Goal: Navigation & Orientation: Find specific page/section

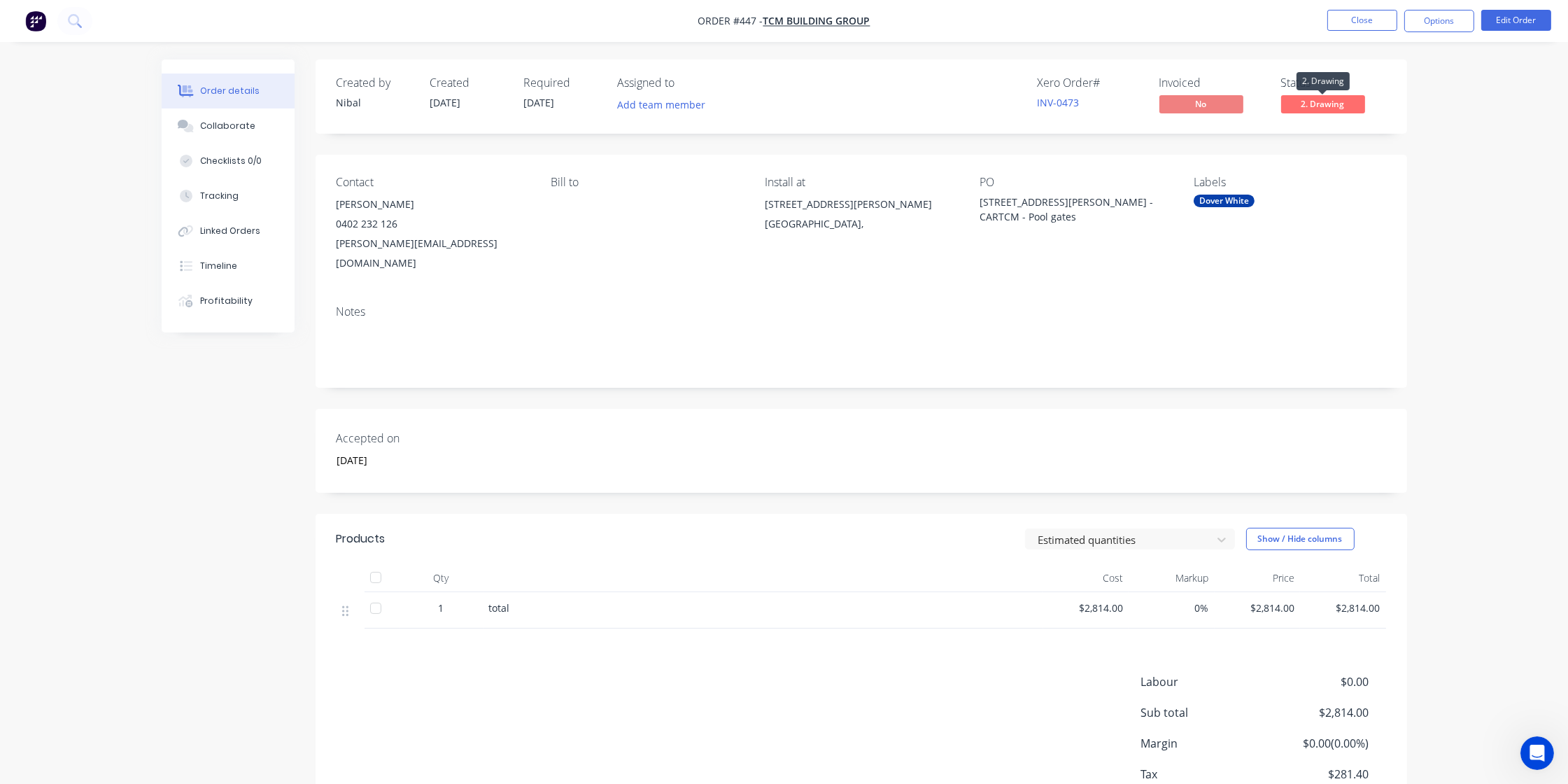
click at [1289, 101] on span "2. Drawing" at bounding box center [1322, 104] width 84 height 17
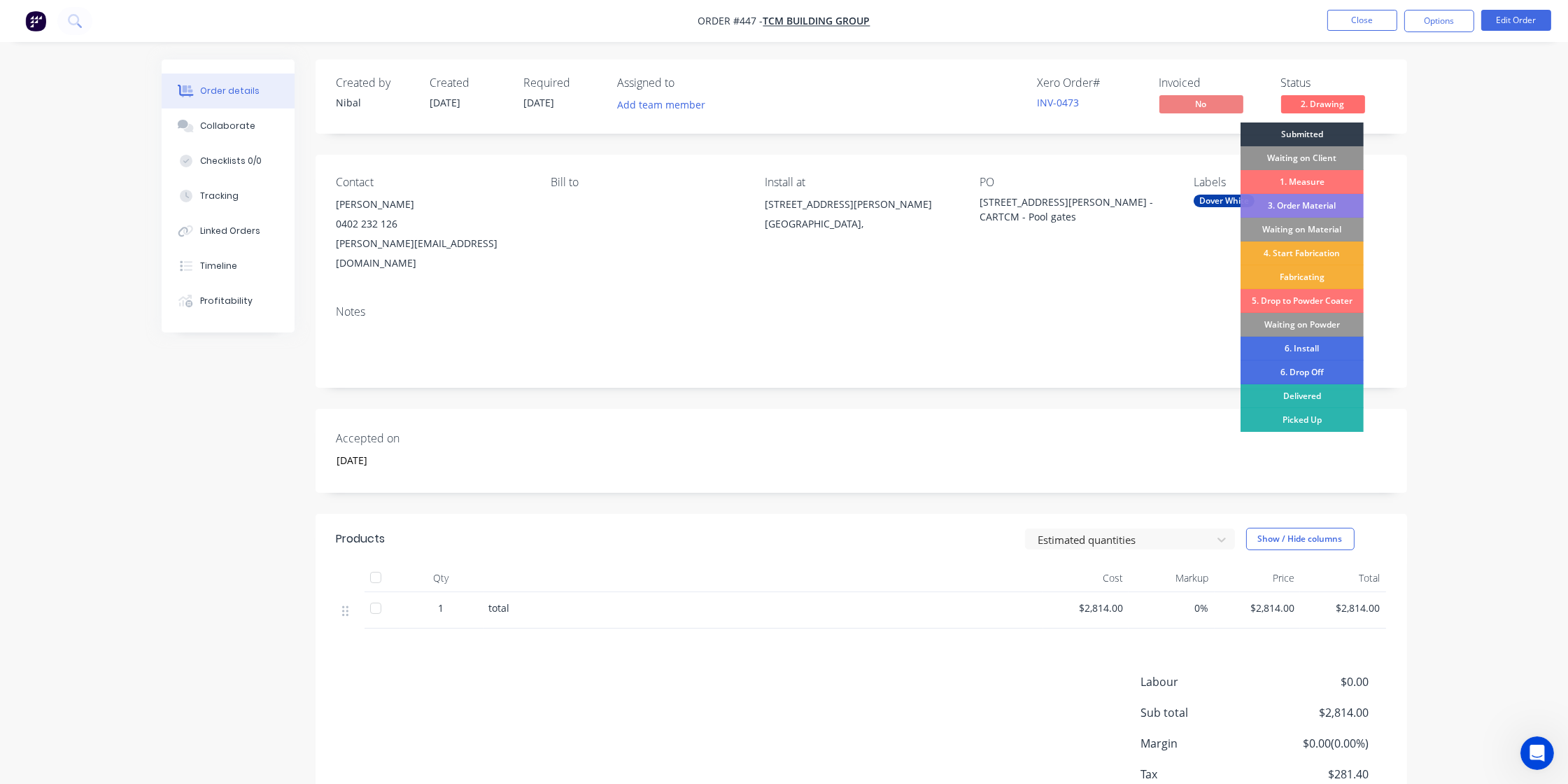
click at [1297, 155] on div "Waiting on Client" at bounding box center [1301, 158] width 123 height 24
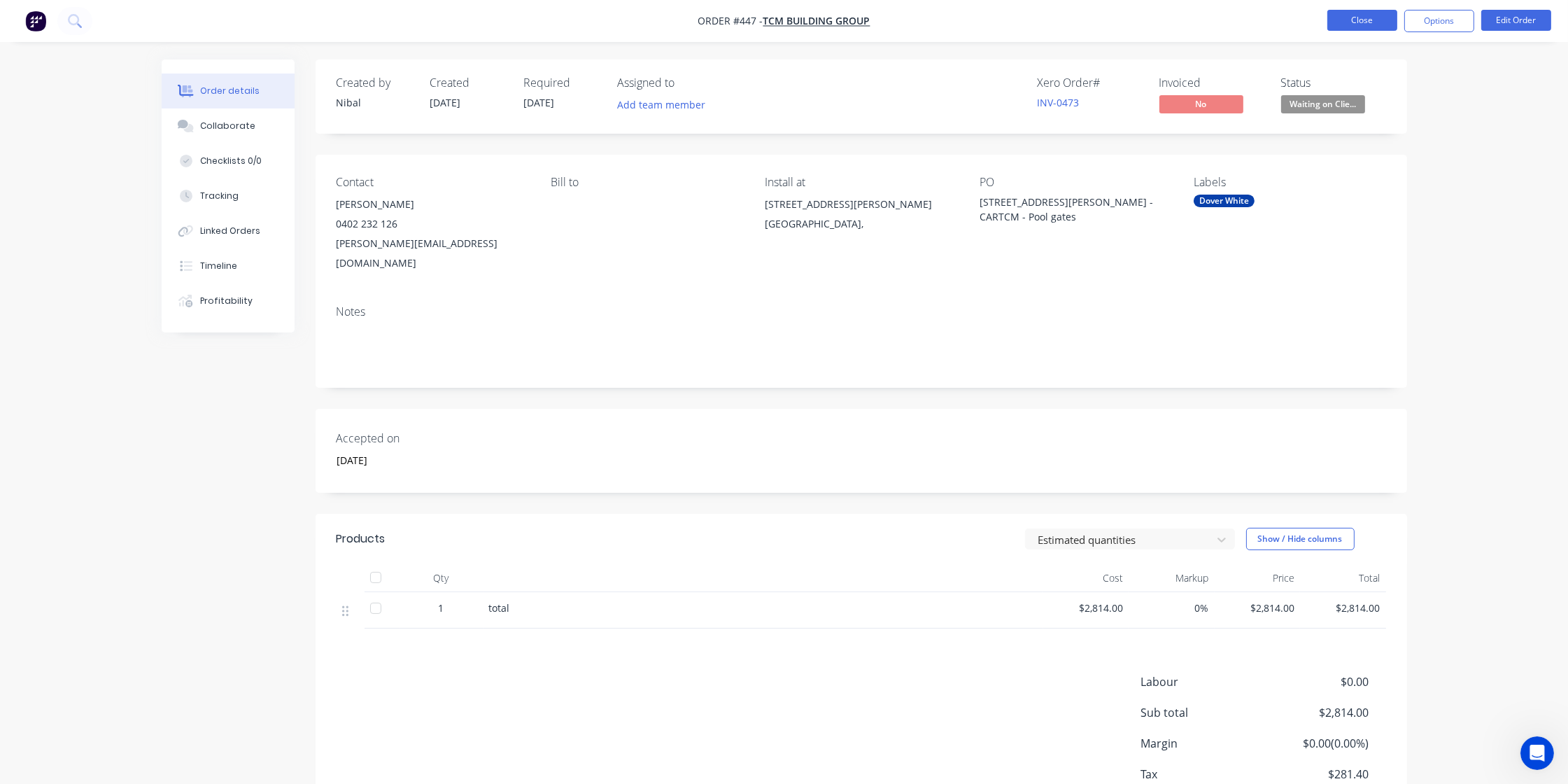
click at [1359, 22] on button "Close" at bounding box center [1362, 20] width 70 height 21
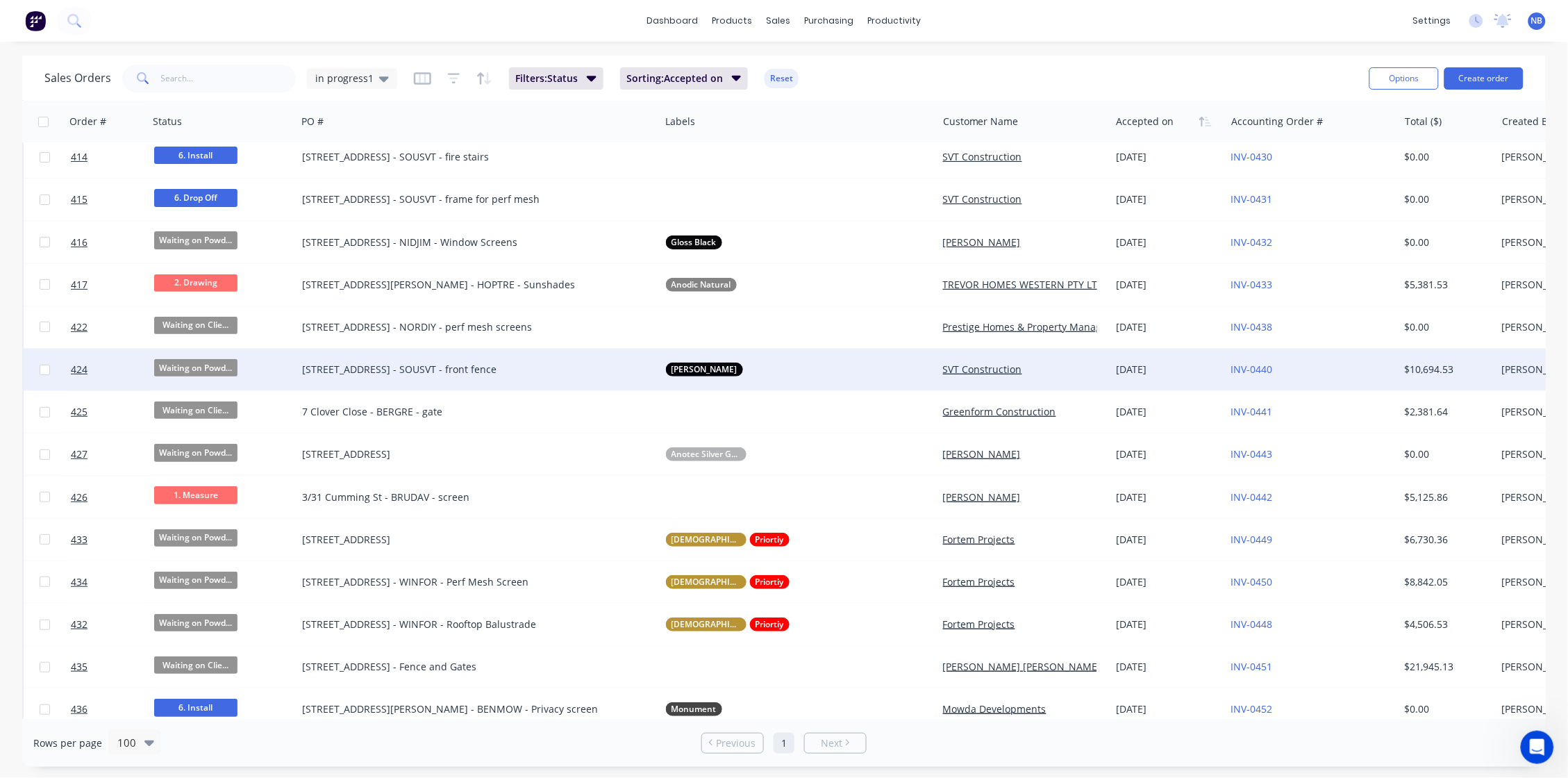
scroll to position [71, 0]
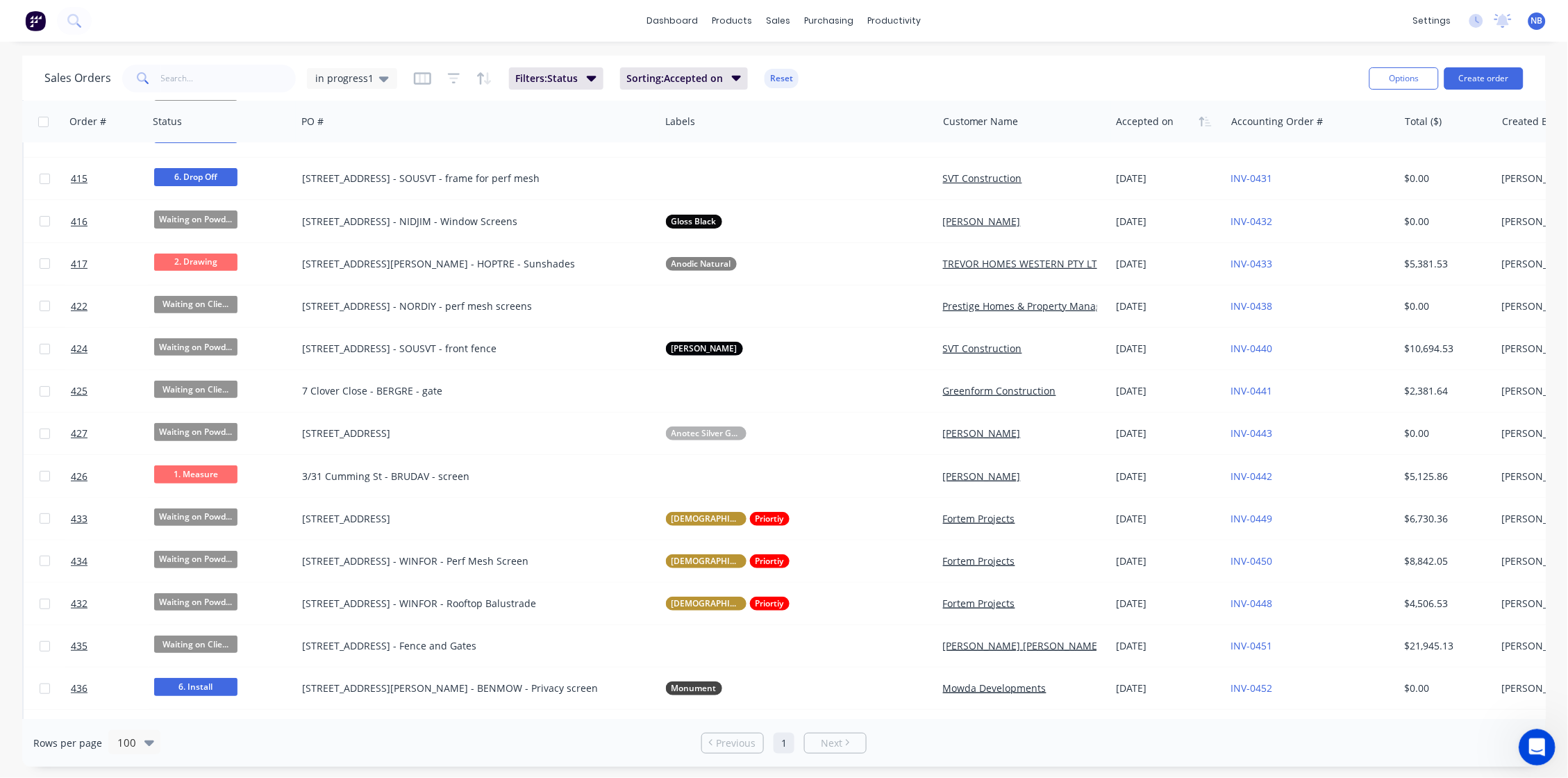
click at [1538, 751] on icon "Open Intercom Messenger" at bounding box center [1535, 746] width 23 height 23
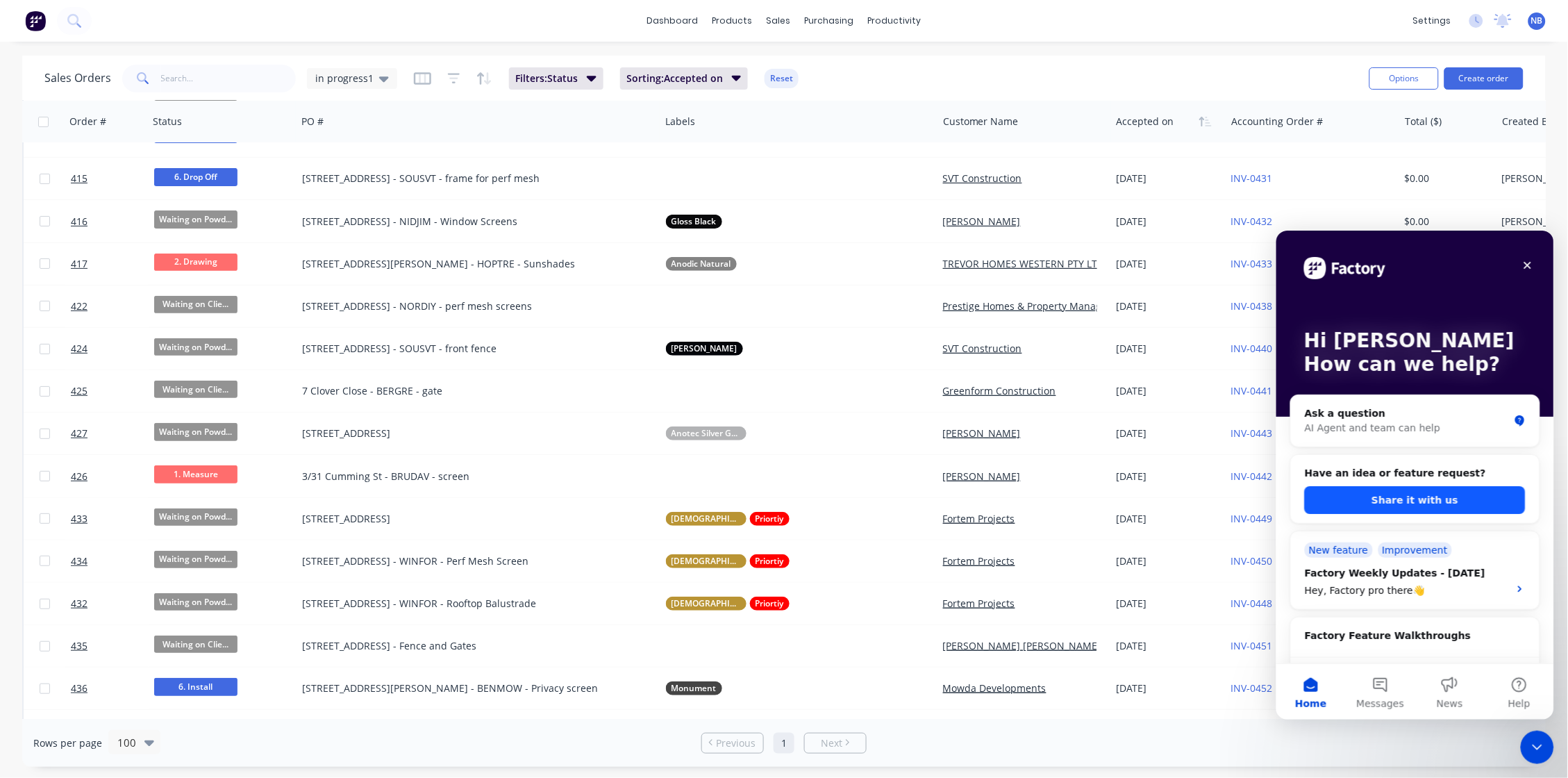
click at [1411, 497] on button "Share it with us" at bounding box center [1414, 499] width 221 height 27
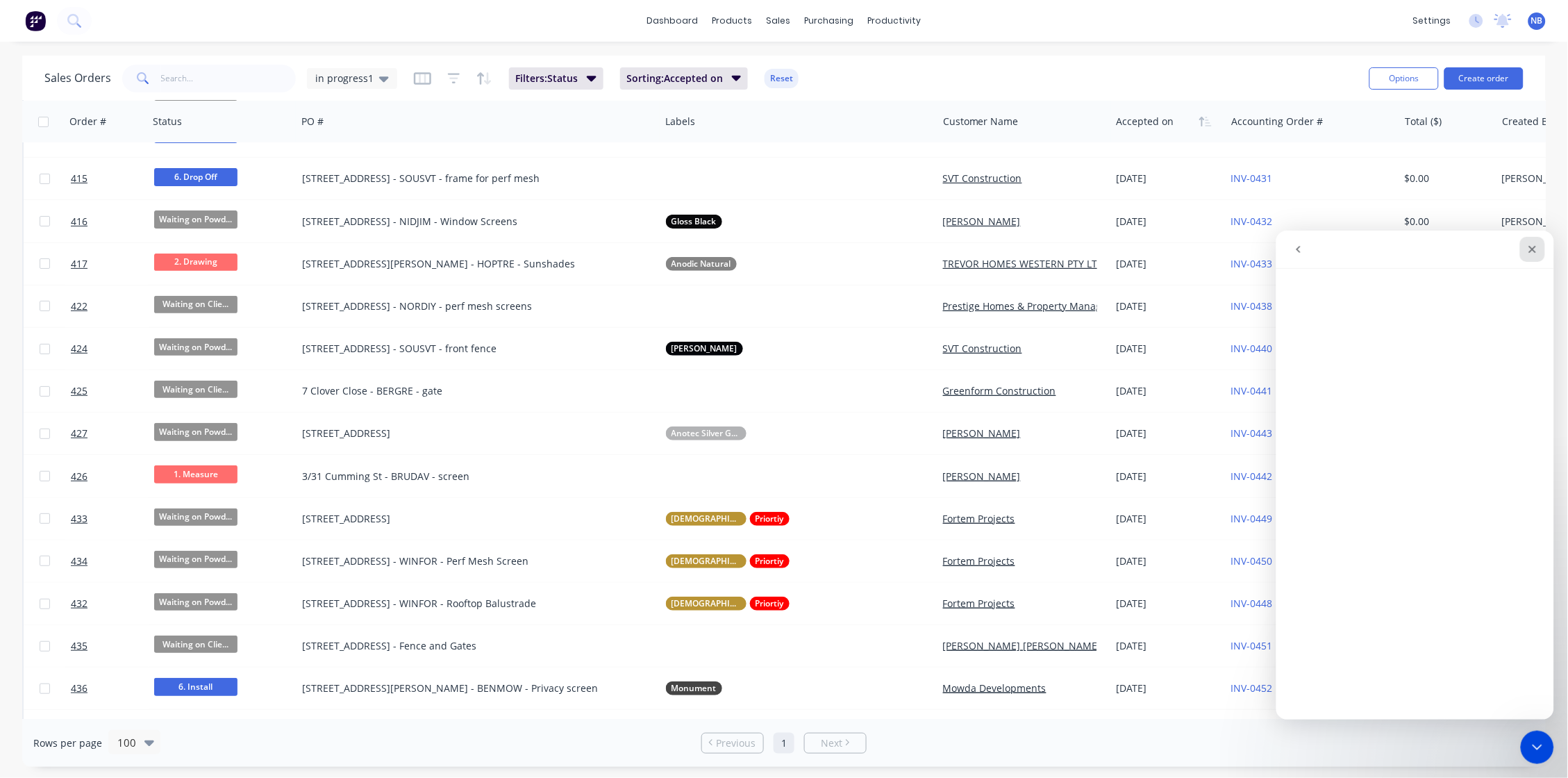
click at [1527, 250] on icon "Close" at bounding box center [1531, 248] width 11 height 11
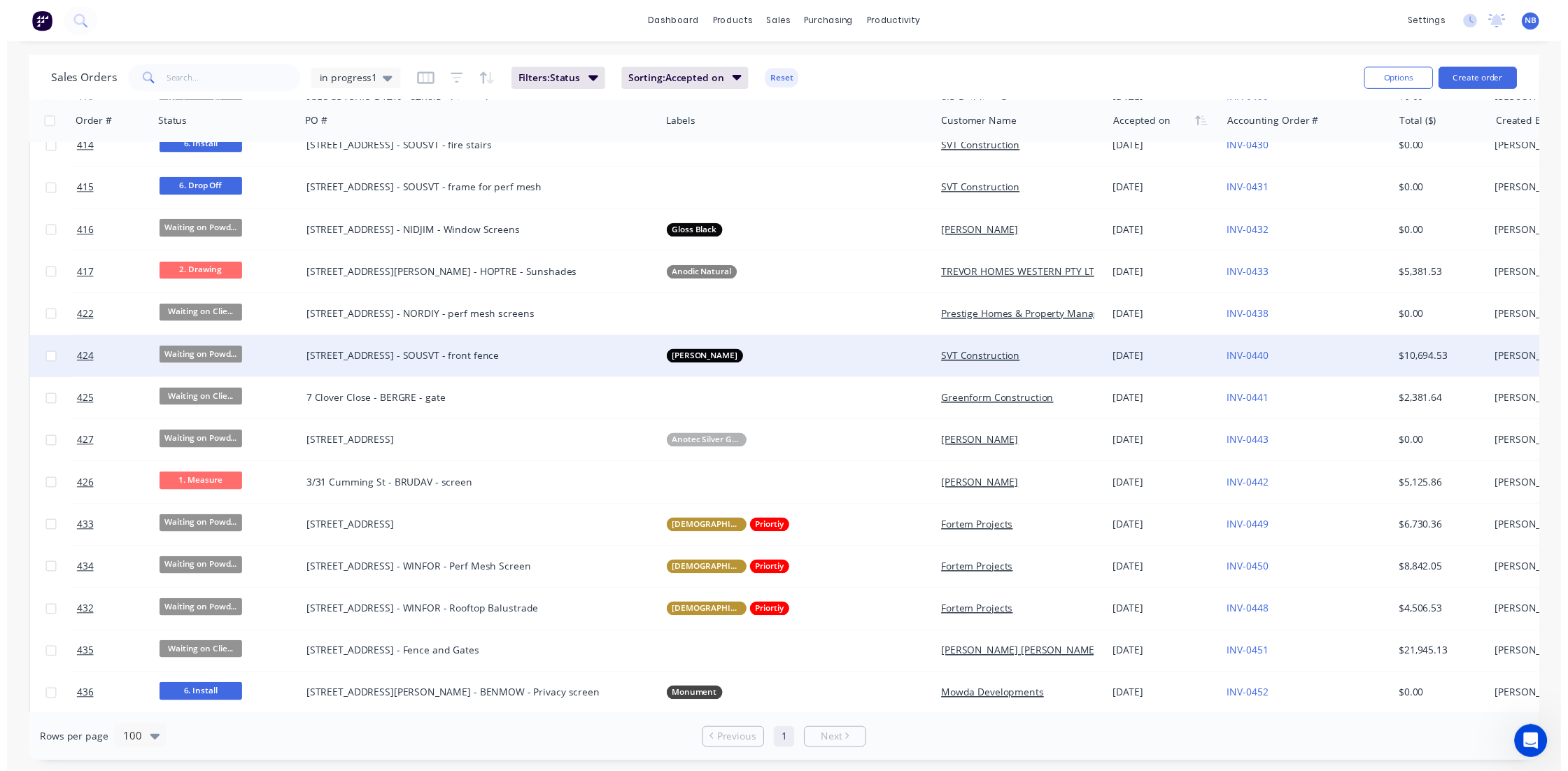
scroll to position [81, 0]
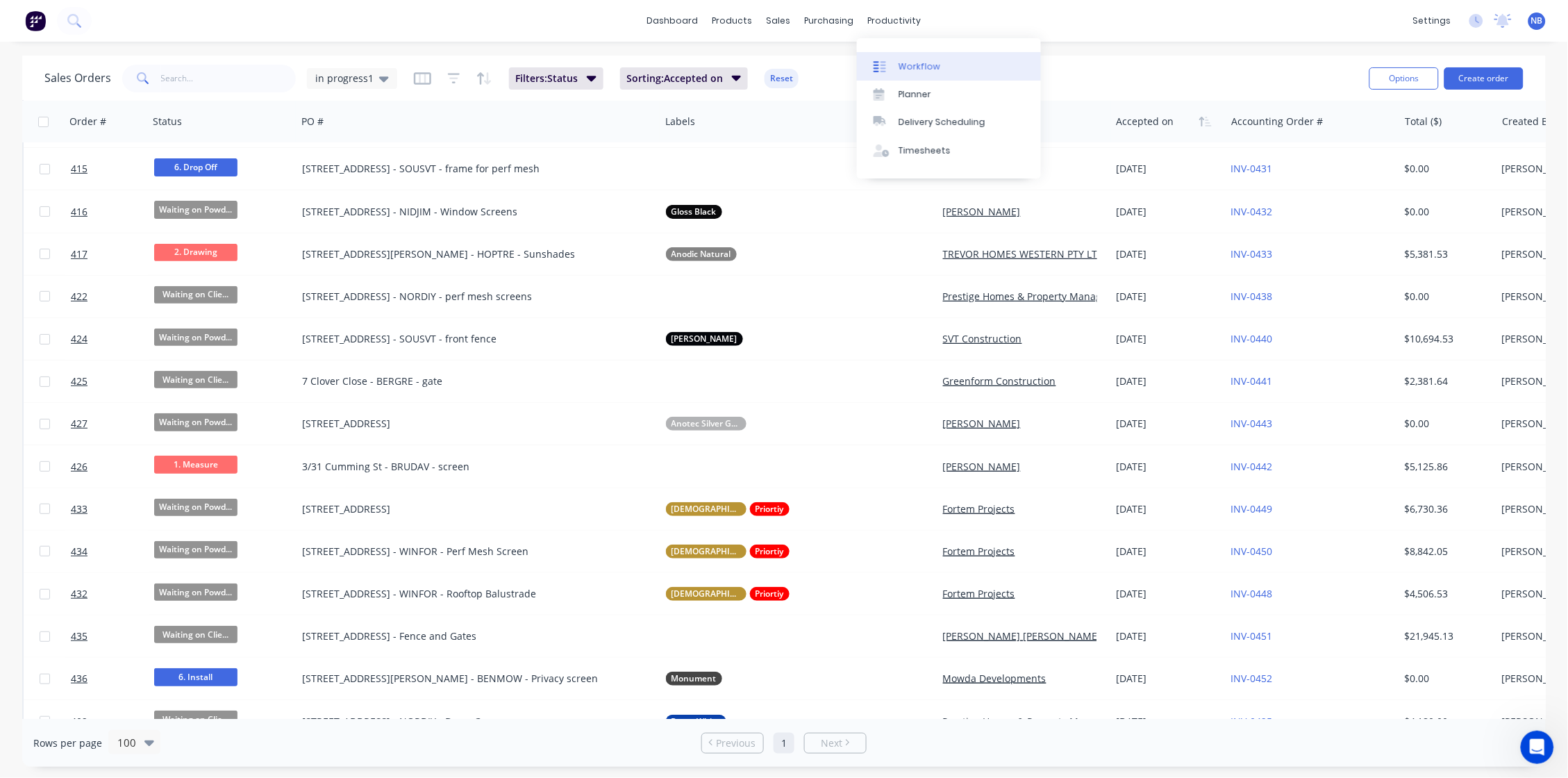
click at [903, 61] on div "Workflow" at bounding box center [919, 66] width 42 height 12
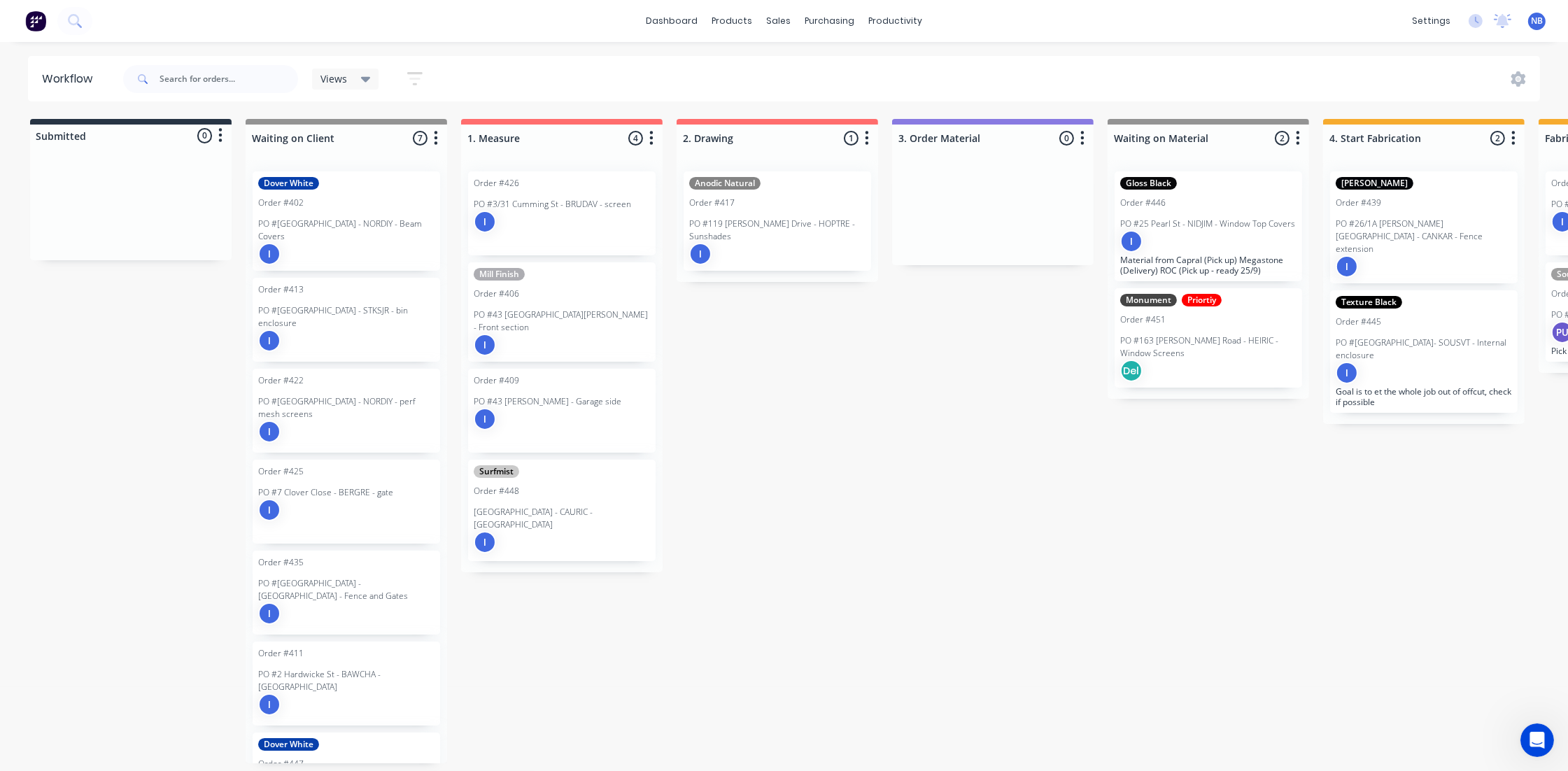
scroll to position [52, 0]
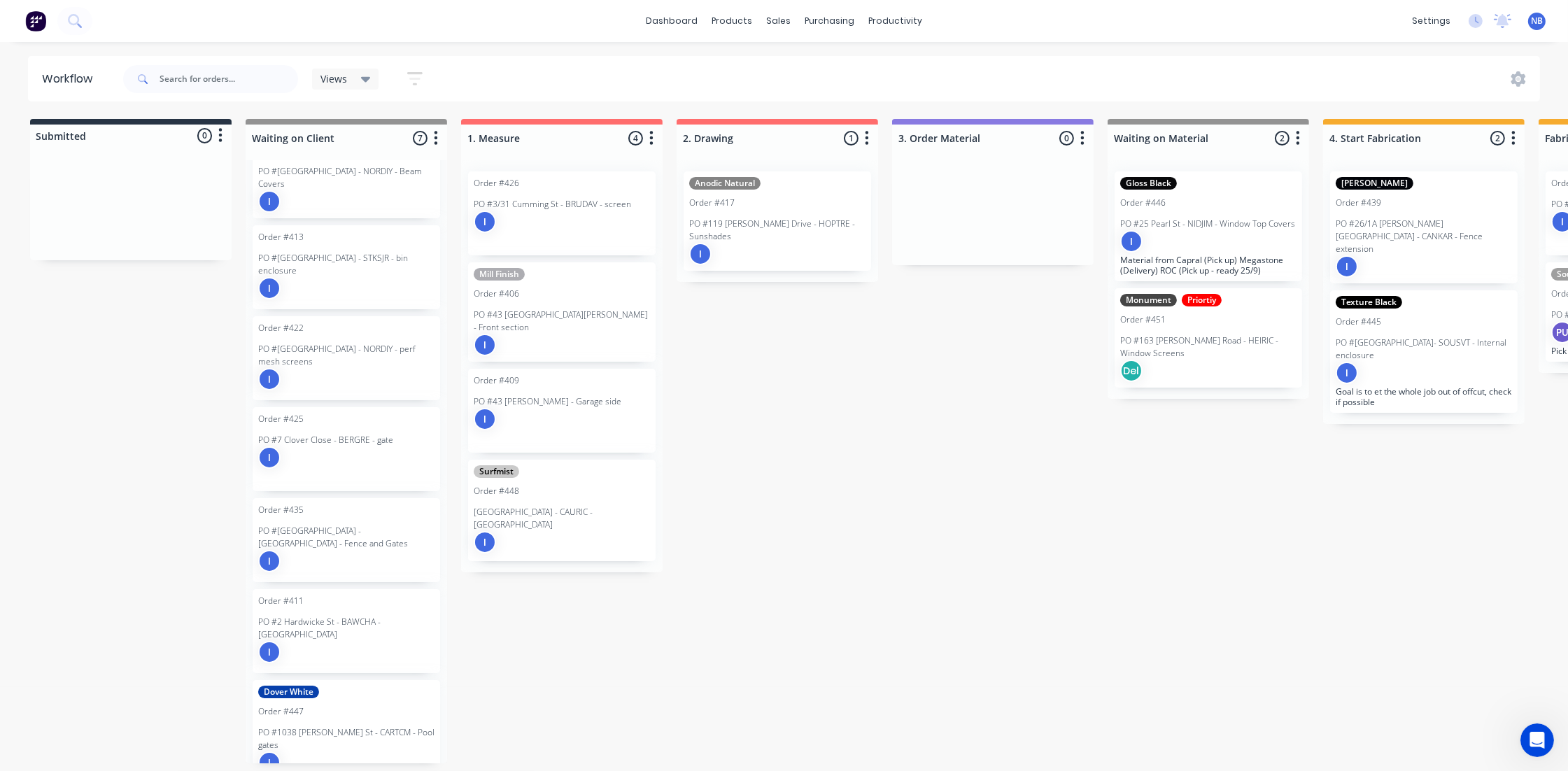
click at [404, 726] on p "PO #1038 [PERSON_NAME] St - CARTCM - Pool gates" at bounding box center [346, 738] width 177 height 25
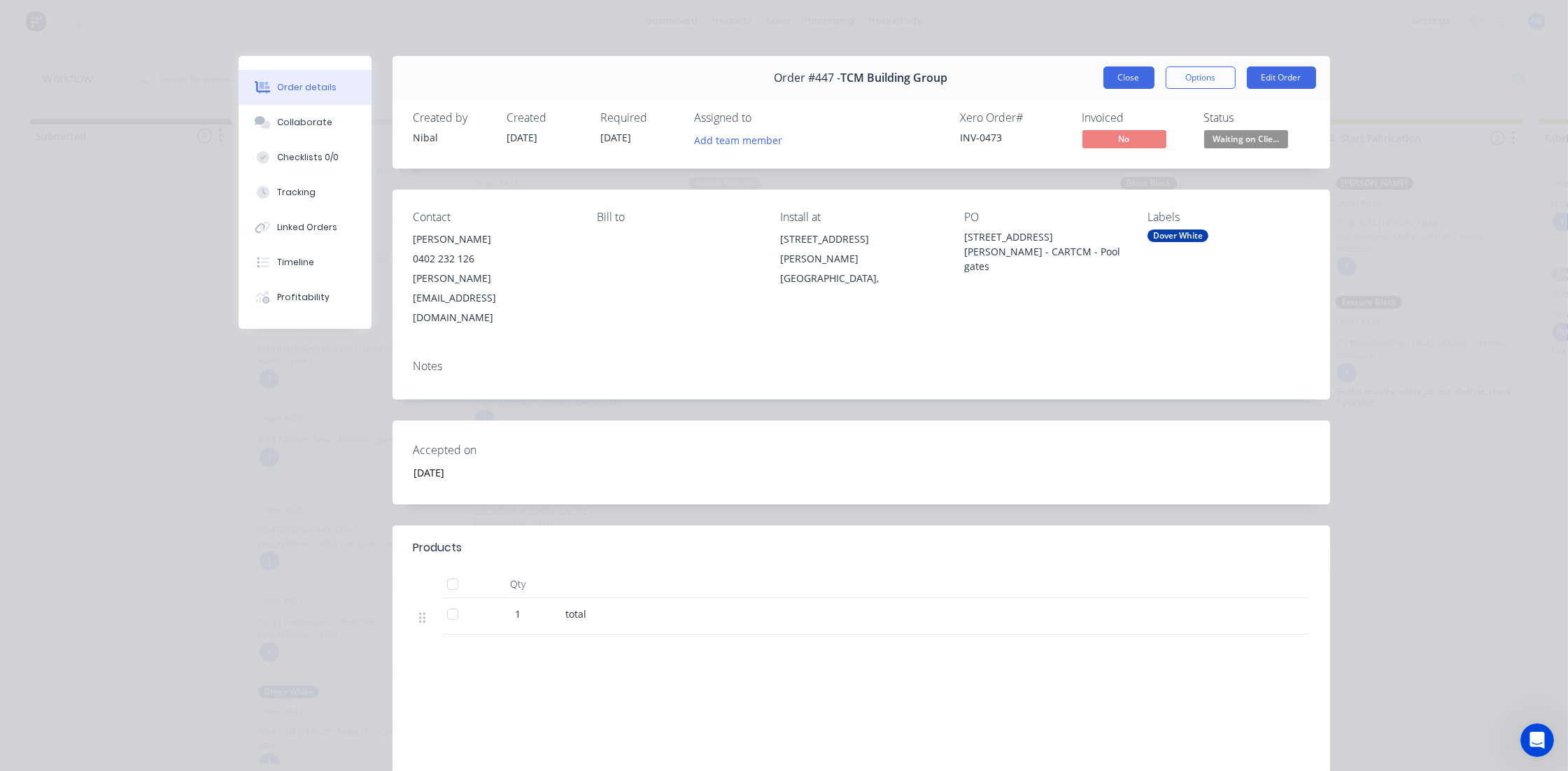
click at [1119, 75] on button "Close" at bounding box center [1129, 77] width 51 height 23
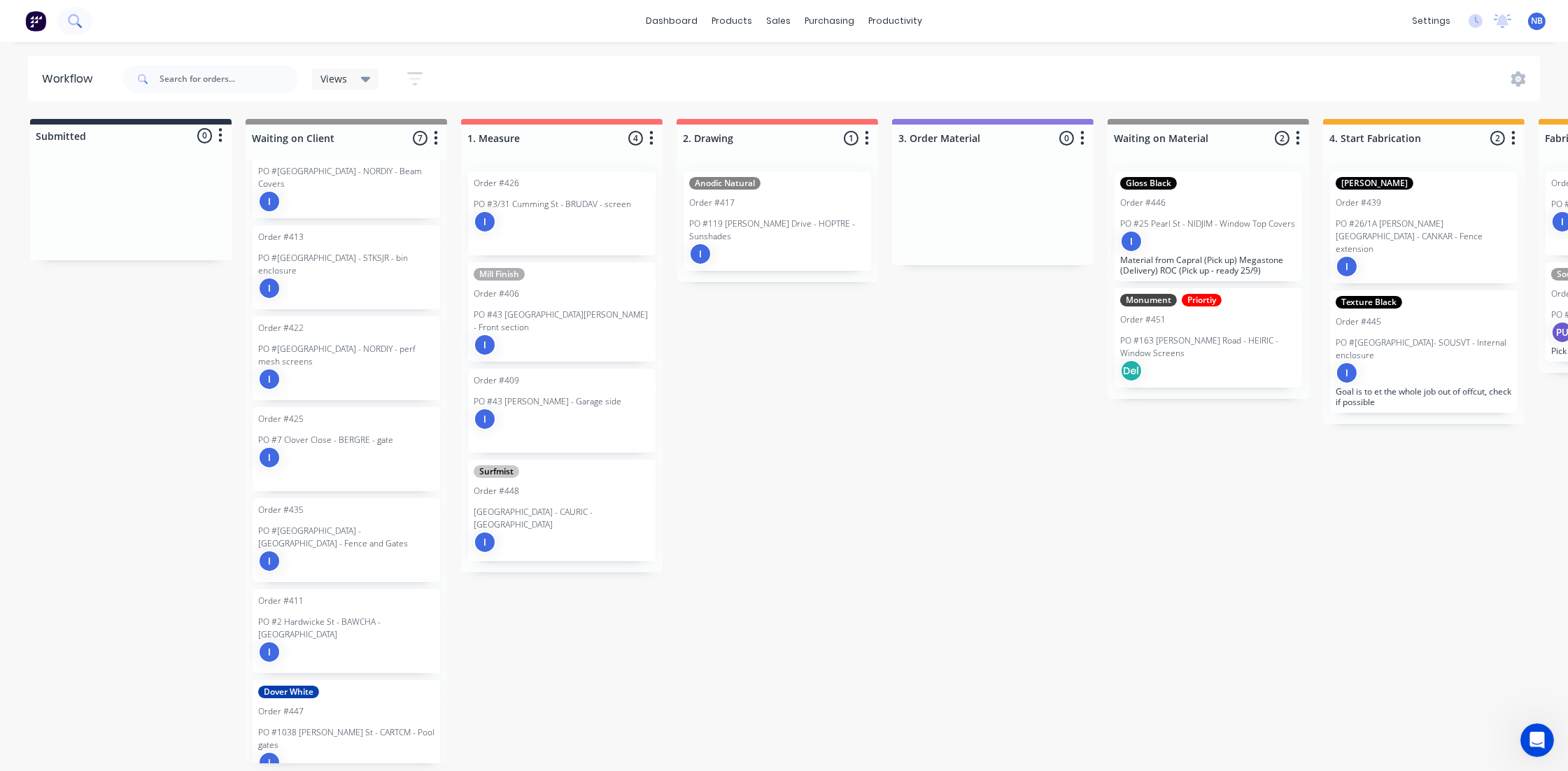
click at [68, 17] on icon at bounding box center [74, 20] width 13 height 13
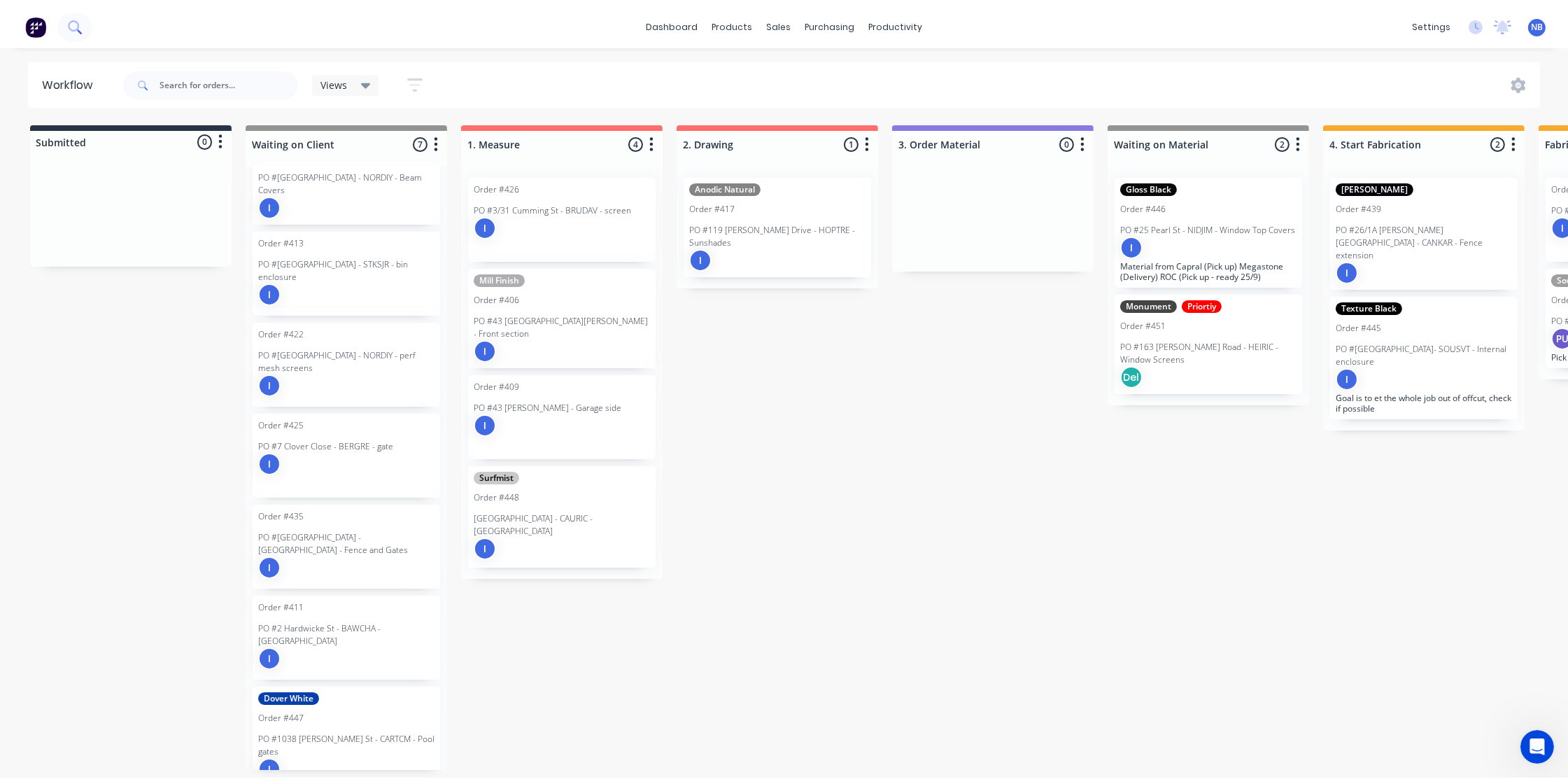
scroll to position [0, 0]
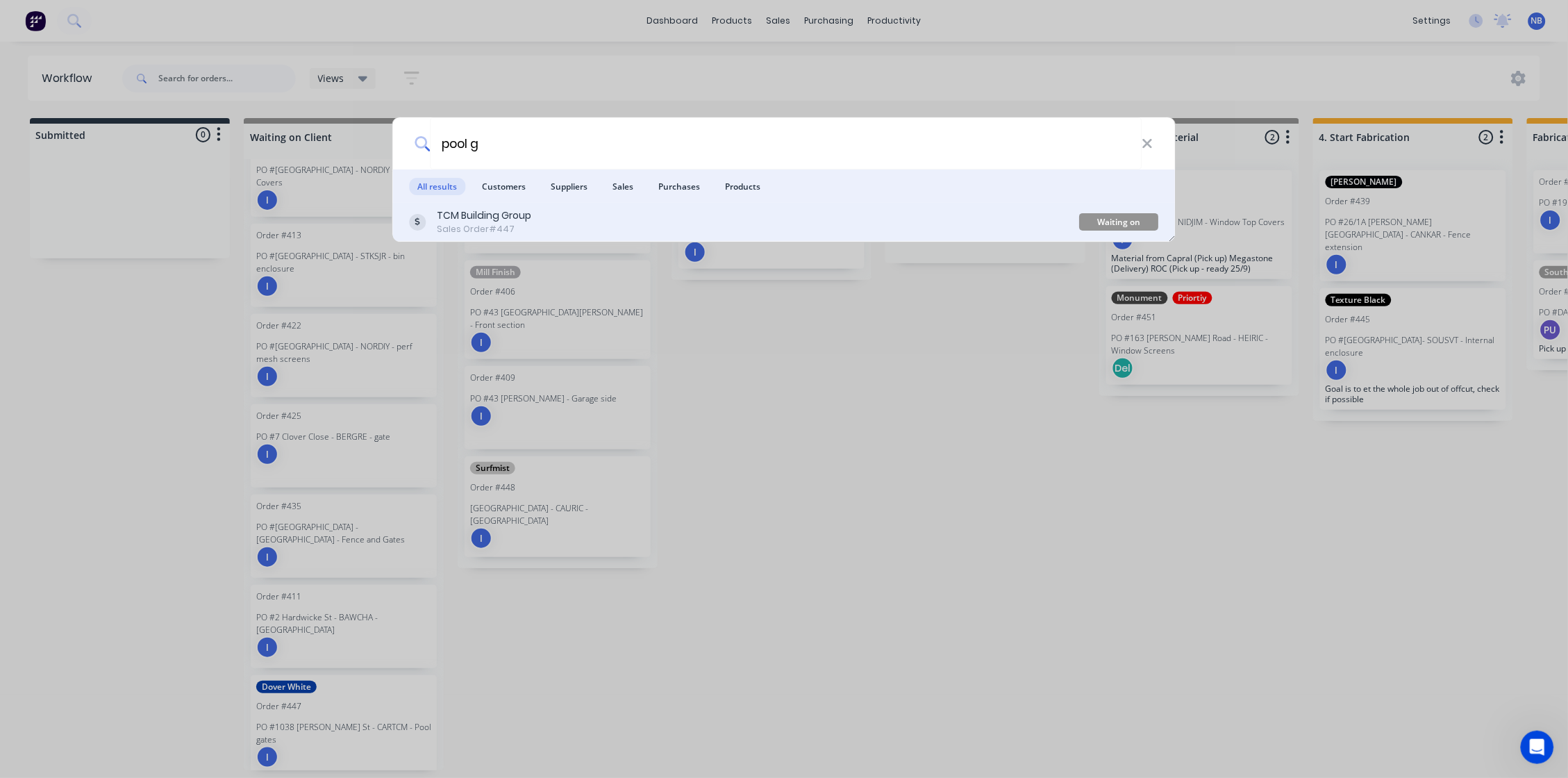
type input "pool g"
click at [452, 214] on div "TCM Building Group" at bounding box center [484, 216] width 95 height 14
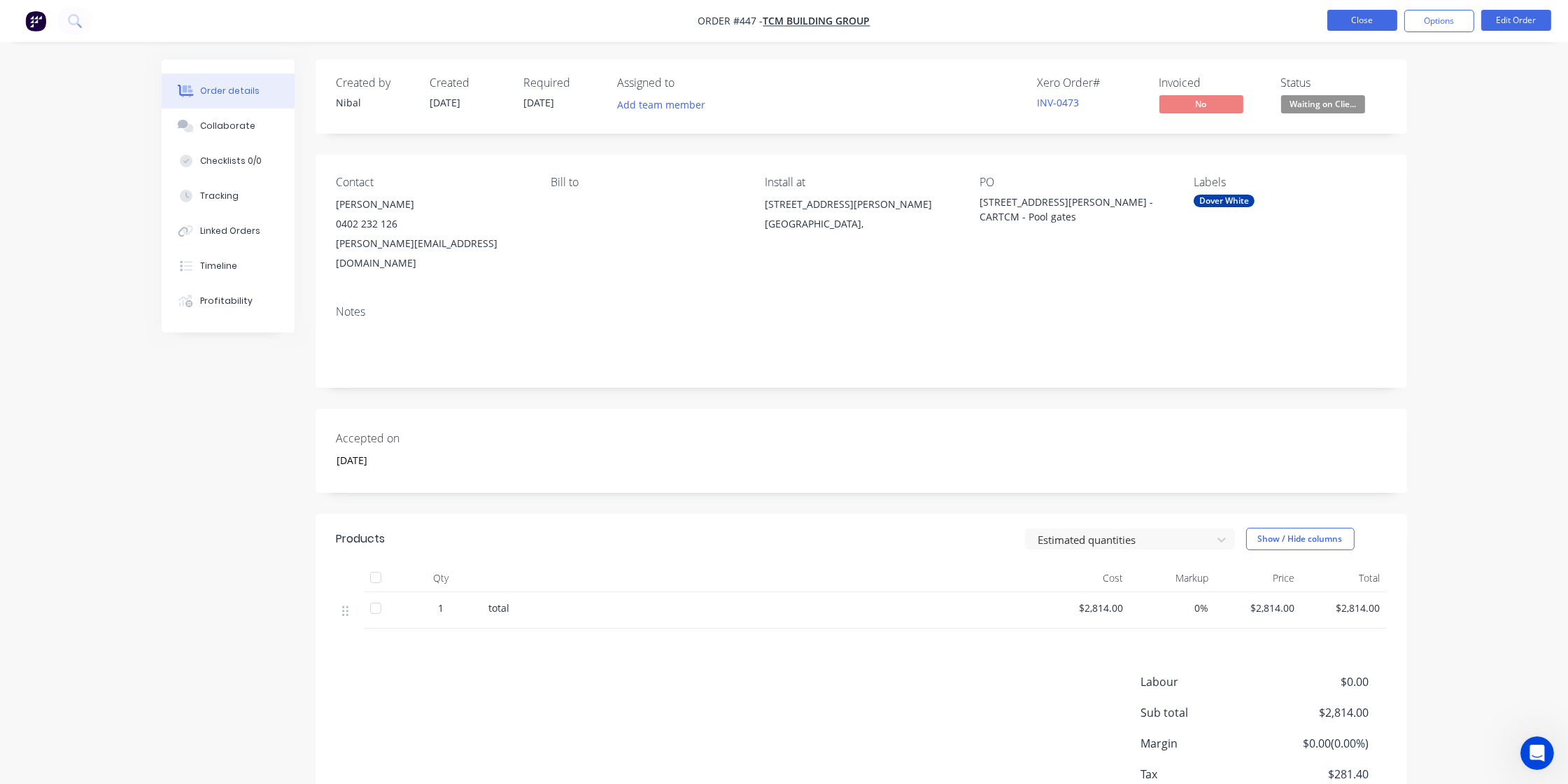
click at [1362, 19] on button "Close" at bounding box center [1362, 20] width 70 height 21
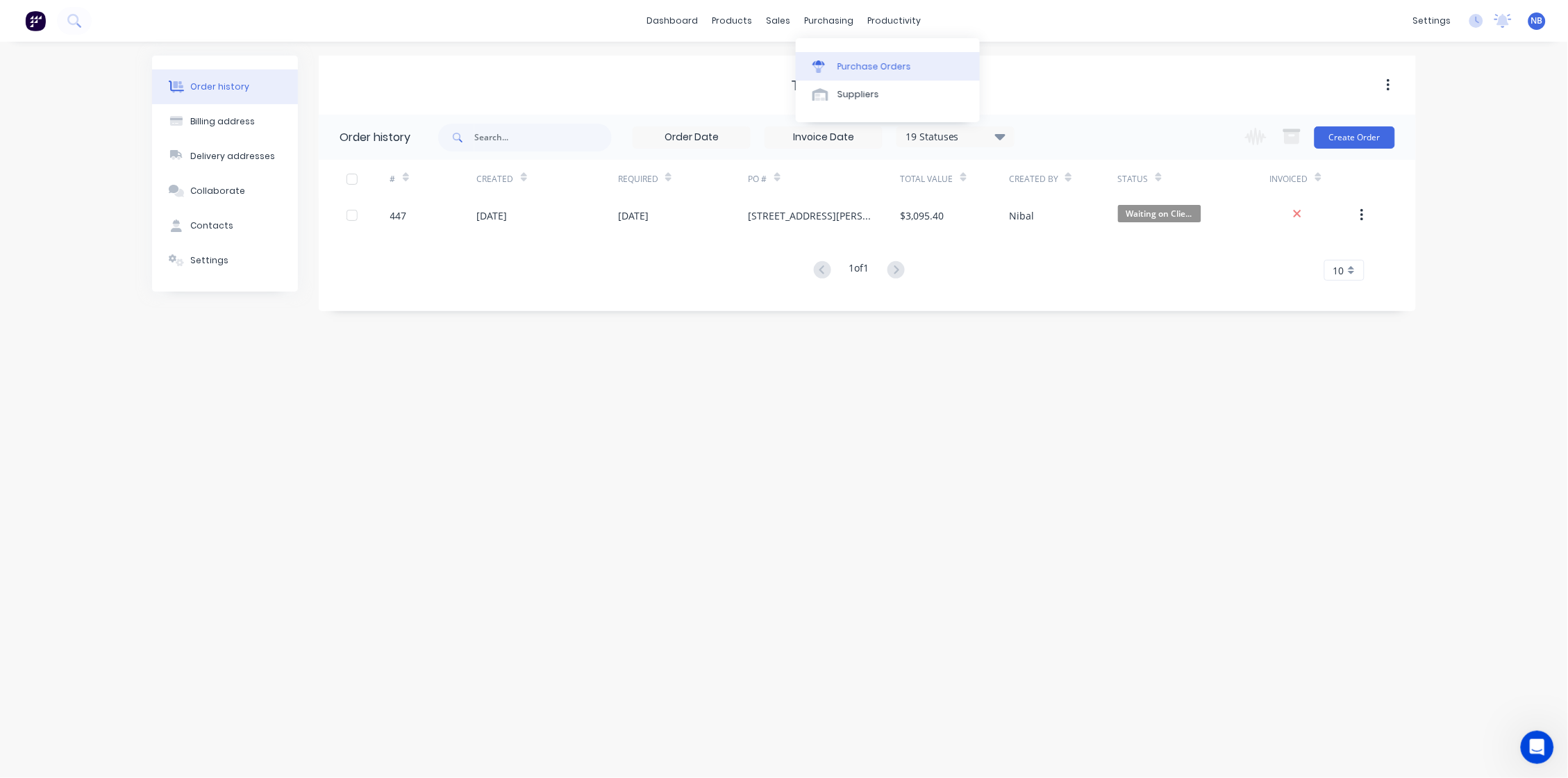
click at [849, 69] on div "Purchase Orders" at bounding box center [875, 66] width 74 height 12
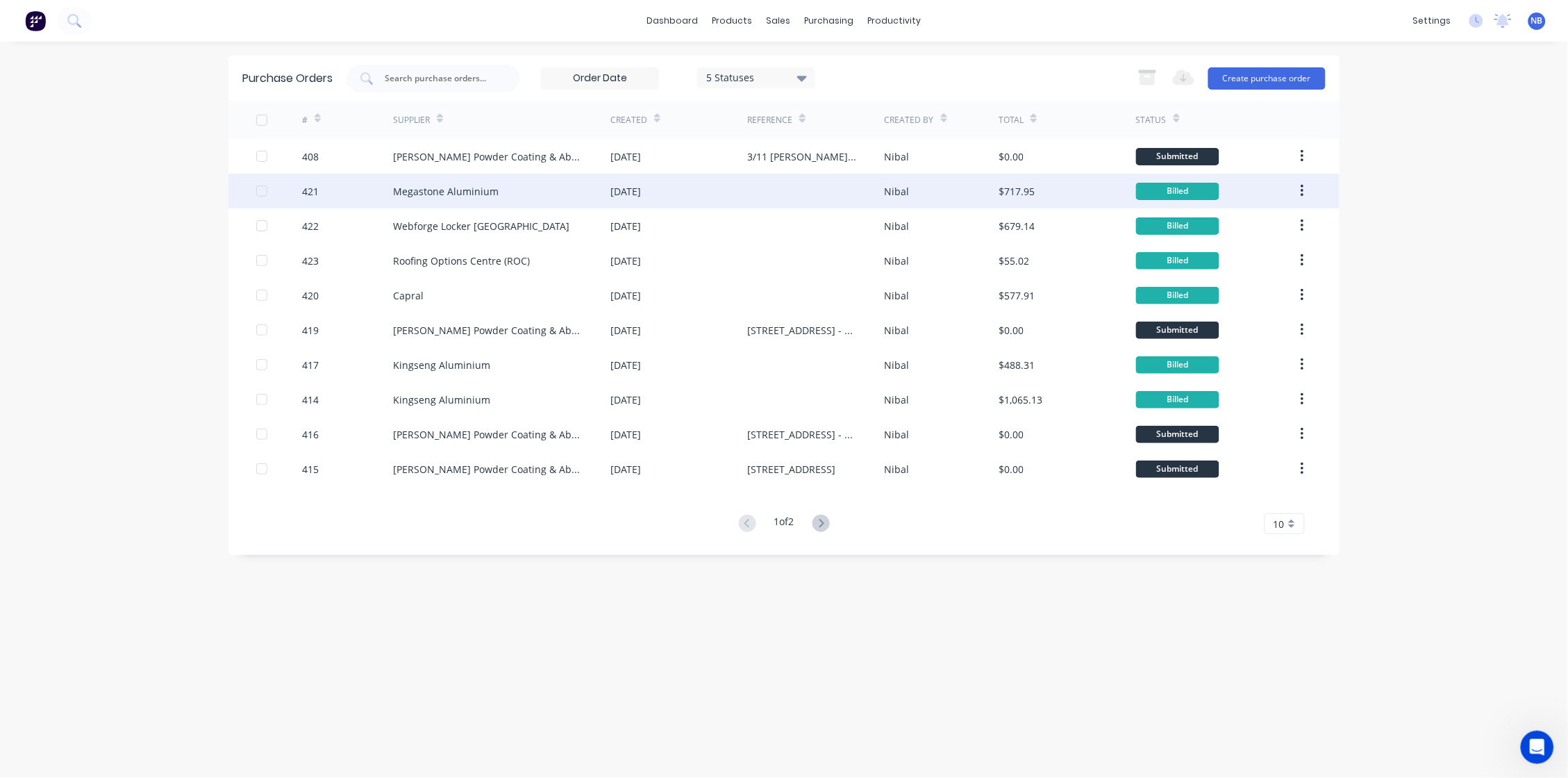
click at [455, 191] on div "Megastone Aluminium" at bounding box center [446, 191] width 105 height 14
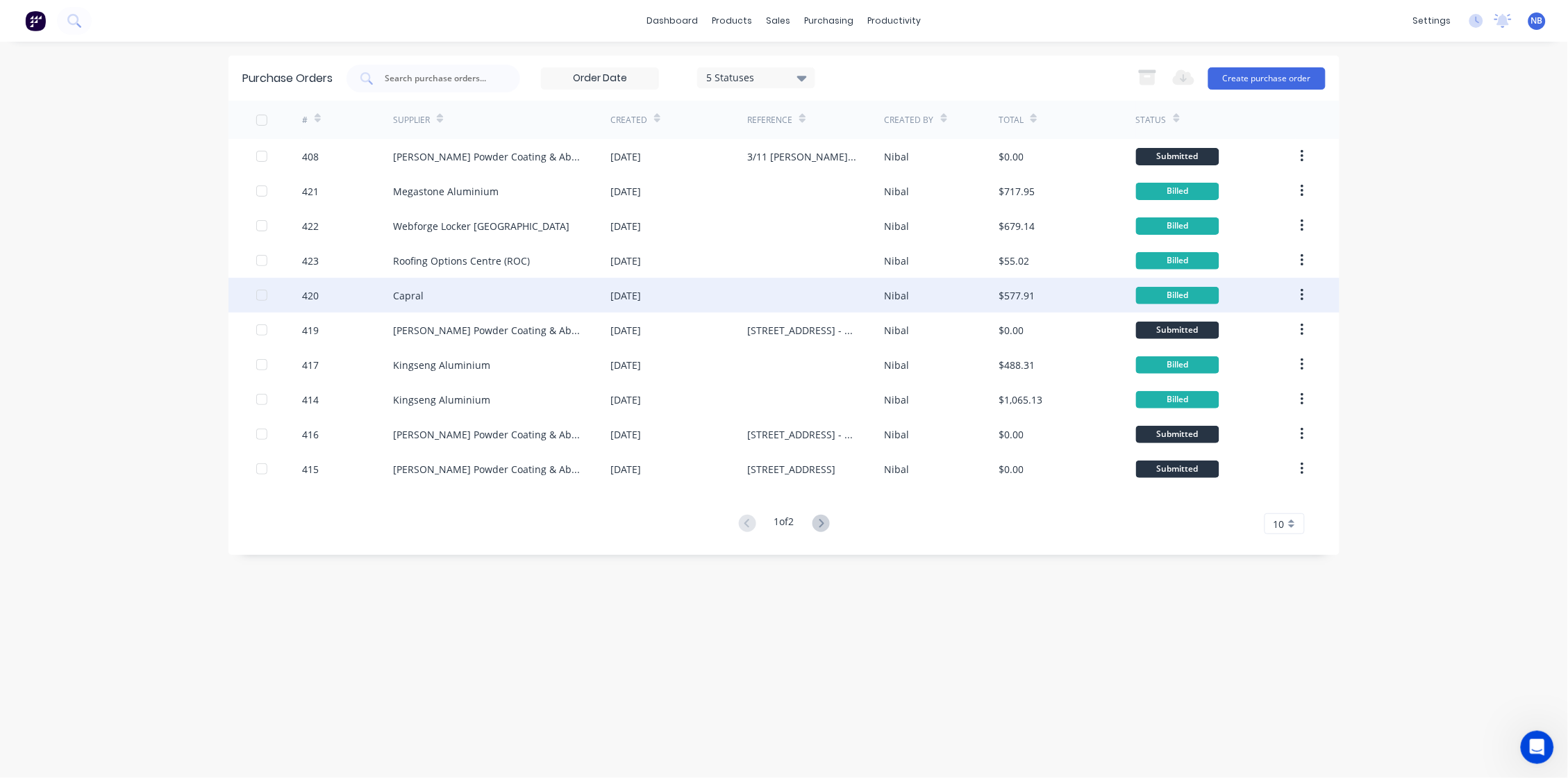
click at [548, 300] on div "Capral" at bounding box center [502, 295] width 217 height 35
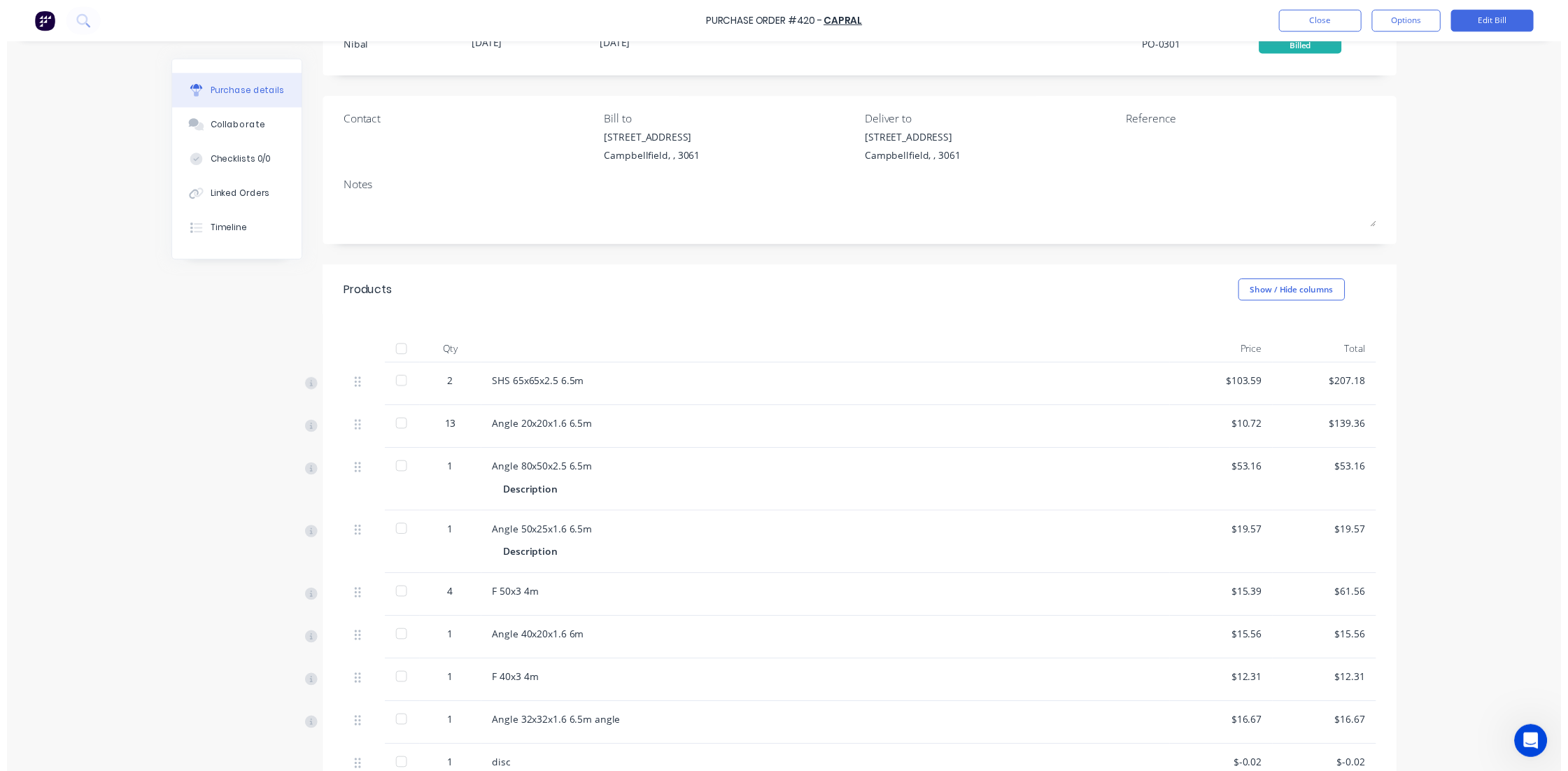
scroll to position [81, 0]
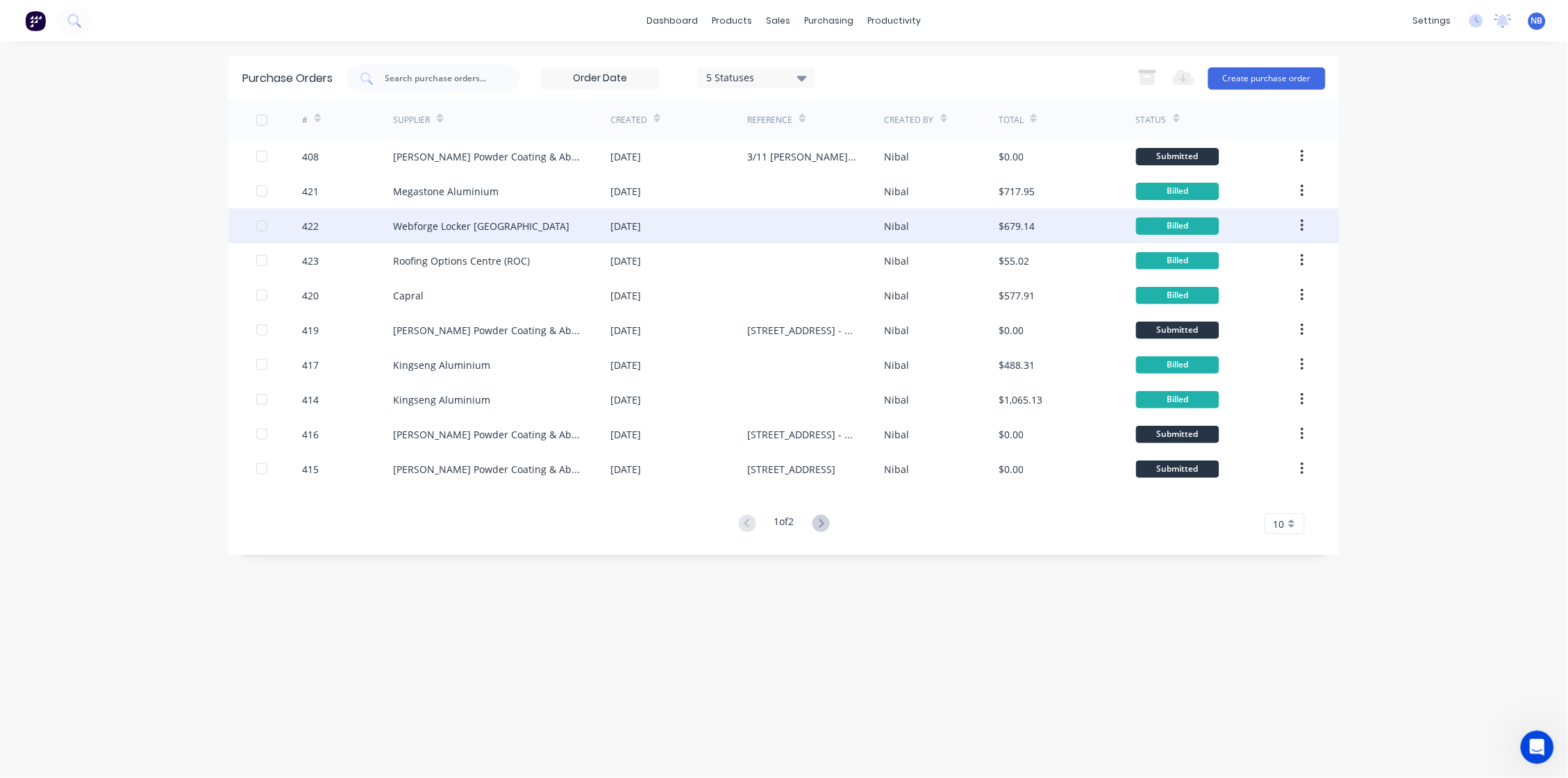
click at [519, 237] on div "Webforge Locker [GEOGRAPHIC_DATA]" at bounding box center [502, 226] width 217 height 35
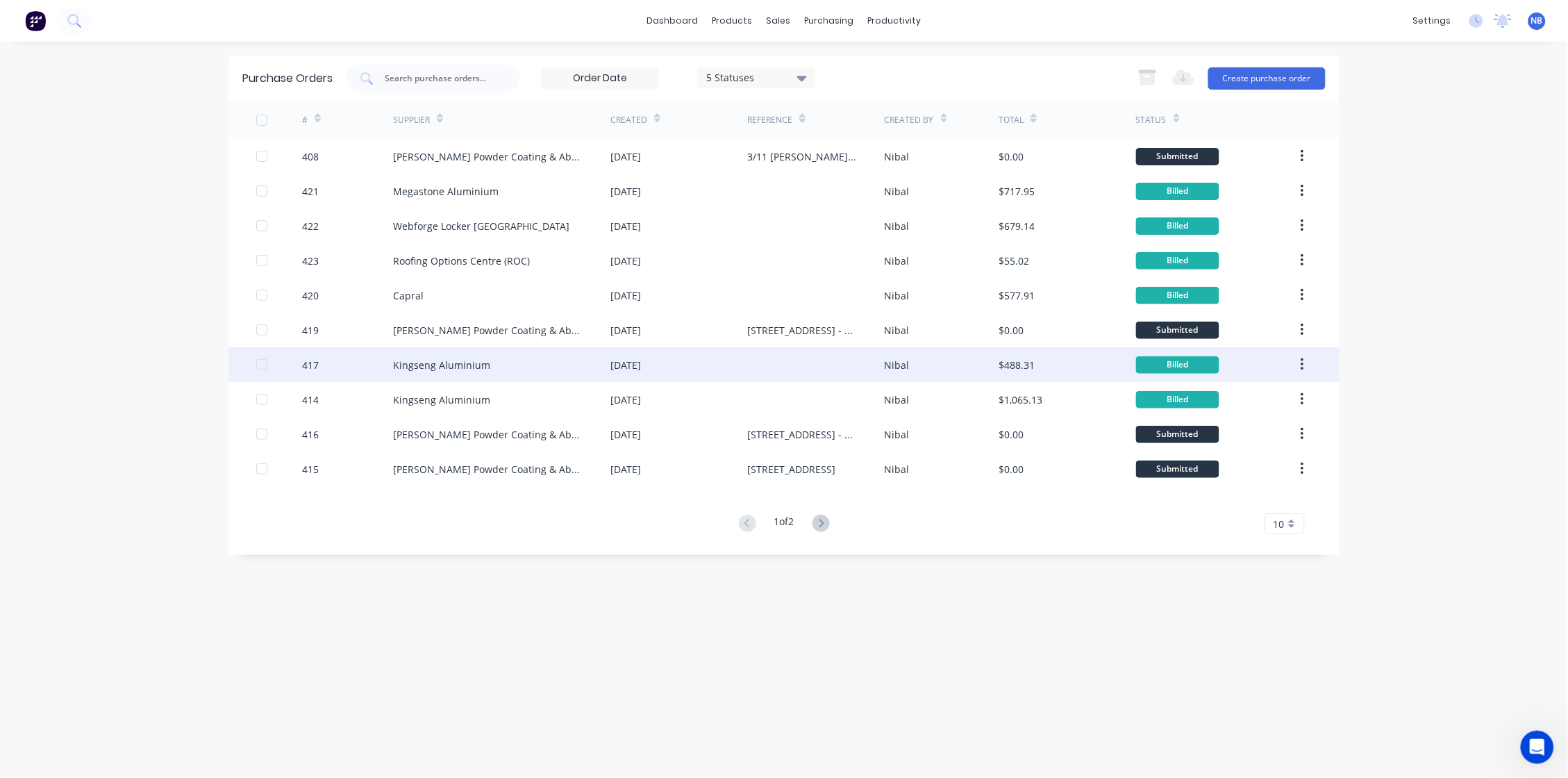
click at [515, 356] on div "Kingseng Aluminium" at bounding box center [502, 364] width 217 height 35
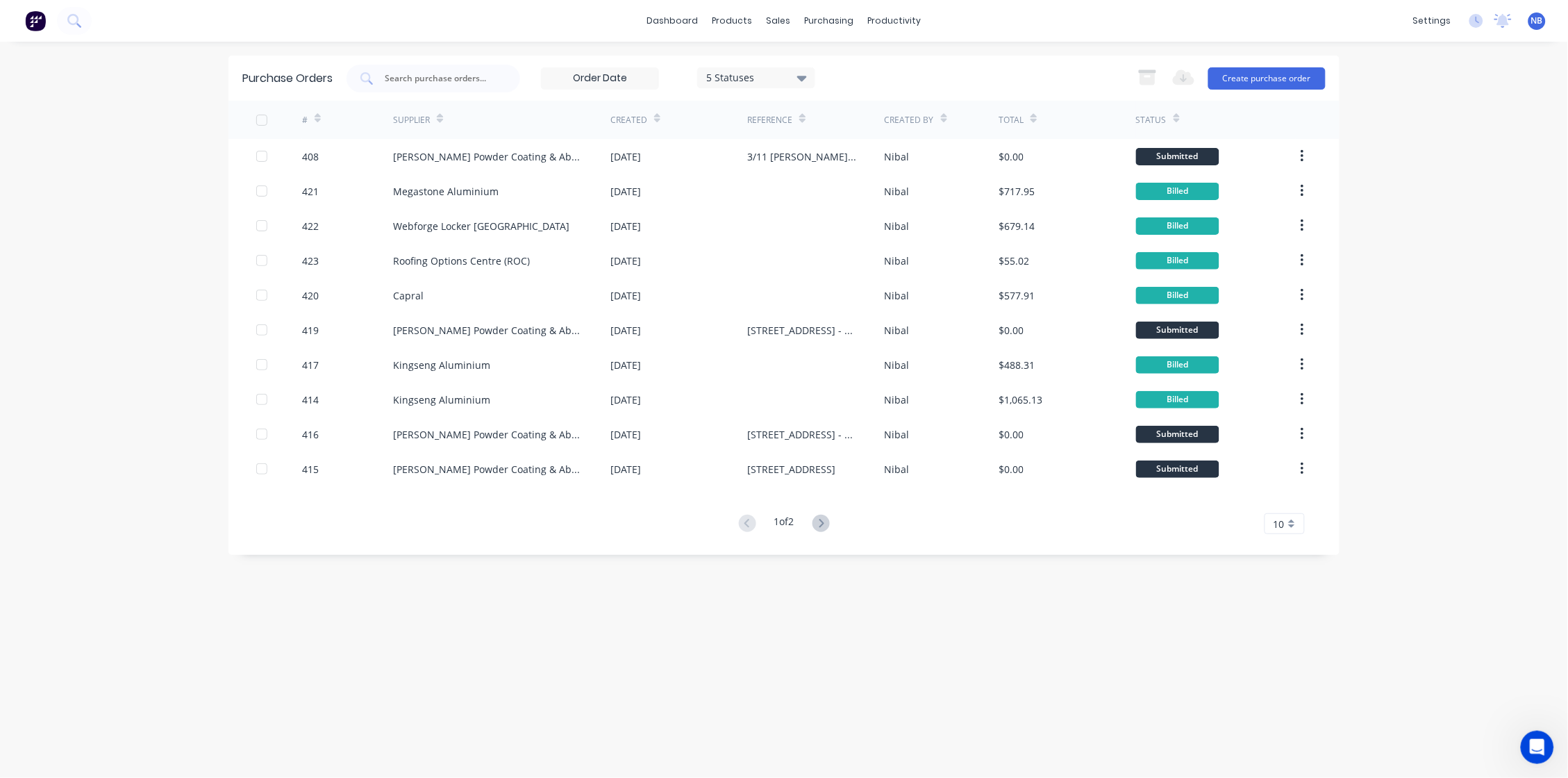
click at [713, 79] on div "5 Statuses" at bounding box center [757, 77] width 100 height 14
click at [729, 75] on div "5 Statuses" at bounding box center [757, 77] width 100 height 14
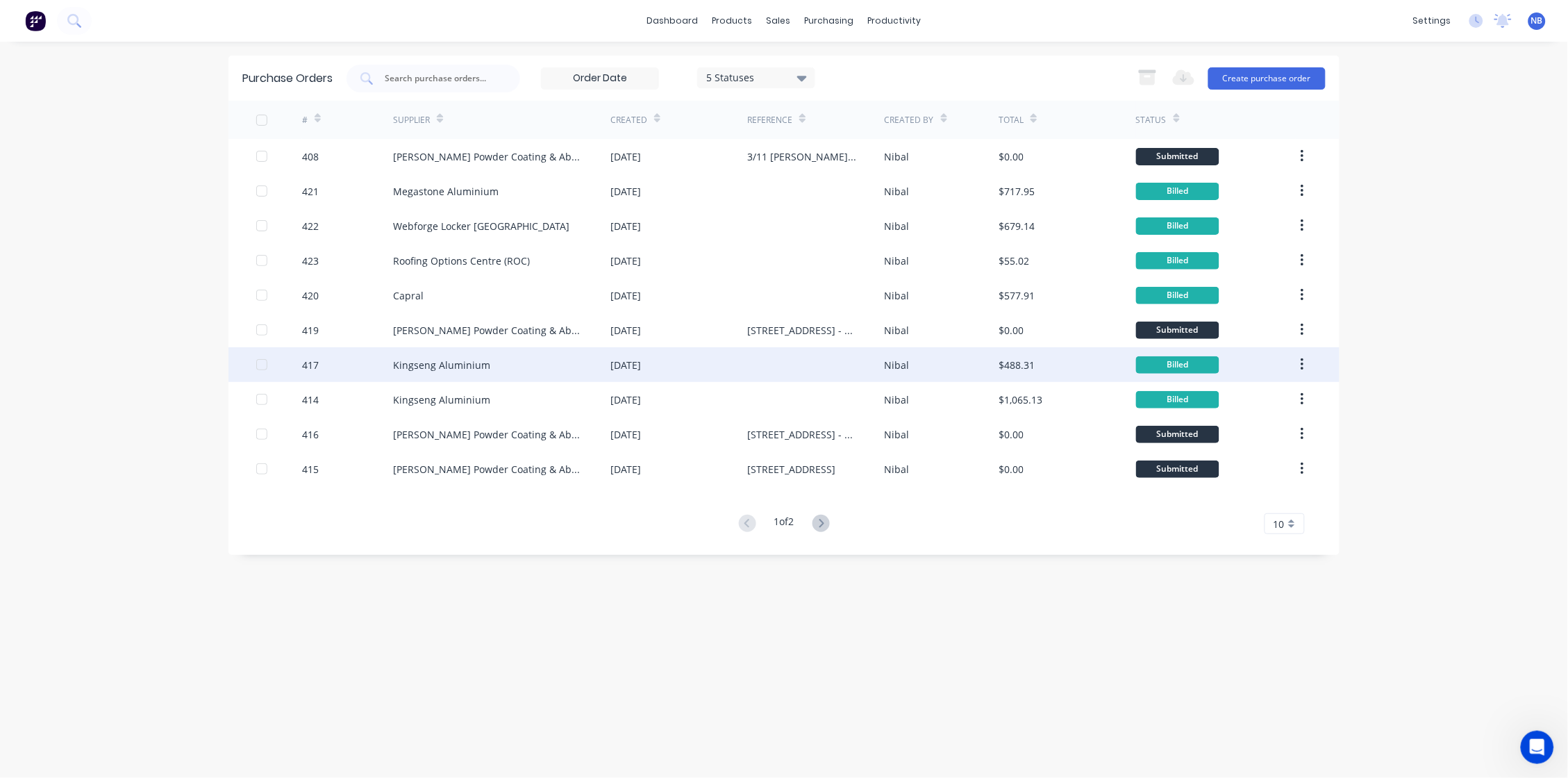
click at [1306, 367] on button "button" at bounding box center [1302, 364] width 32 height 25
click at [1248, 410] on div "Archive" at bounding box center [1253, 401] width 107 height 20
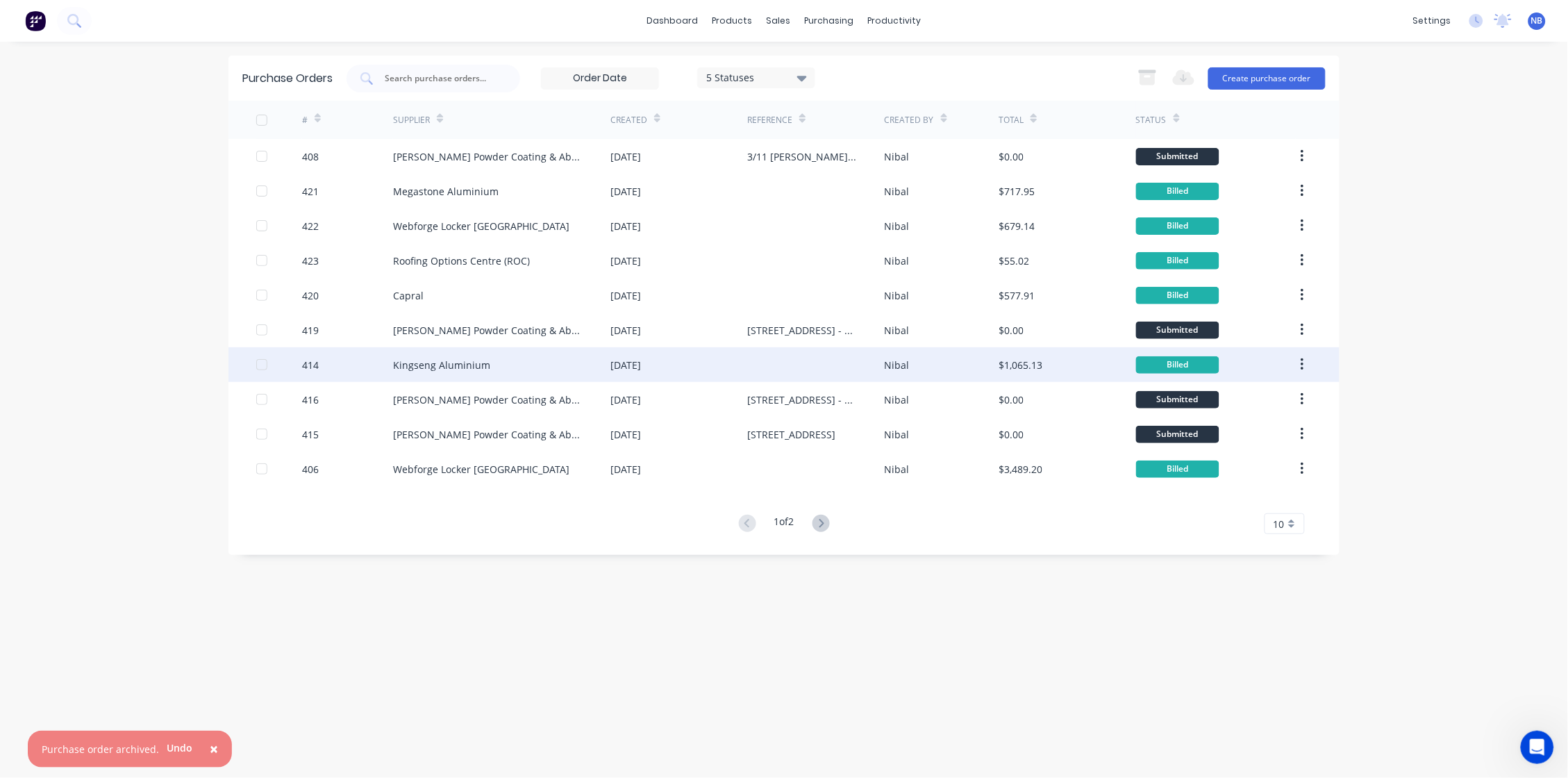
click at [509, 374] on div "Kingseng Aluminium" at bounding box center [502, 364] width 217 height 35
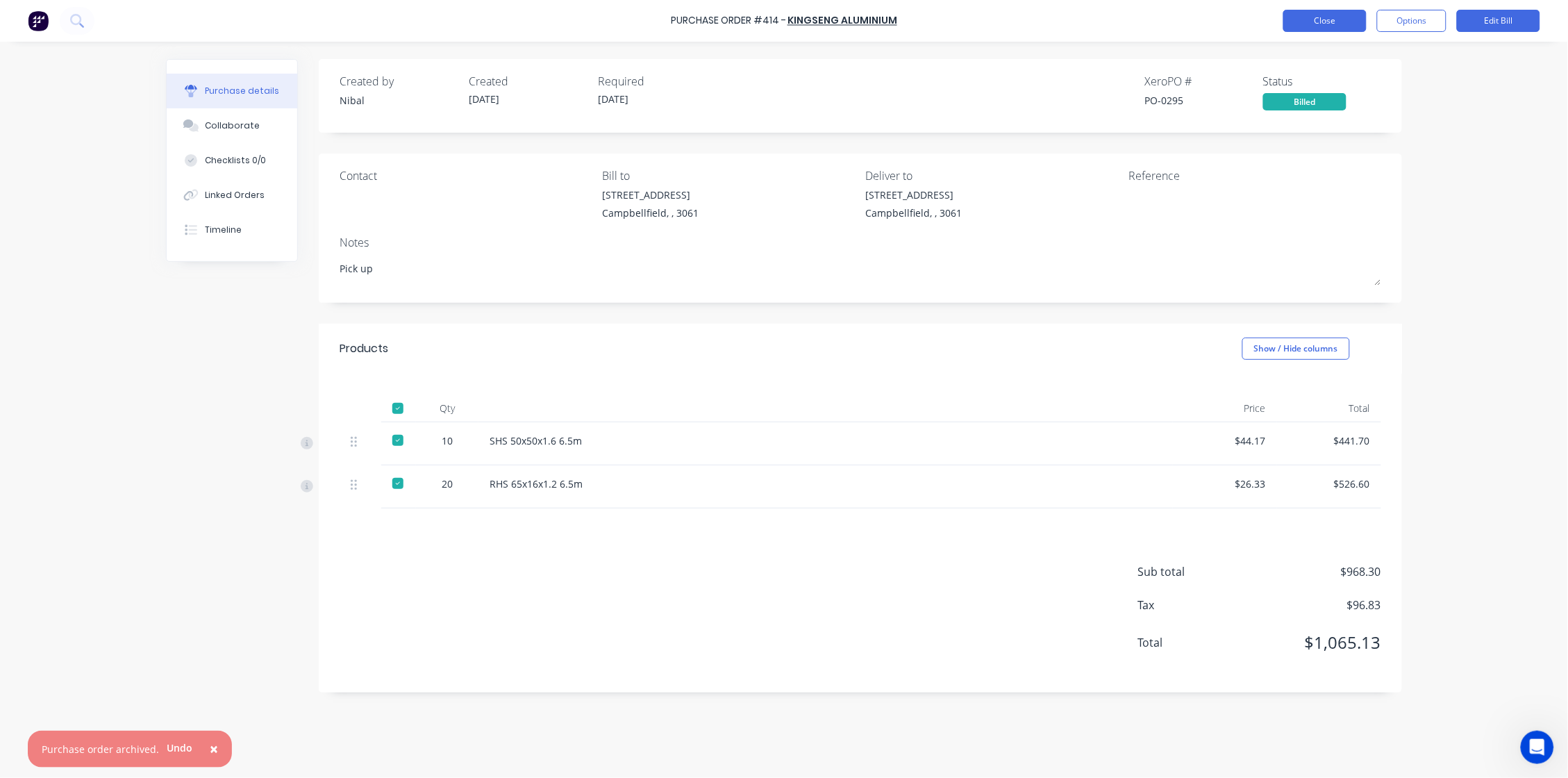
click at [1345, 14] on button "Close" at bounding box center [1324, 20] width 83 height 22
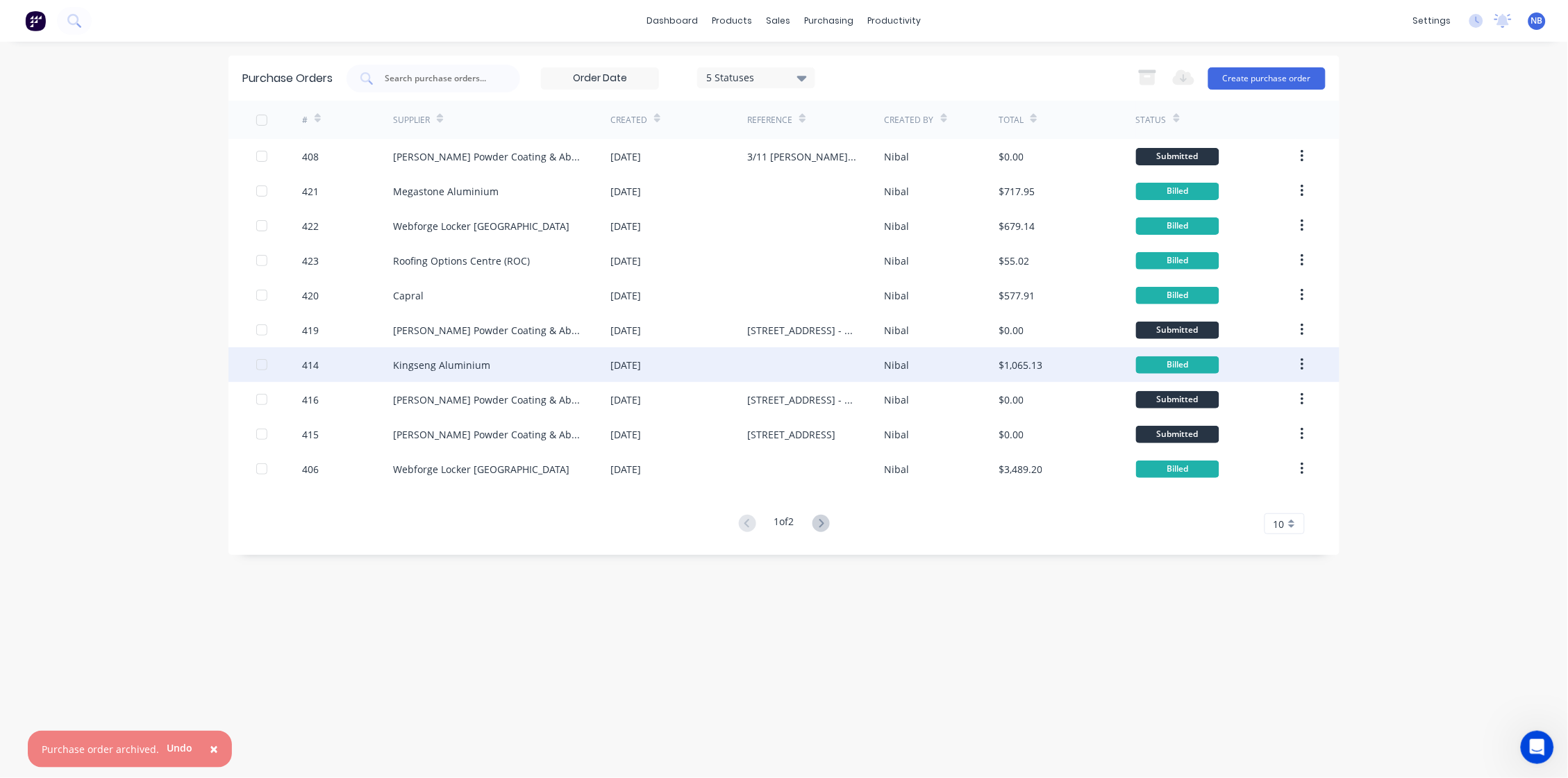
click at [1059, 375] on div "$1,065.13" at bounding box center [1067, 364] width 137 height 35
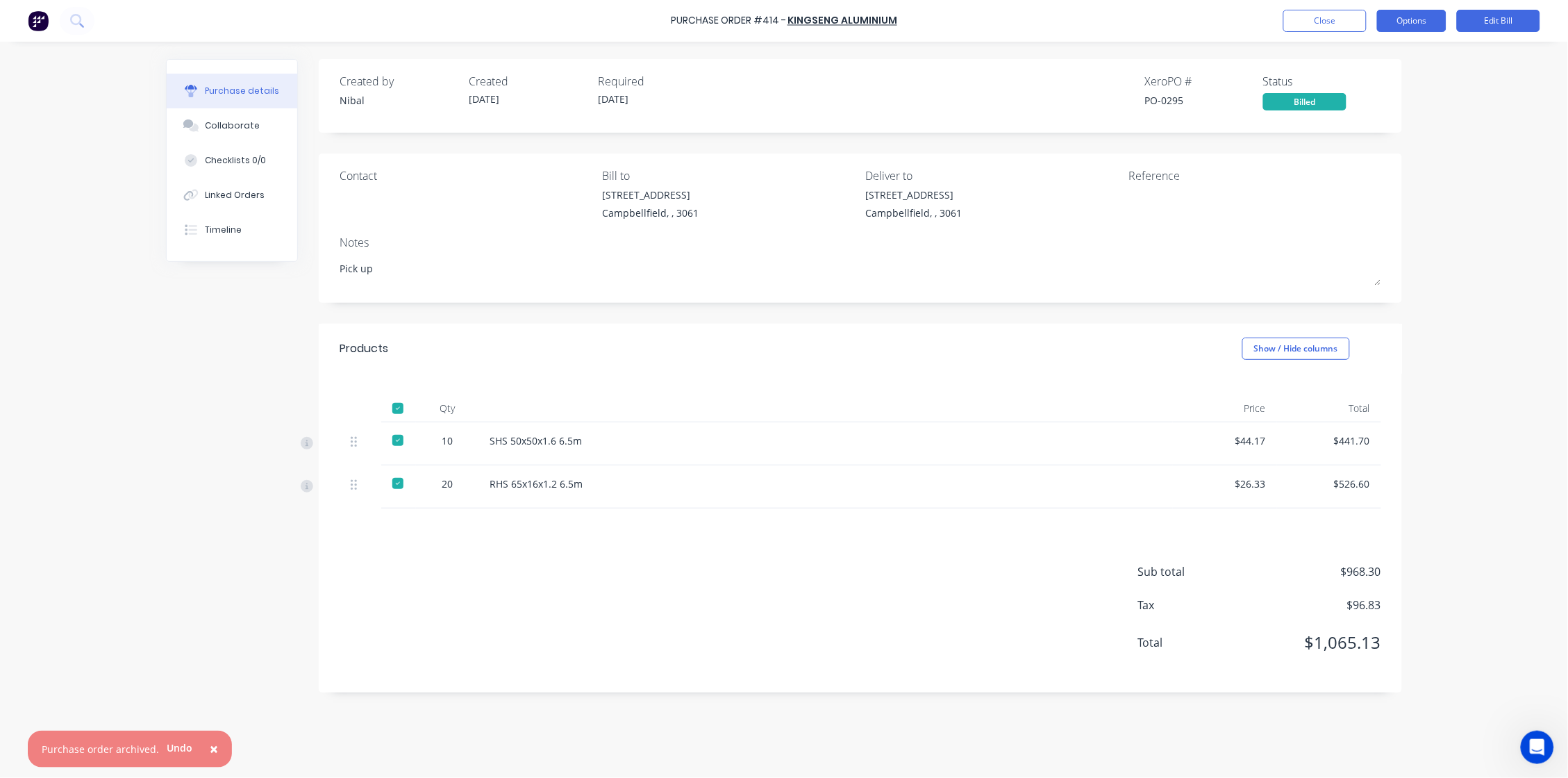
click at [1394, 19] on button "Options" at bounding box center [1411, 20] width 69 height 22
click at [1381, 193] on div "Archive" at bounding box center [1380, 203] width 107 height 20
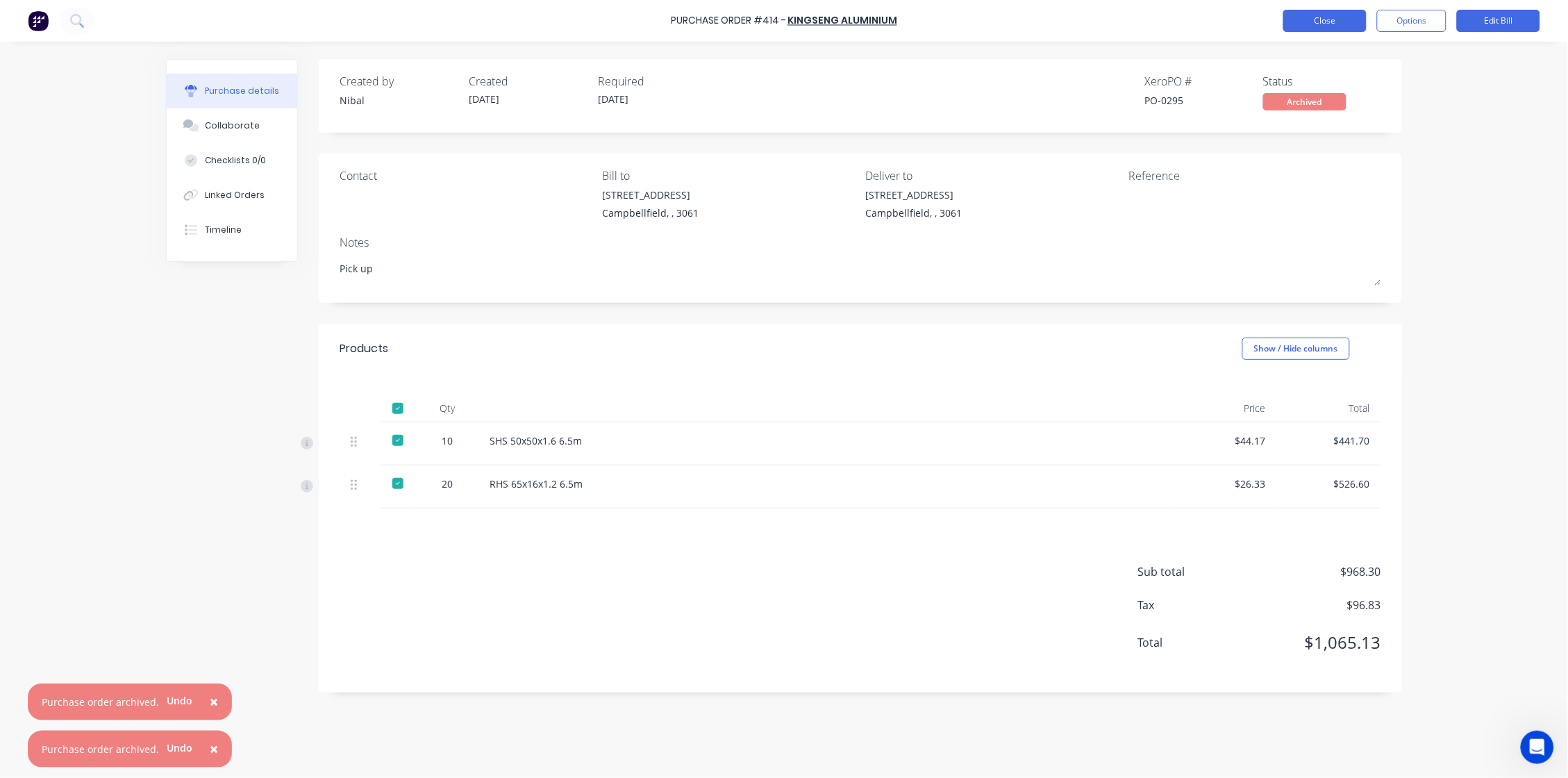
type textarea "x"
click at [1332, 27] on button "Close" at bounding box center [1324, 20] width 83 height 22
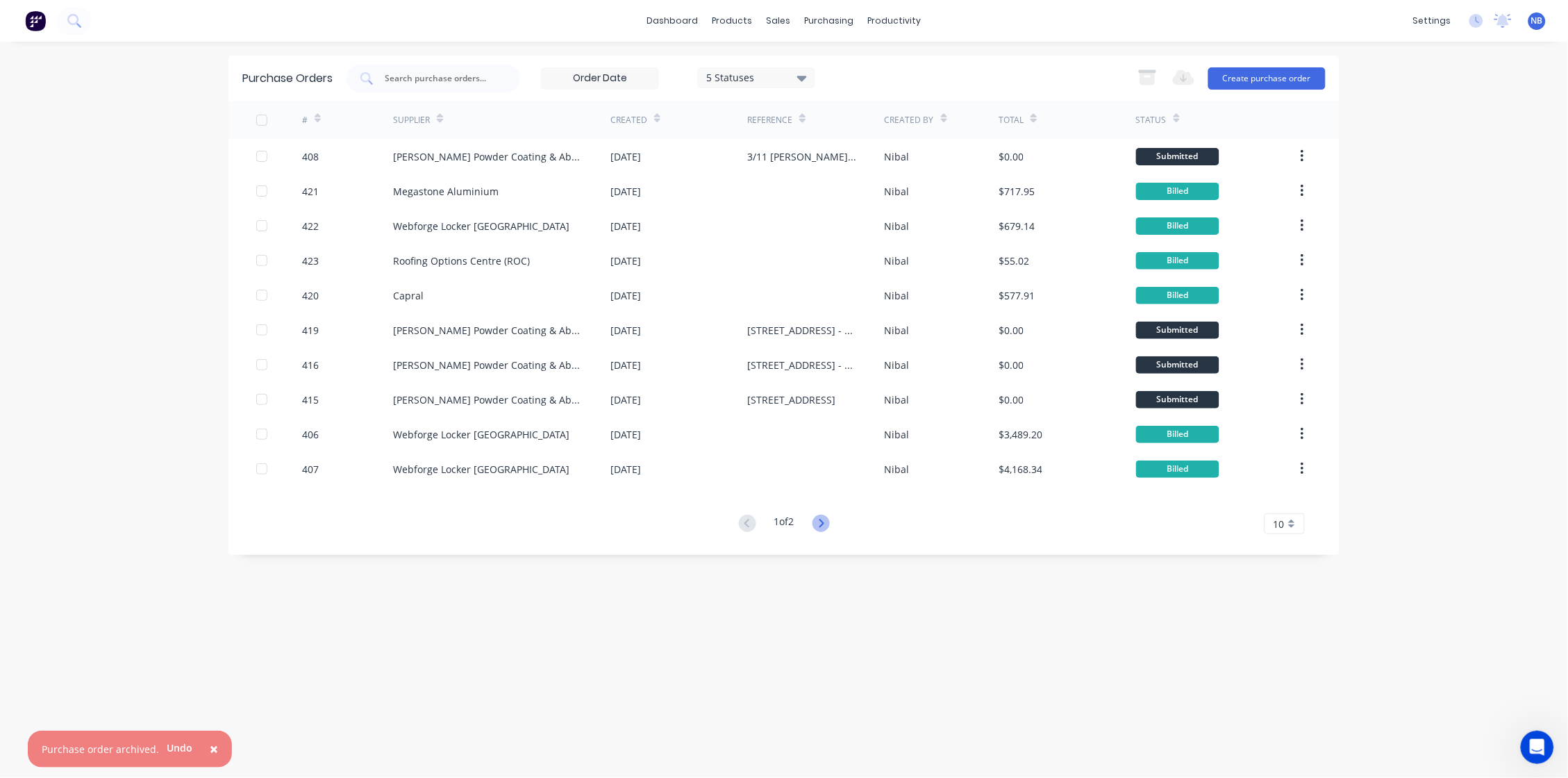
click at [818, 529] on icon at bounding box center [821, 523] width 17 height 17
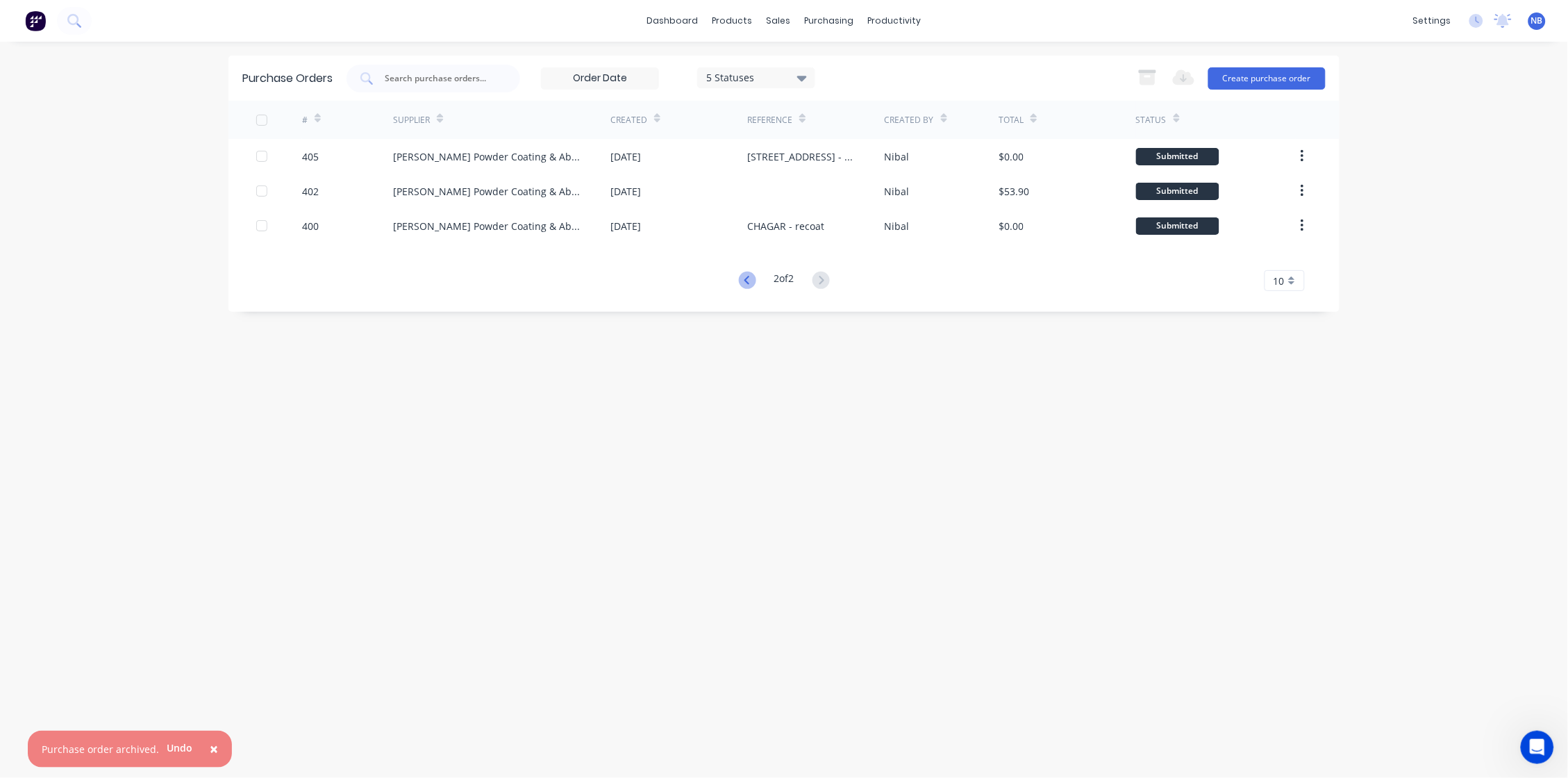
click at [744, 283] on icon at bounding box center [746, 280] width 5 height 9
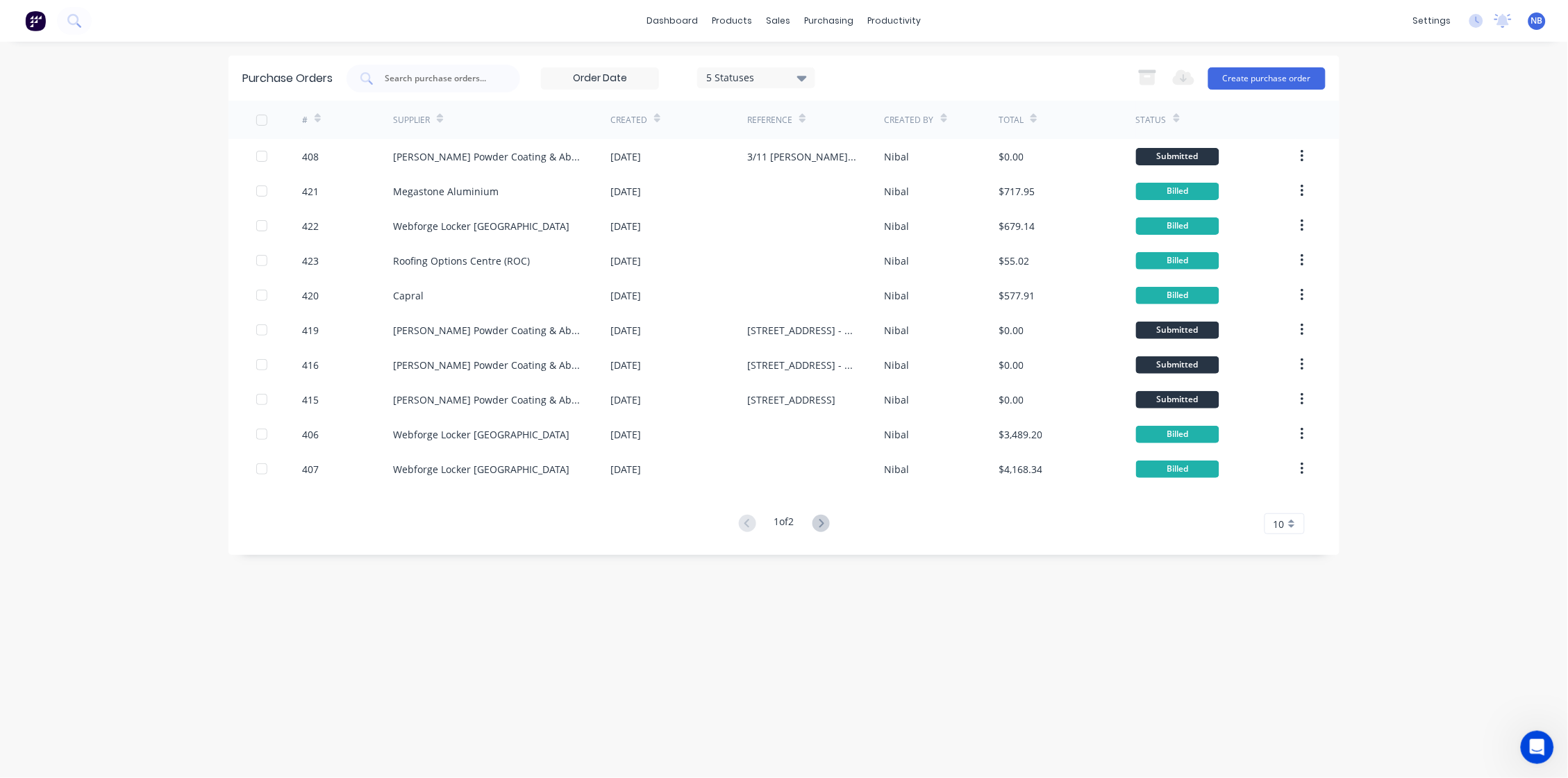
click at [699, 6] on div "dashboard products sales purchasing productivity dashboard products Product Cat…" at bounding box center [784, 21] width 1568 height 42
click at [686, 25] on link "dashboard" at bounding box center [673, 20] width 65 height 21
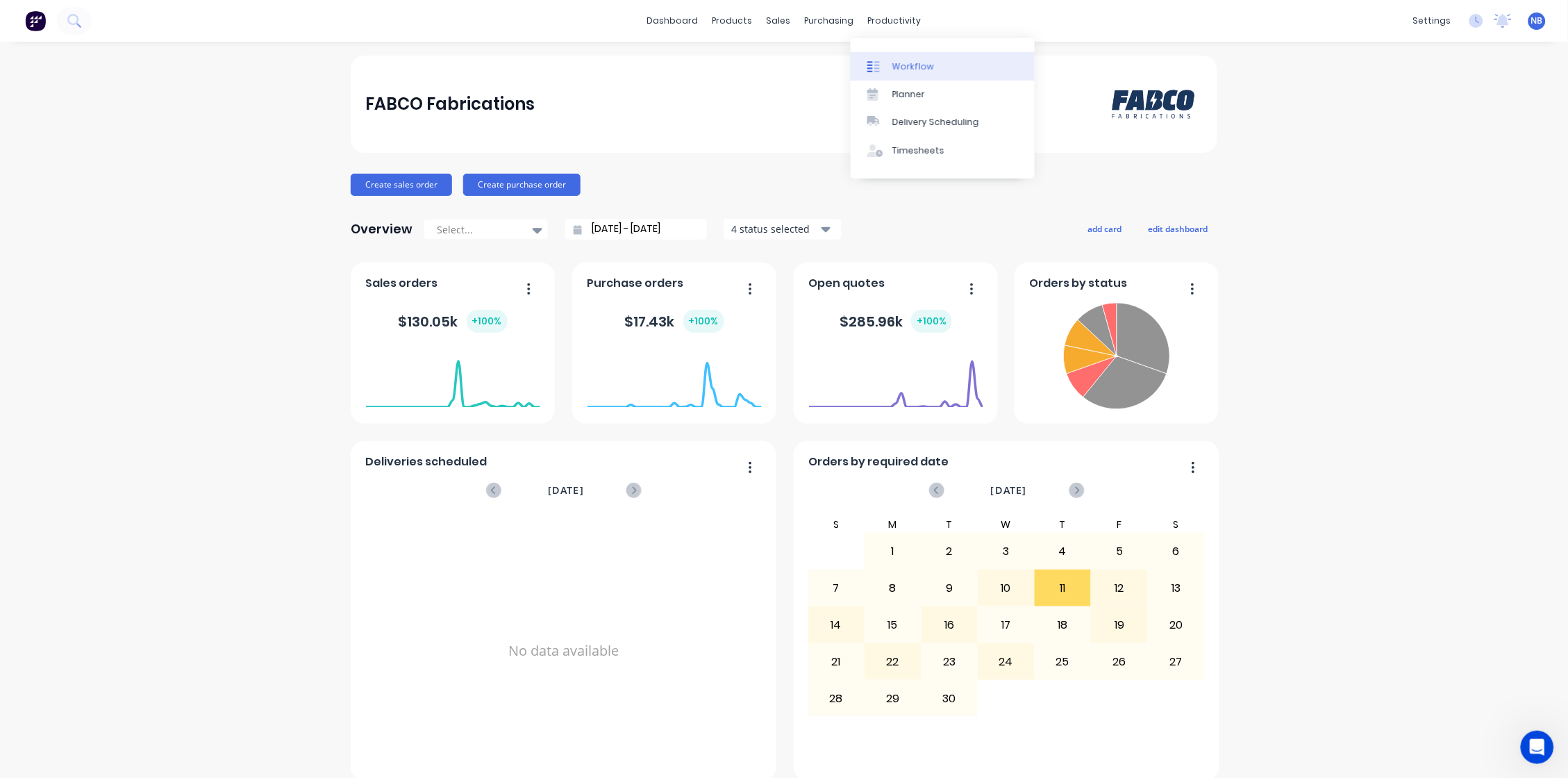
click at [895, 65] on div "Workflow" at bounding box center [914, 66] width 42 height 12
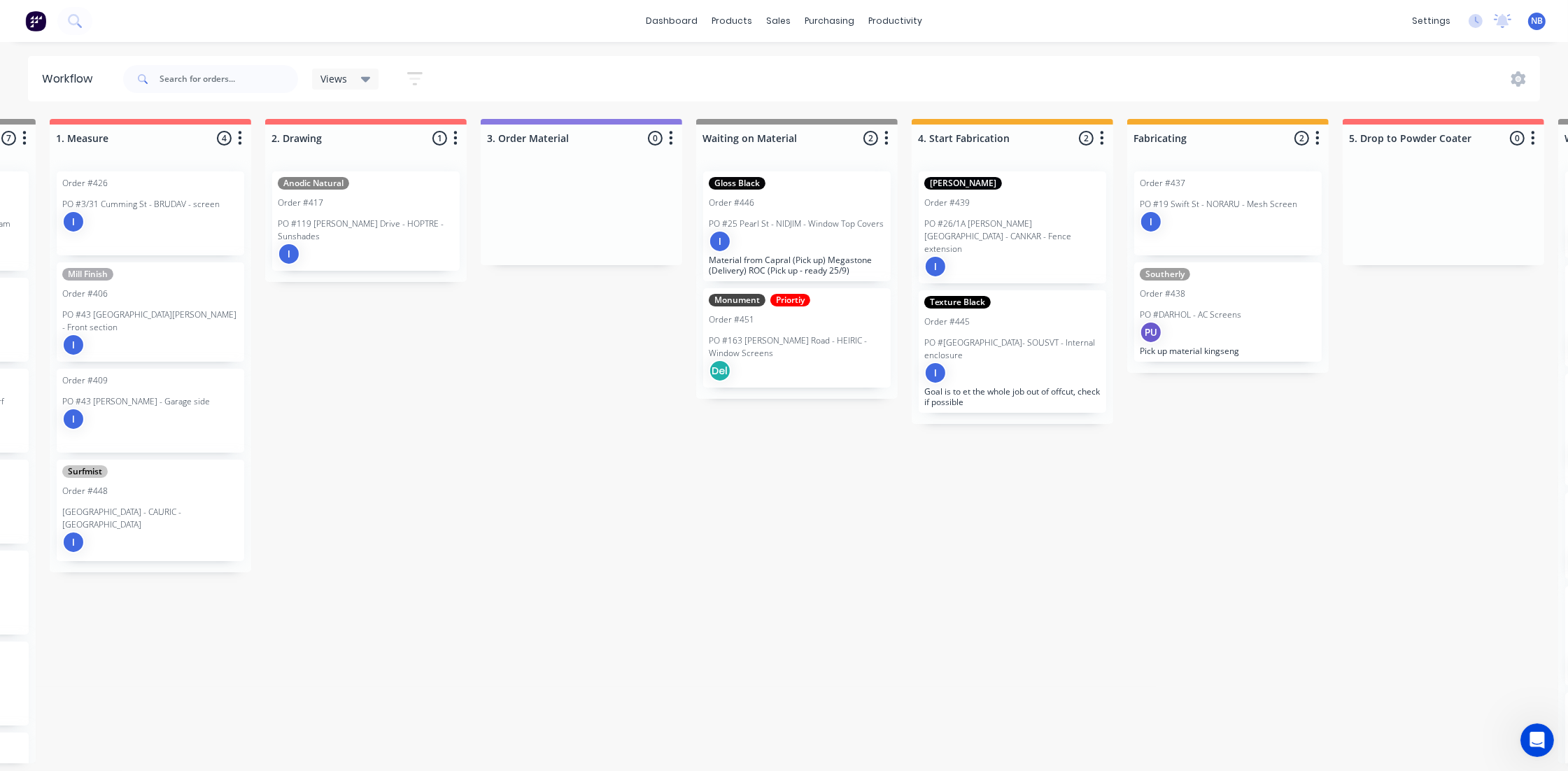
scroll to position [0, 613]
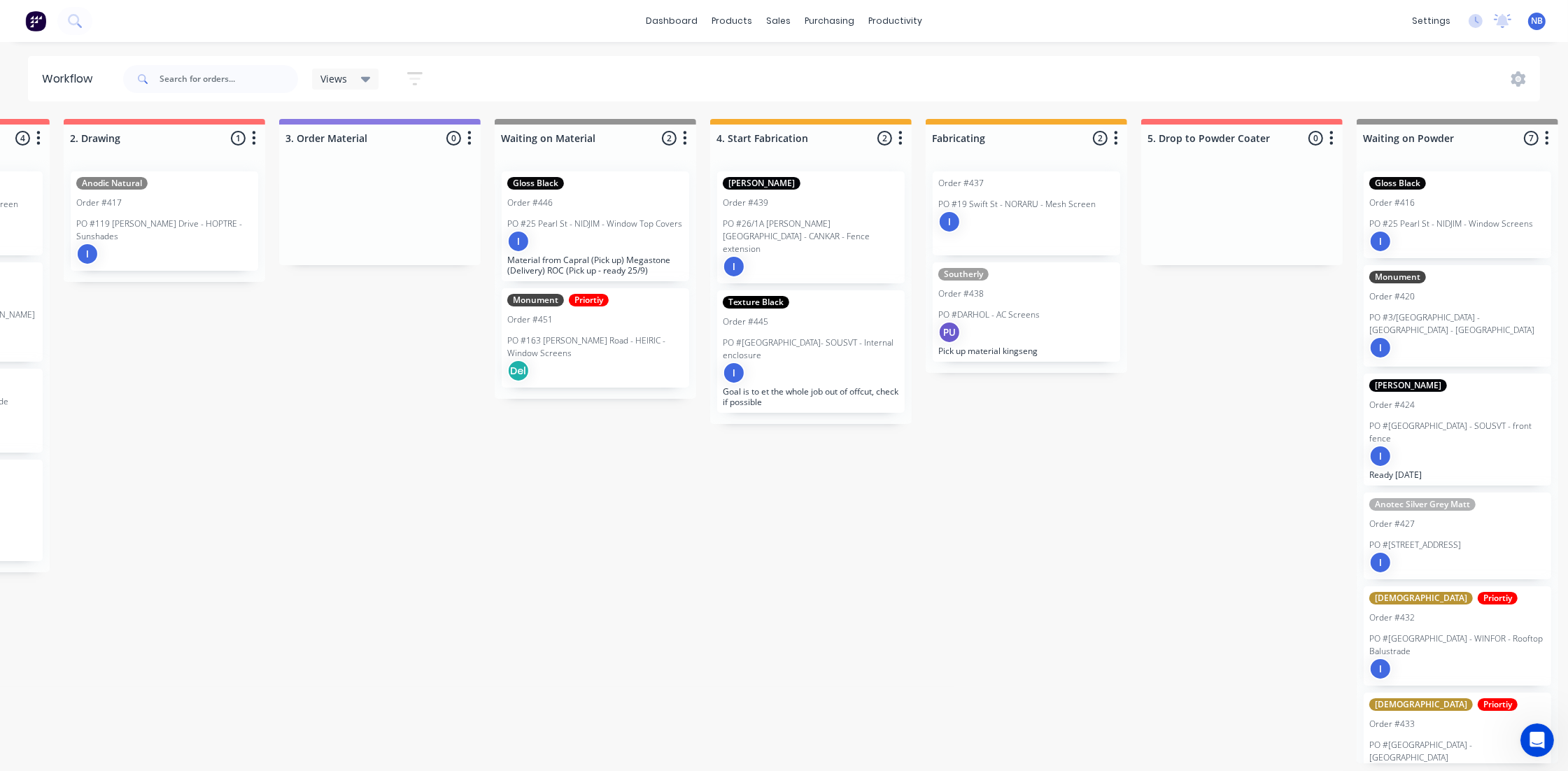
click at [631, 258] on p "Material from Capral (Pick up) Megastone (Delivery) ROC (Pick up - ready 25/9)" at bounding box center [595, 265] width 177 height 21
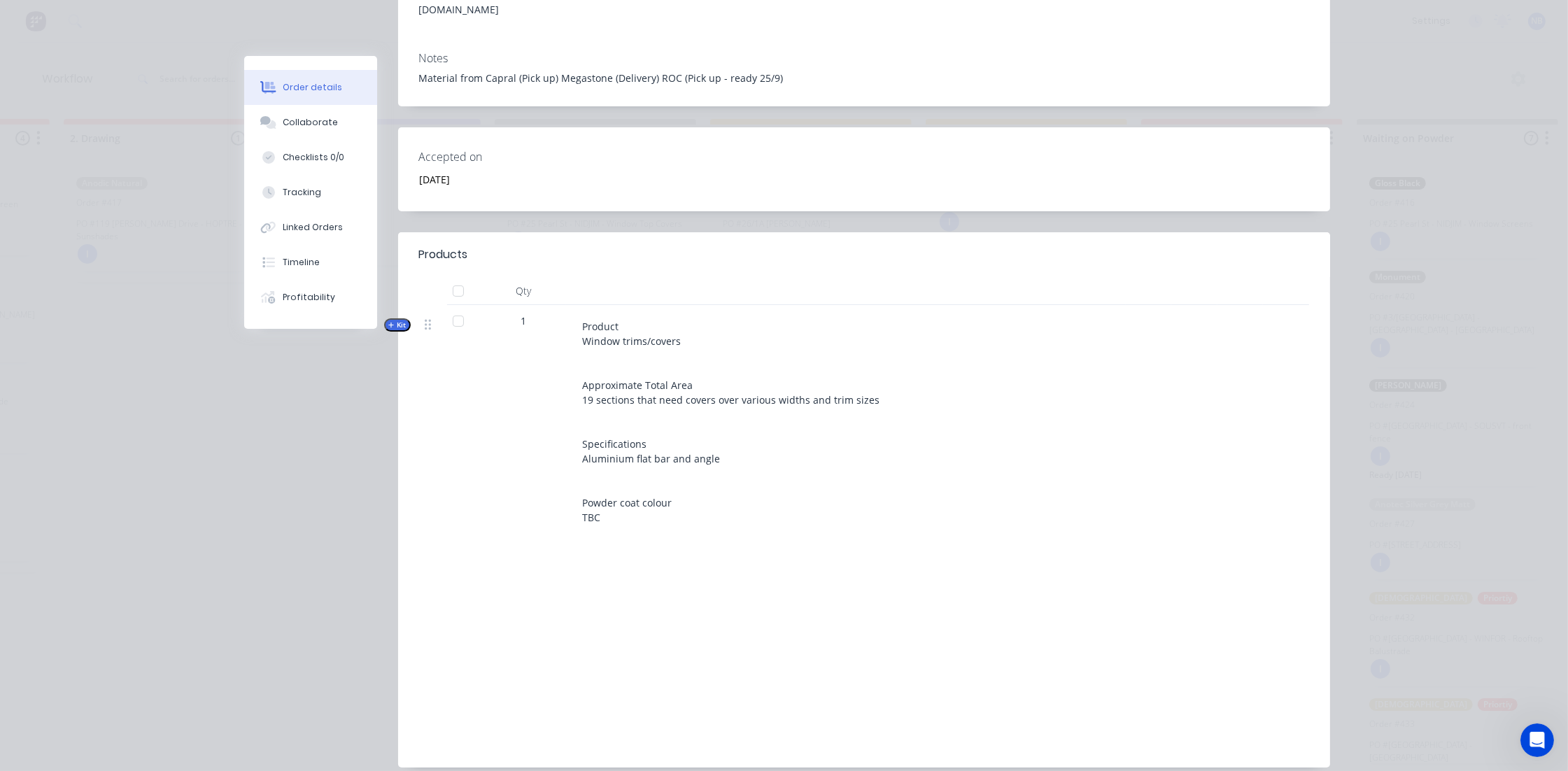
scroll to position [314, 0]
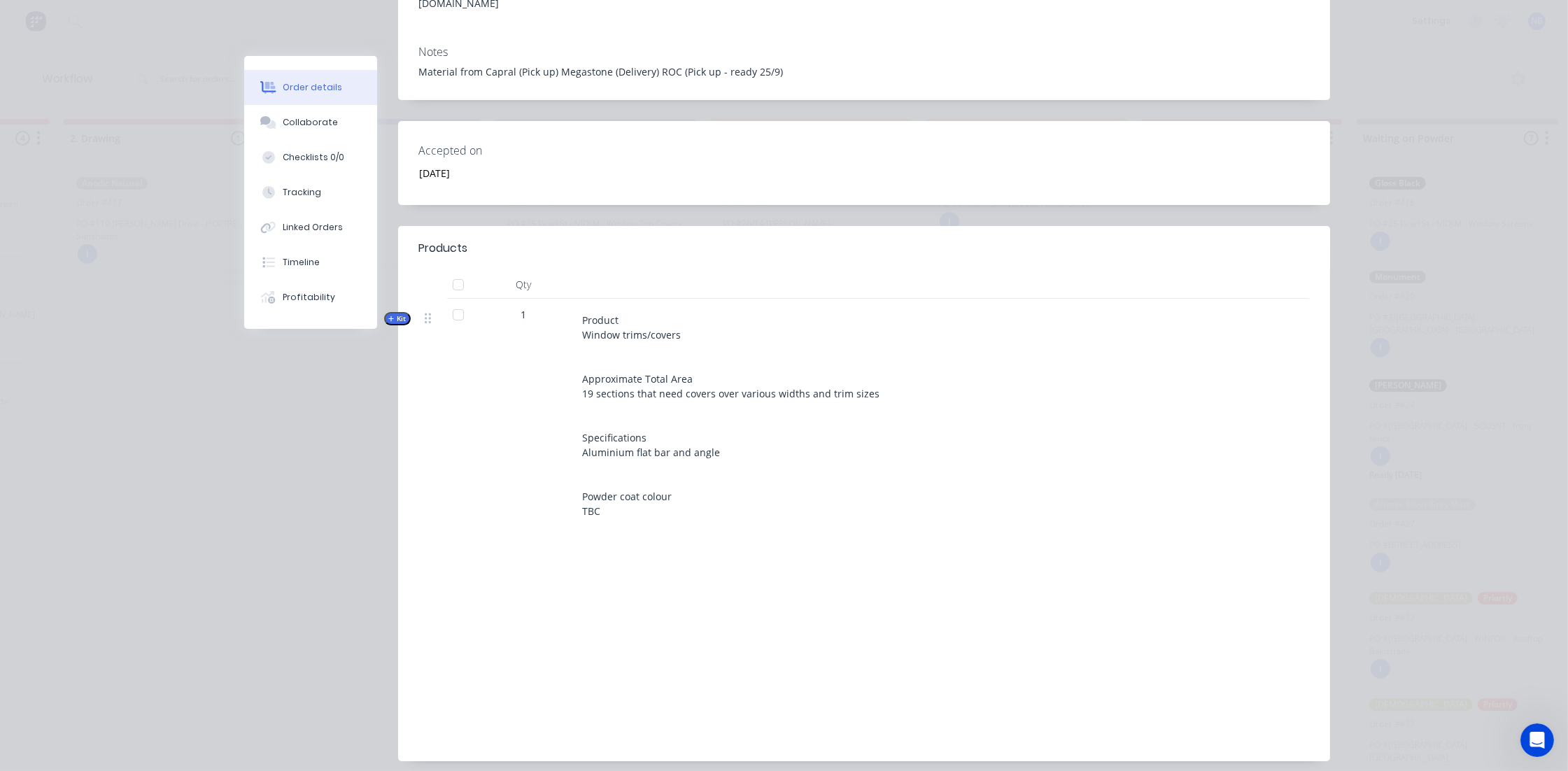
click at [393, 313] on span "Kit" at bounding box center [397, 318] width 18 height 10
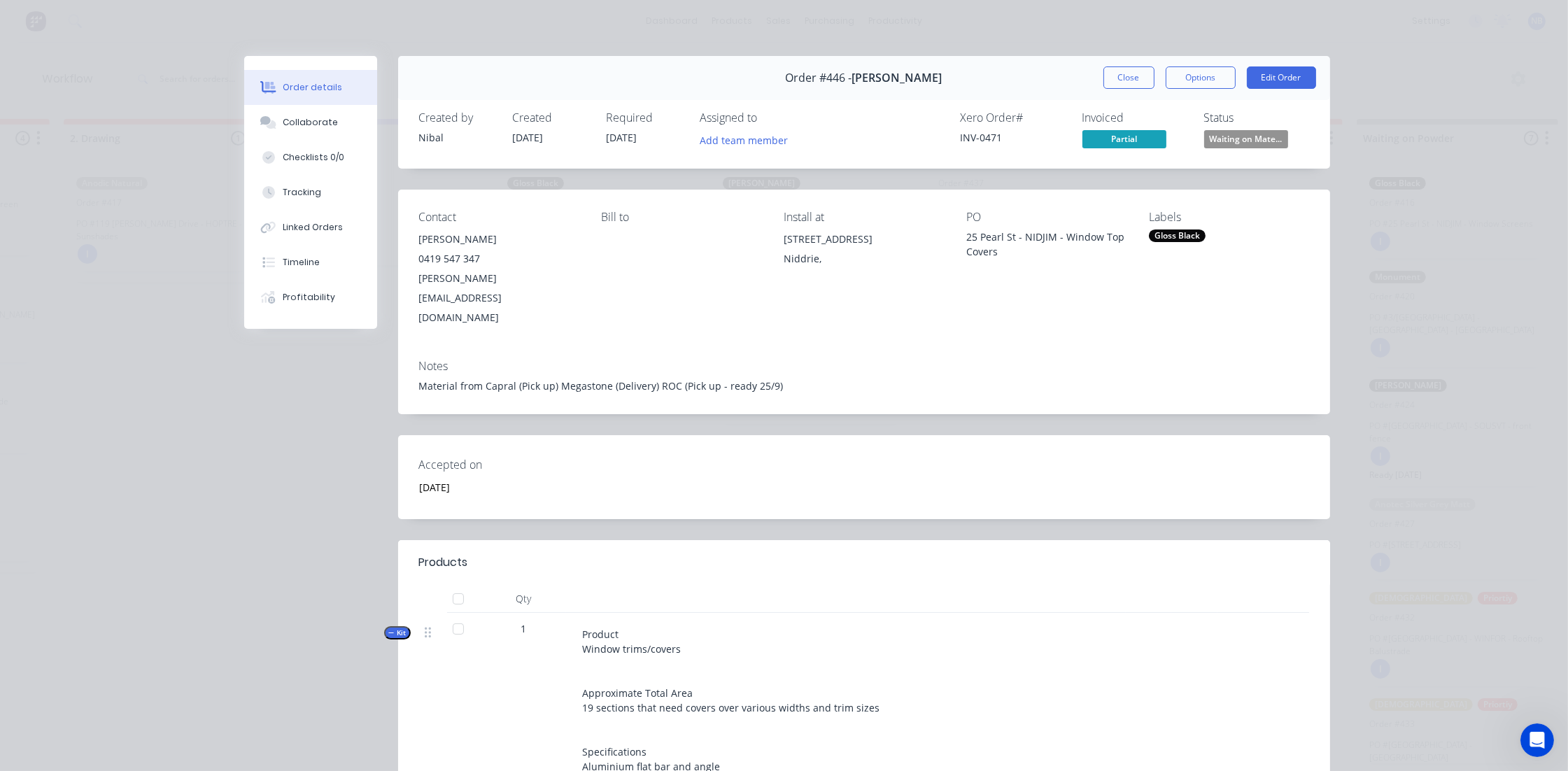
scroll to position [0, 613]
click at [1110, 73] on button "Close" at bounding box center [1129, 77] width 51 height 23
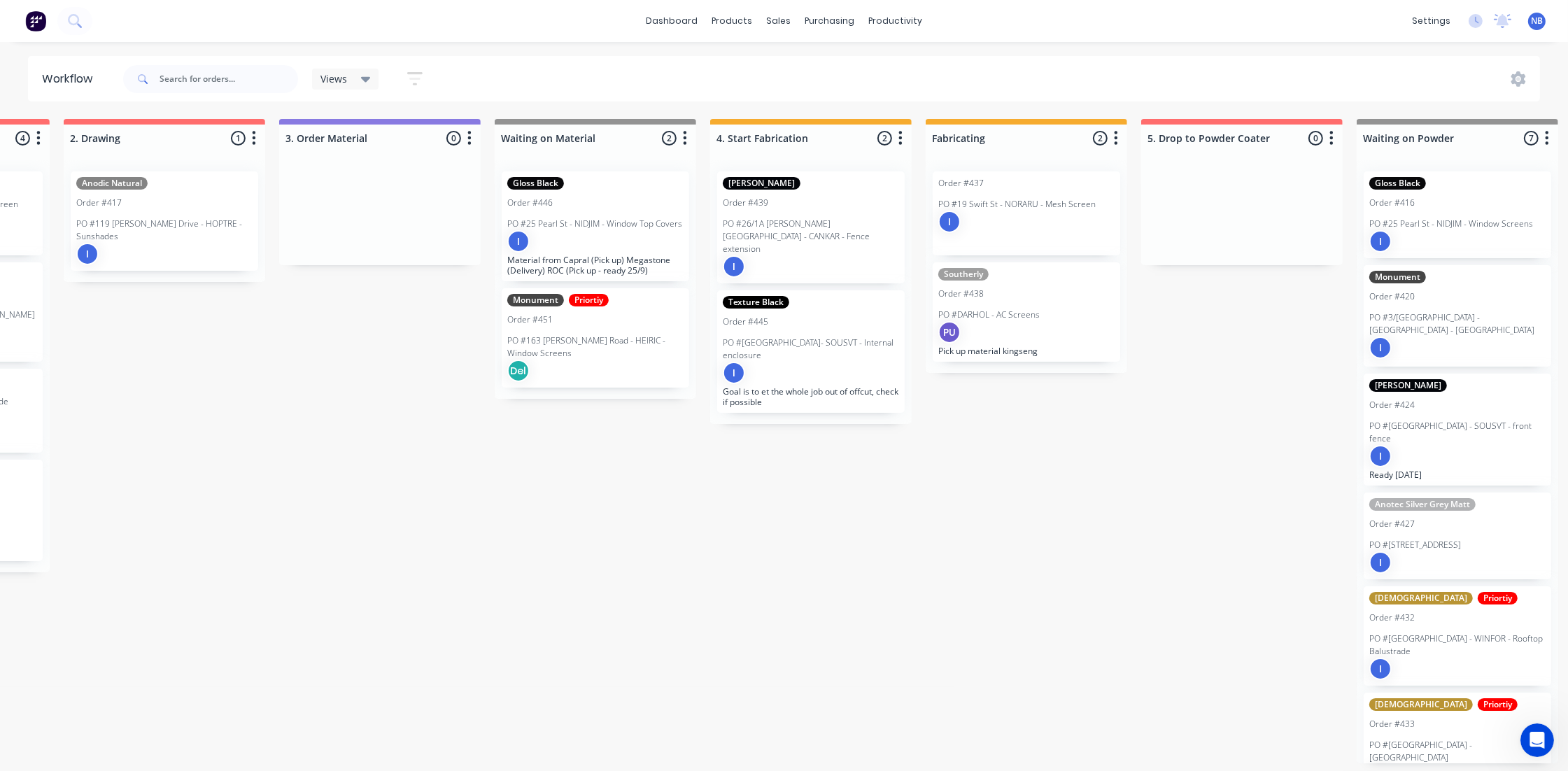
click at [660, 355] on p "PO #163 [PERSON_NAME] Road - HEIRIC - Window Screens" at bounding box center [595, 347] width 177 height 25
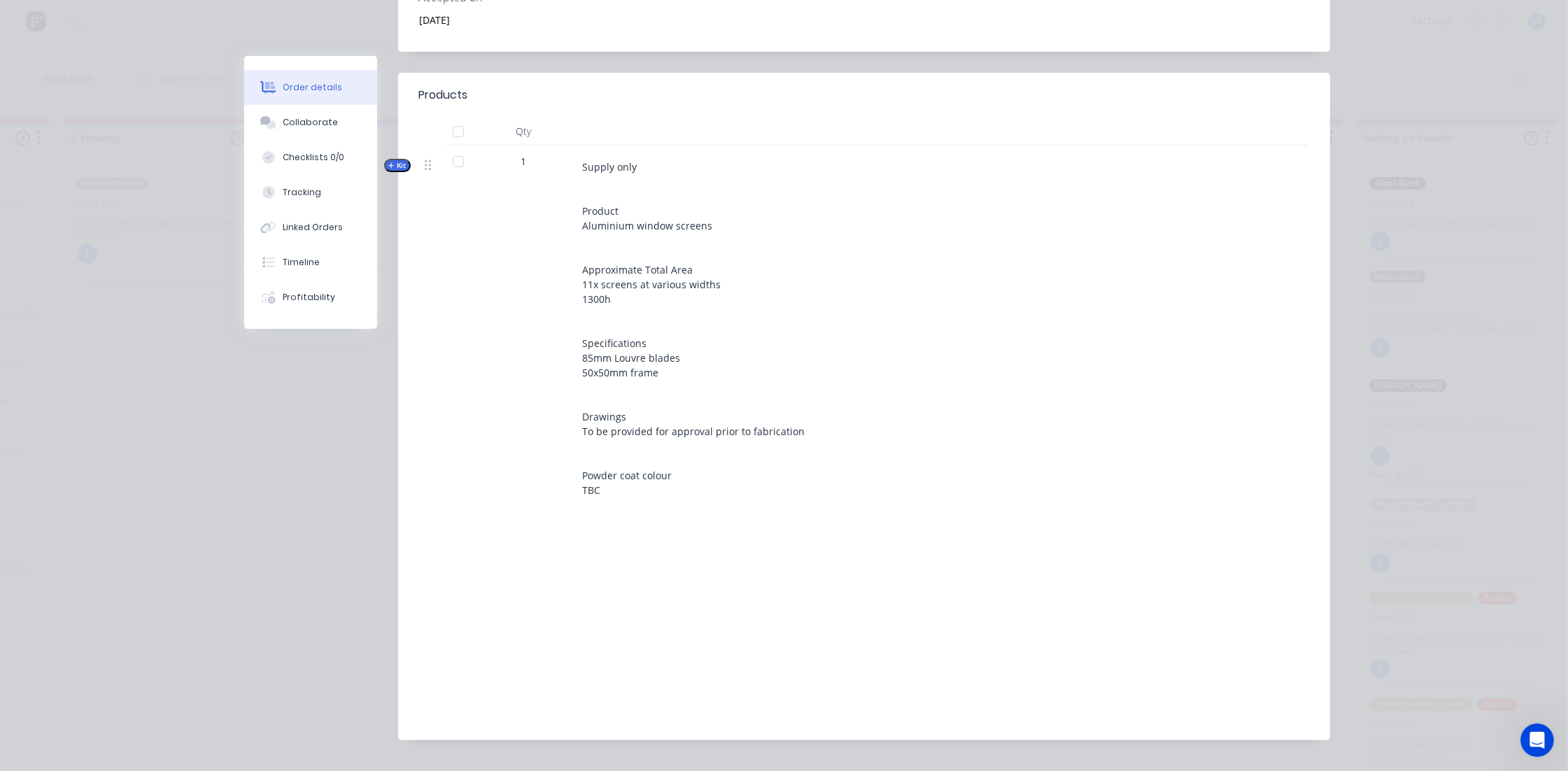
scroll to position [4, 613]
click at [395, 160] on span "Kit" at bounding box center [397, 165] width 18 height 10
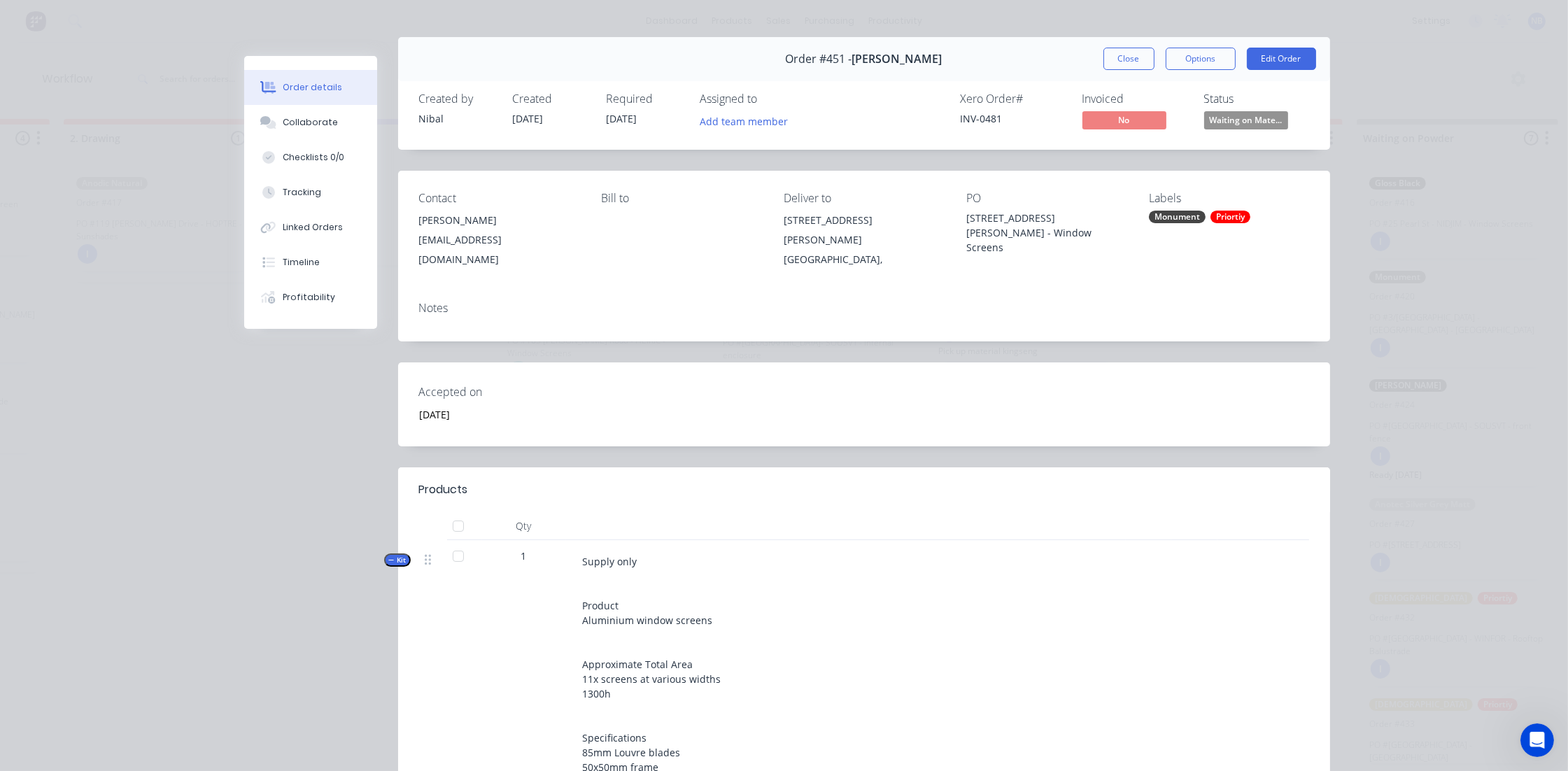
scroll to position [0, 0]
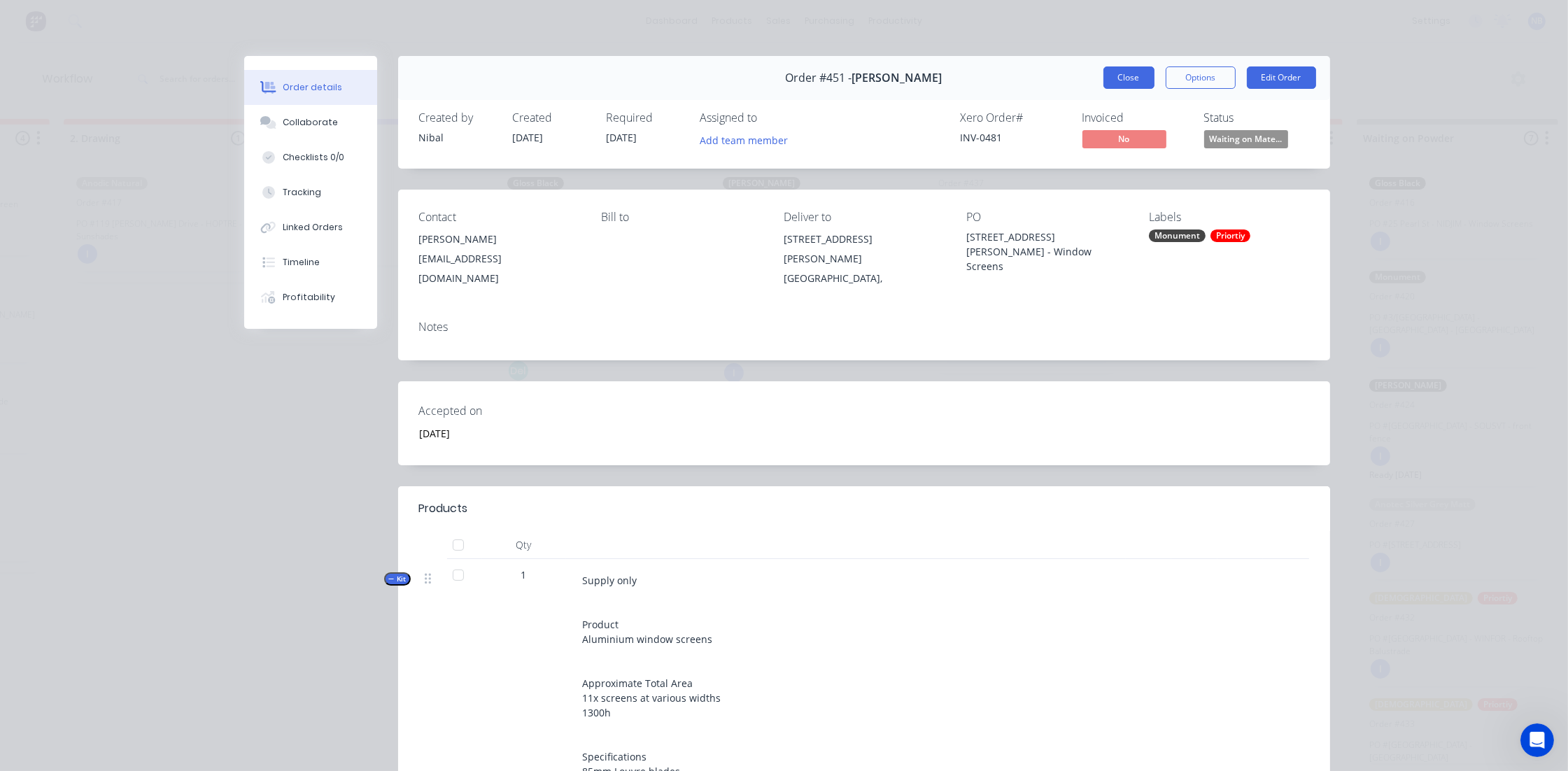
click at [1112, 81] on button "Close" at bounding box center [1129, 77] width 51 height 23
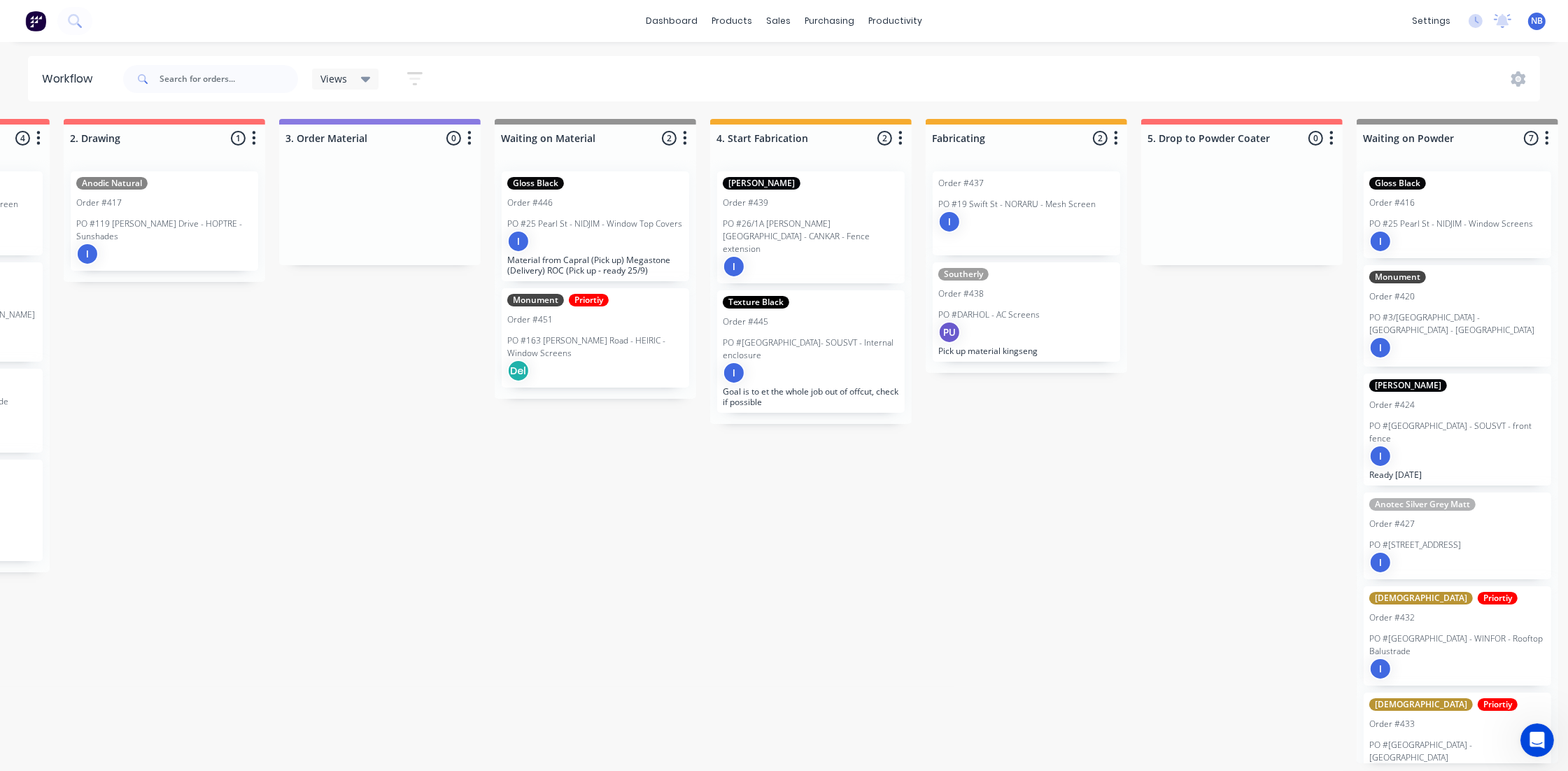
click at [799, 255] on div "I" at bounding box center [811, 266] width 177 height 23
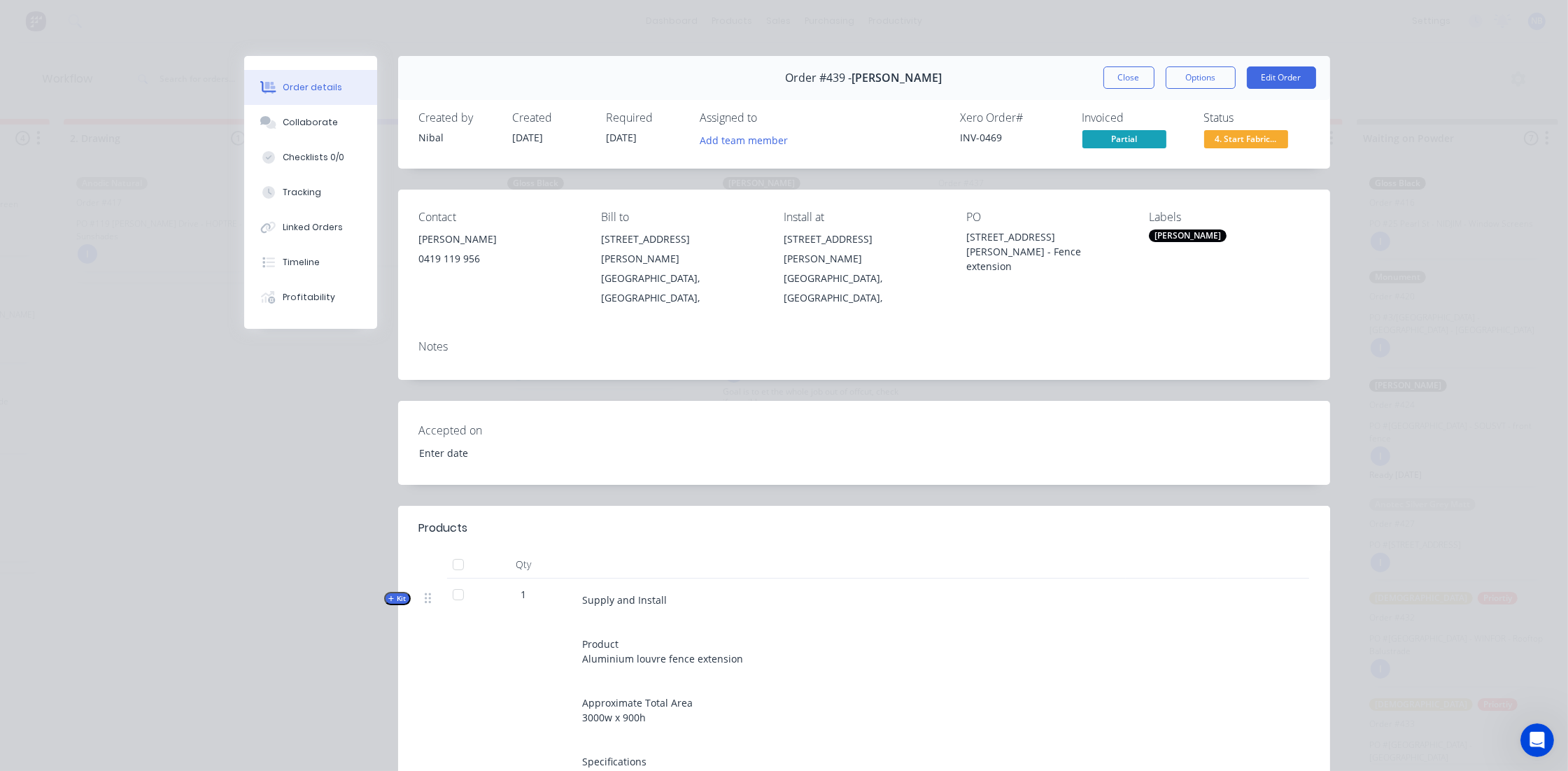
type input "[DATE]"
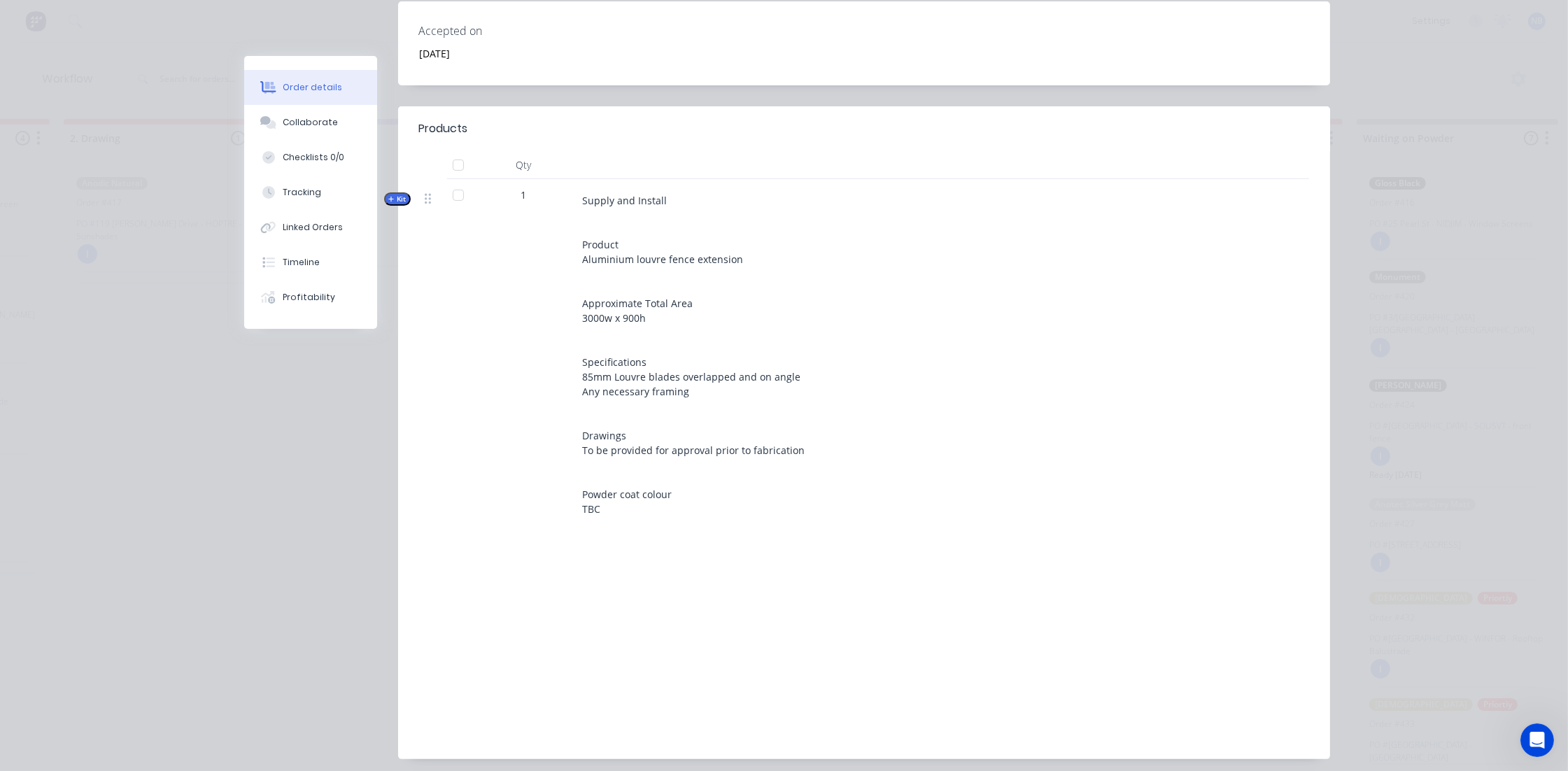
scroll to position [4, 613]
click at [391, 194] on span "Kit" at bounding box center [397, 199] width 18 height 10
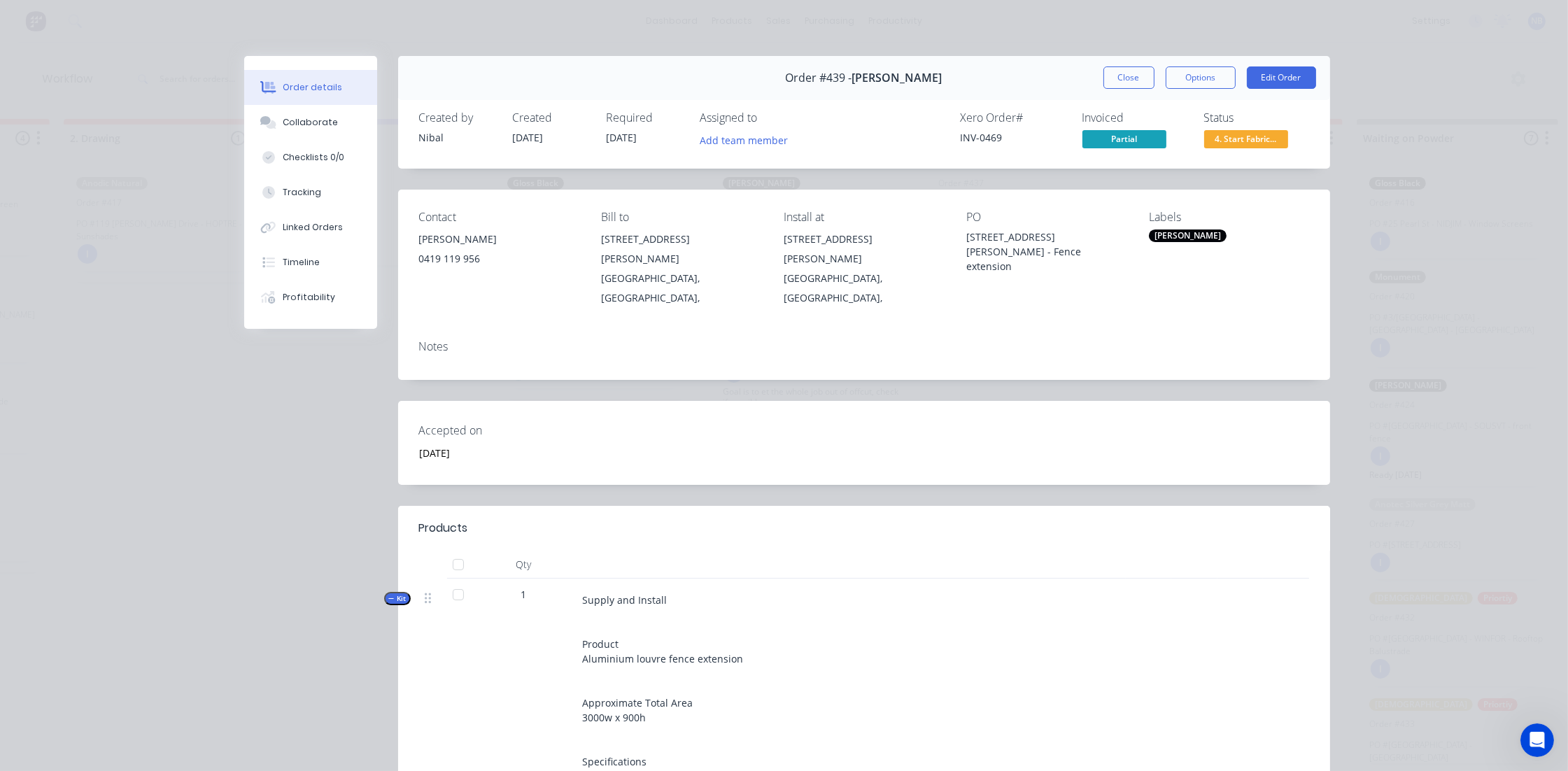
scroll to position [0, 613]
click at [1125, 70] on button "Close" at bounding box center [1129, 77] width 51 height 23
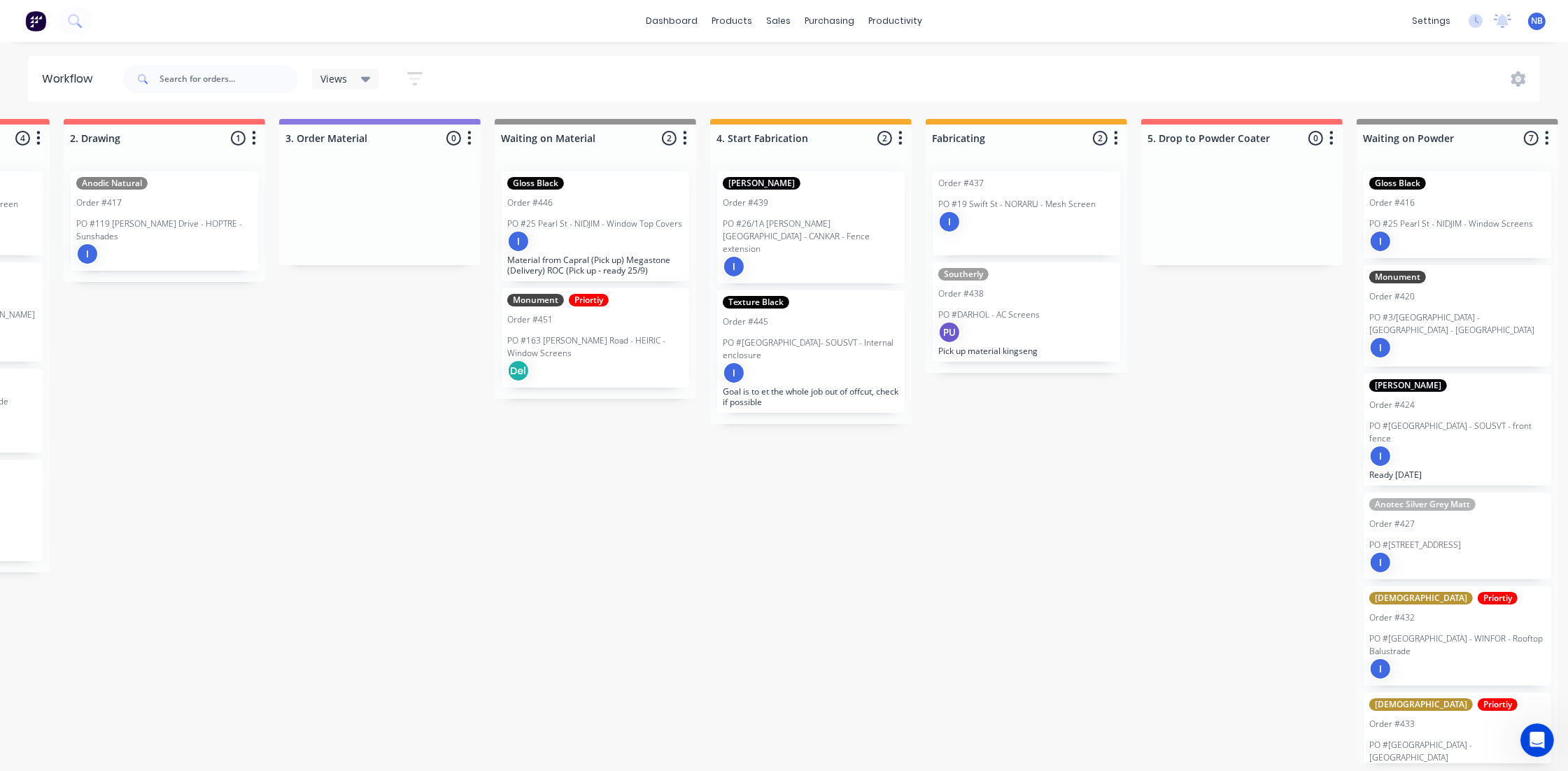
click at [197, 243] on div "I" at bounding box center [164, 254] width 177 height 23
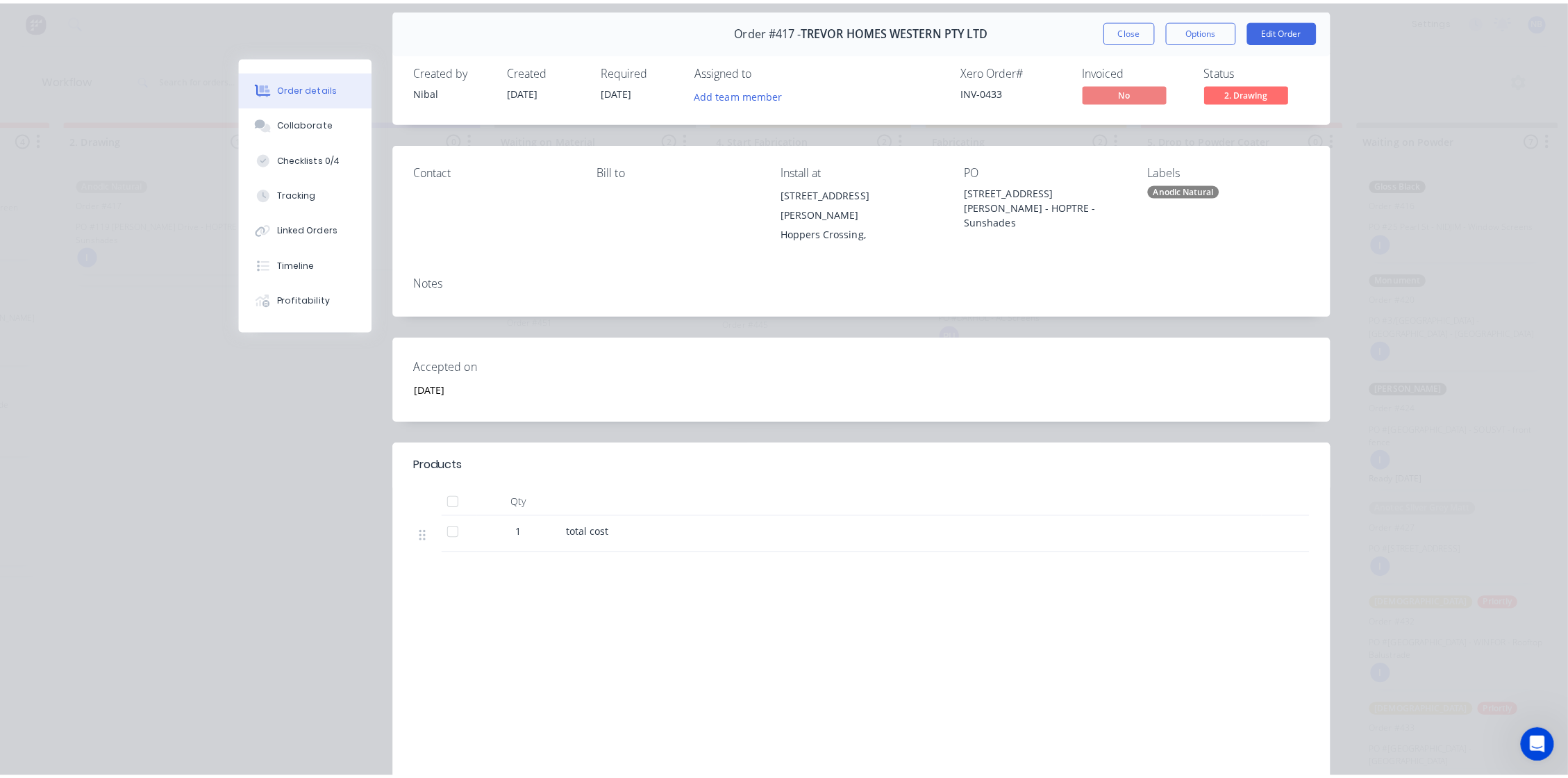
scroll to position [0, 0]
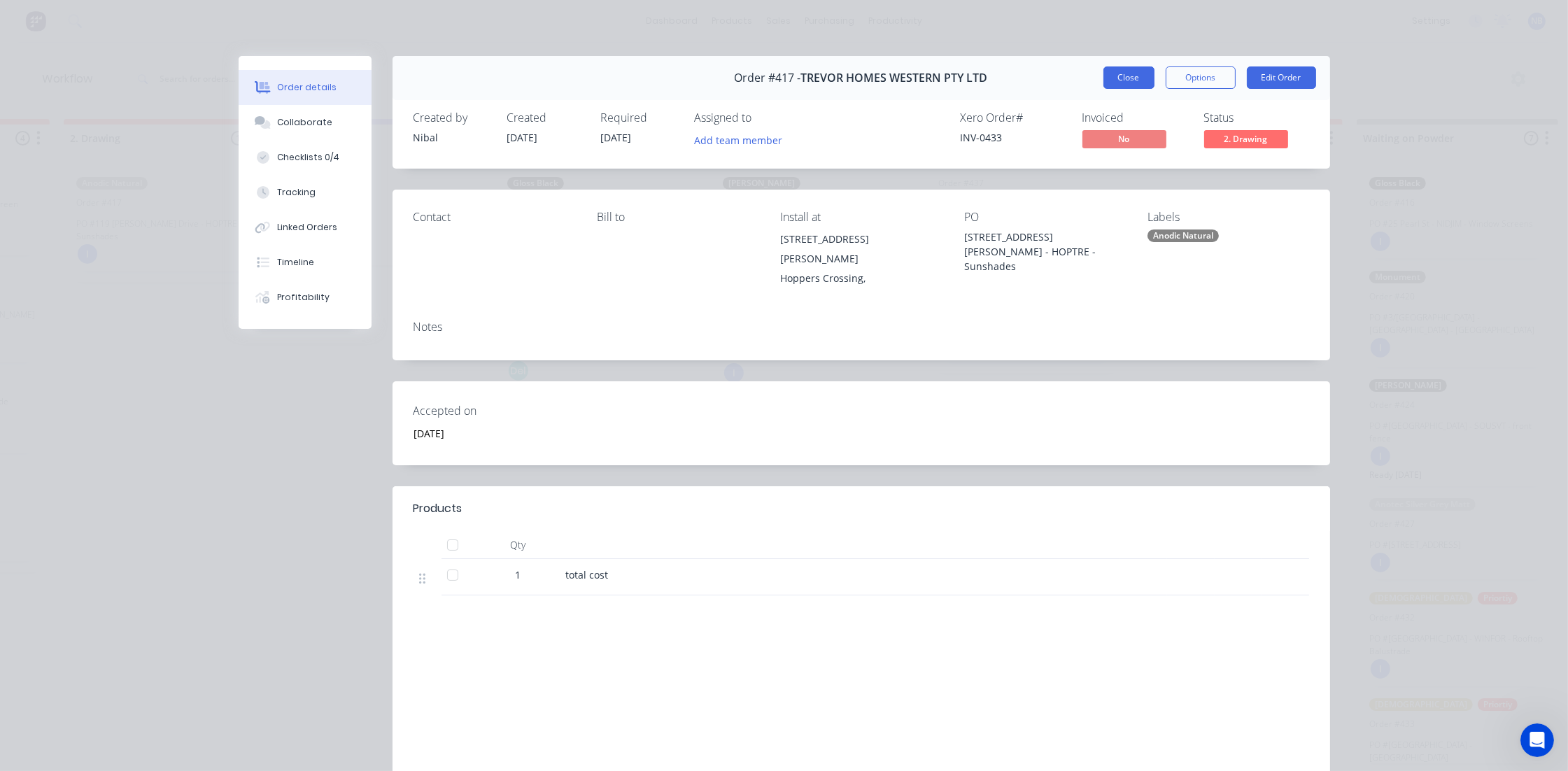
click at [1118, 73] on button "Close" at bounding box center [1129, 77] width 51 height 23
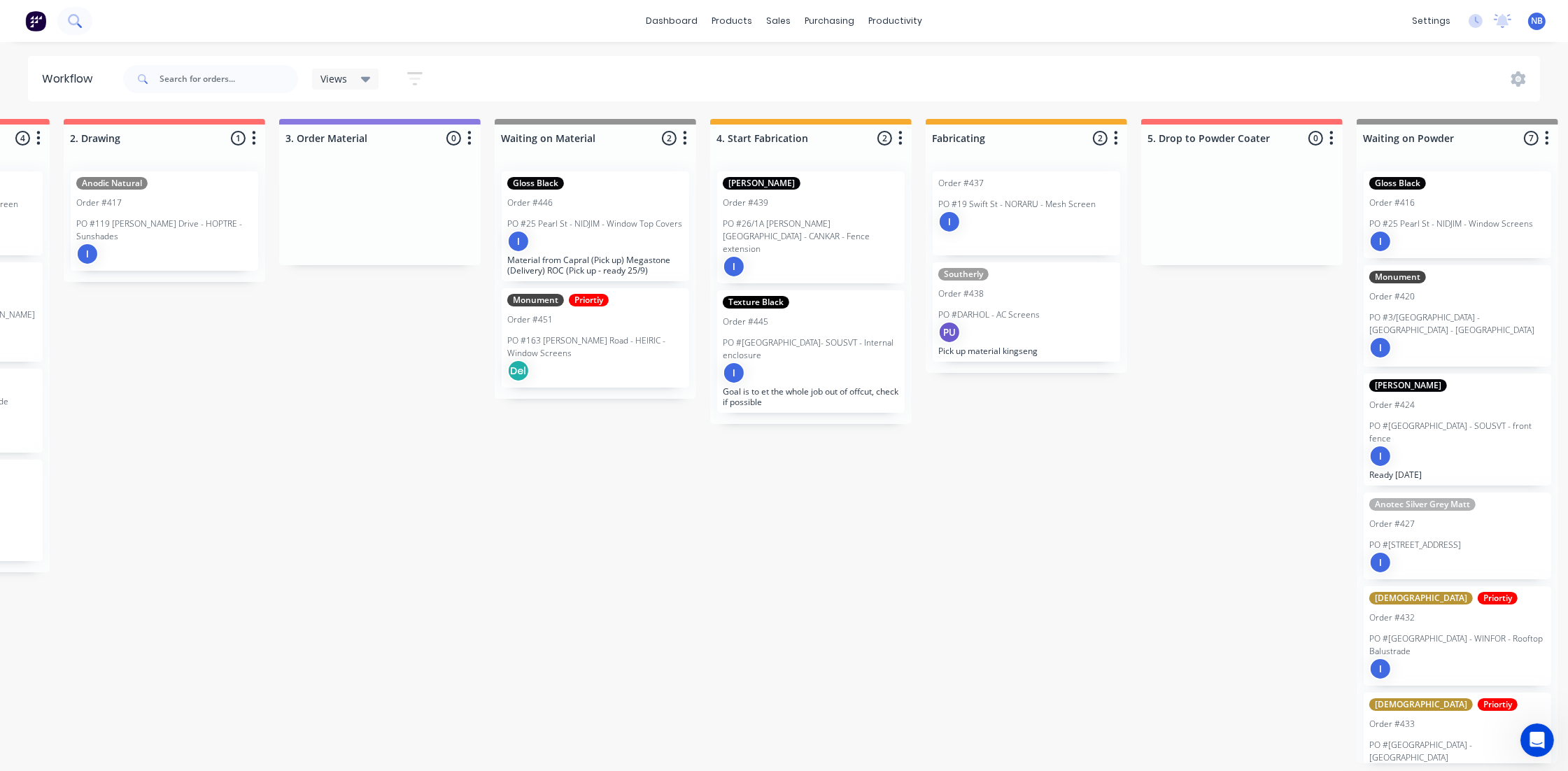
click at [71, 23] on icon at bounding box center [74, 20] width 13 height 13
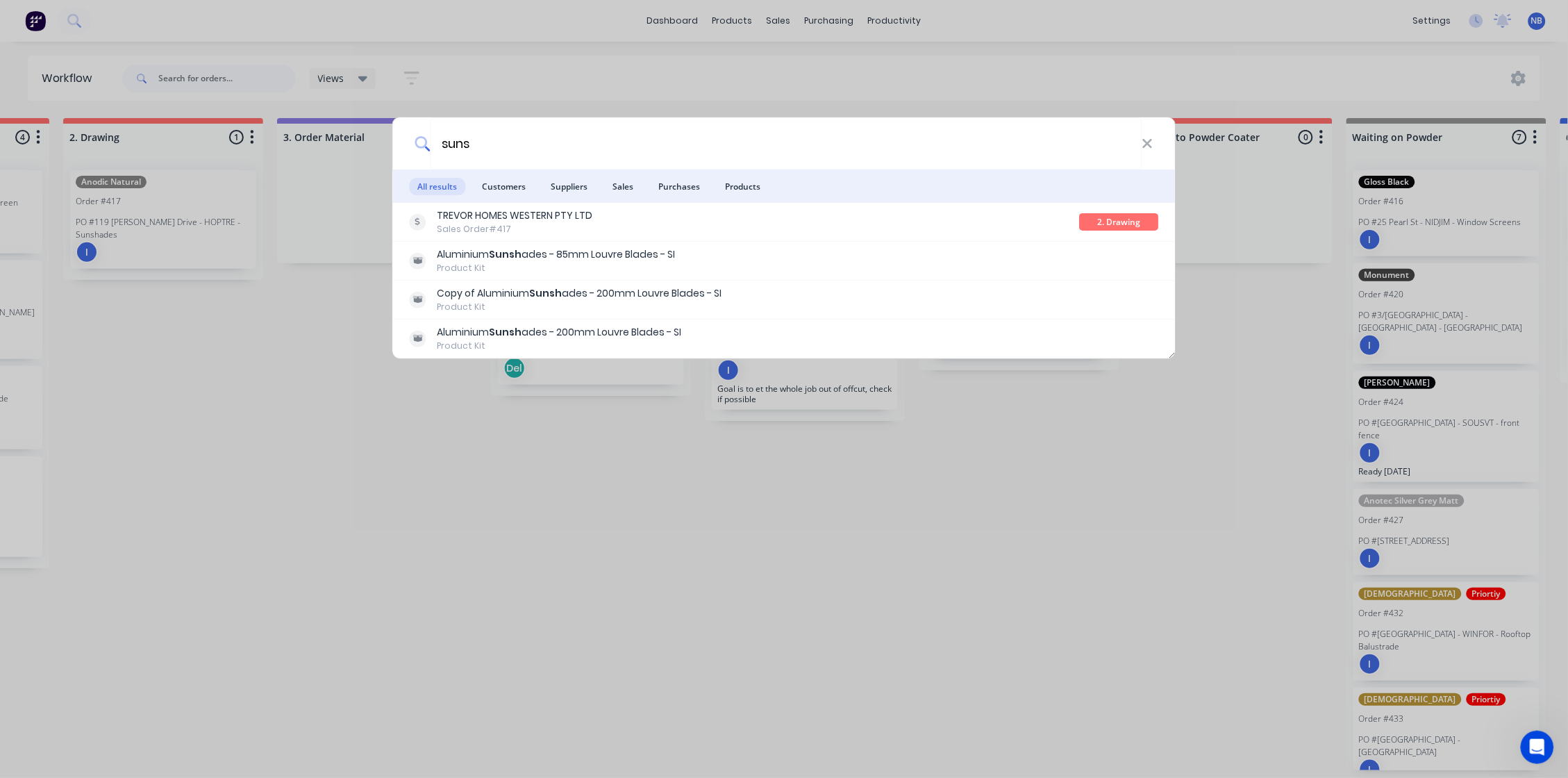
type input "suns"
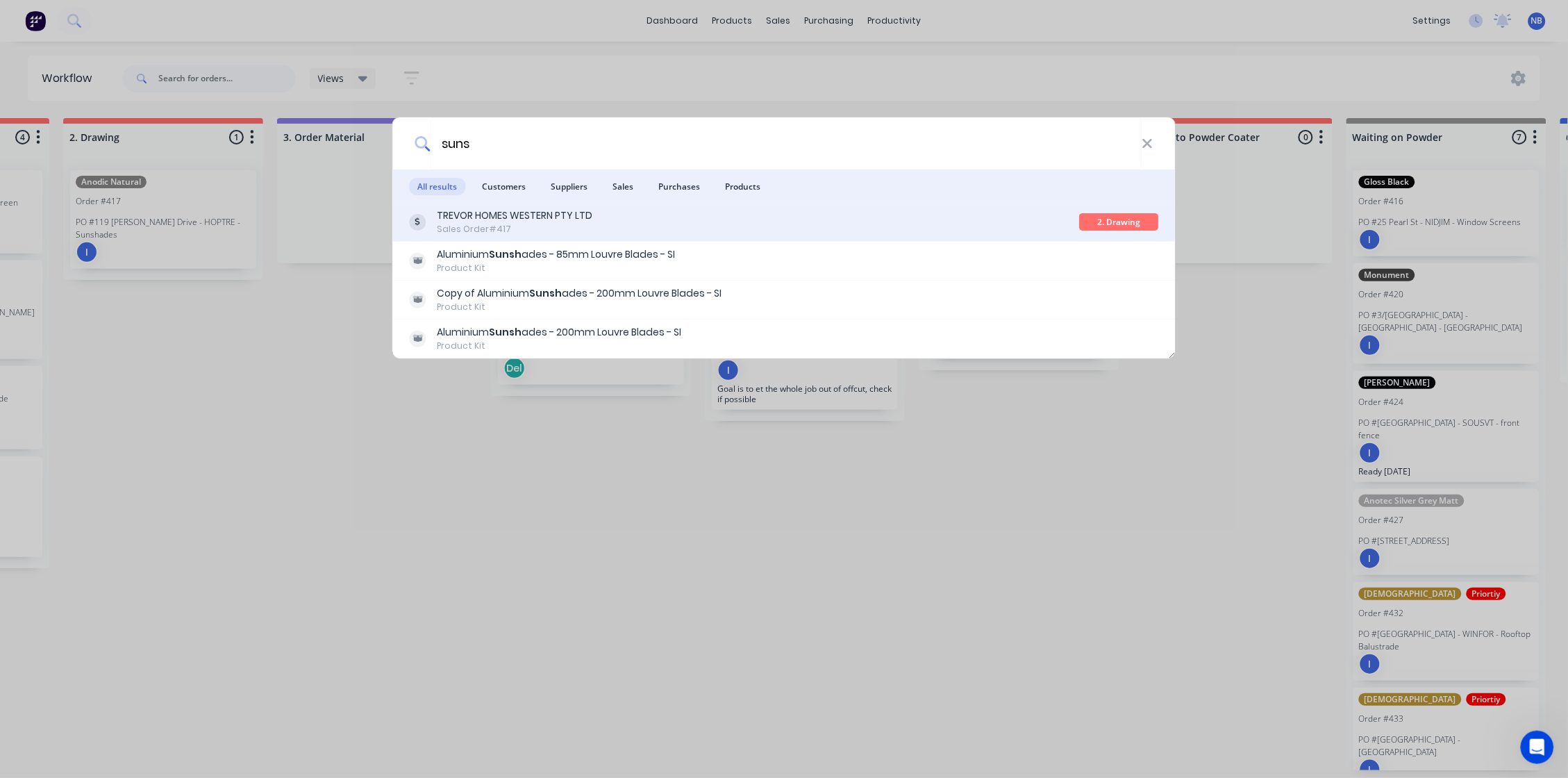
drag, startPoint x: 76, startPoint y: 29, endPoint x: 533, endPoint y: 216, distance: 493.8
click at [533, 216] on div "TREVOR HOMES WESTERN PTY LTD" at bounding box center [515, 216] width 156 height 14
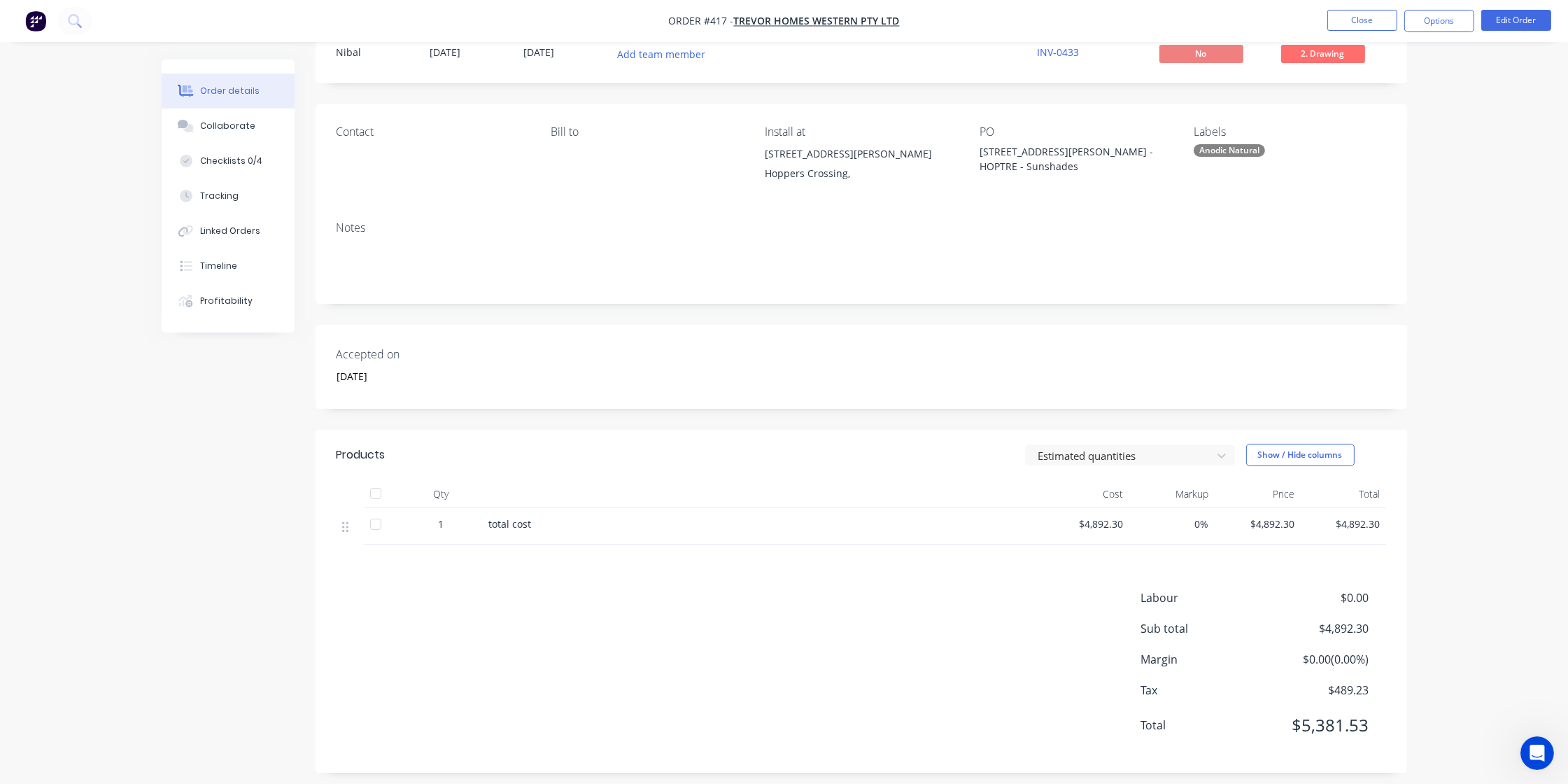
scroll to position [59, 0]
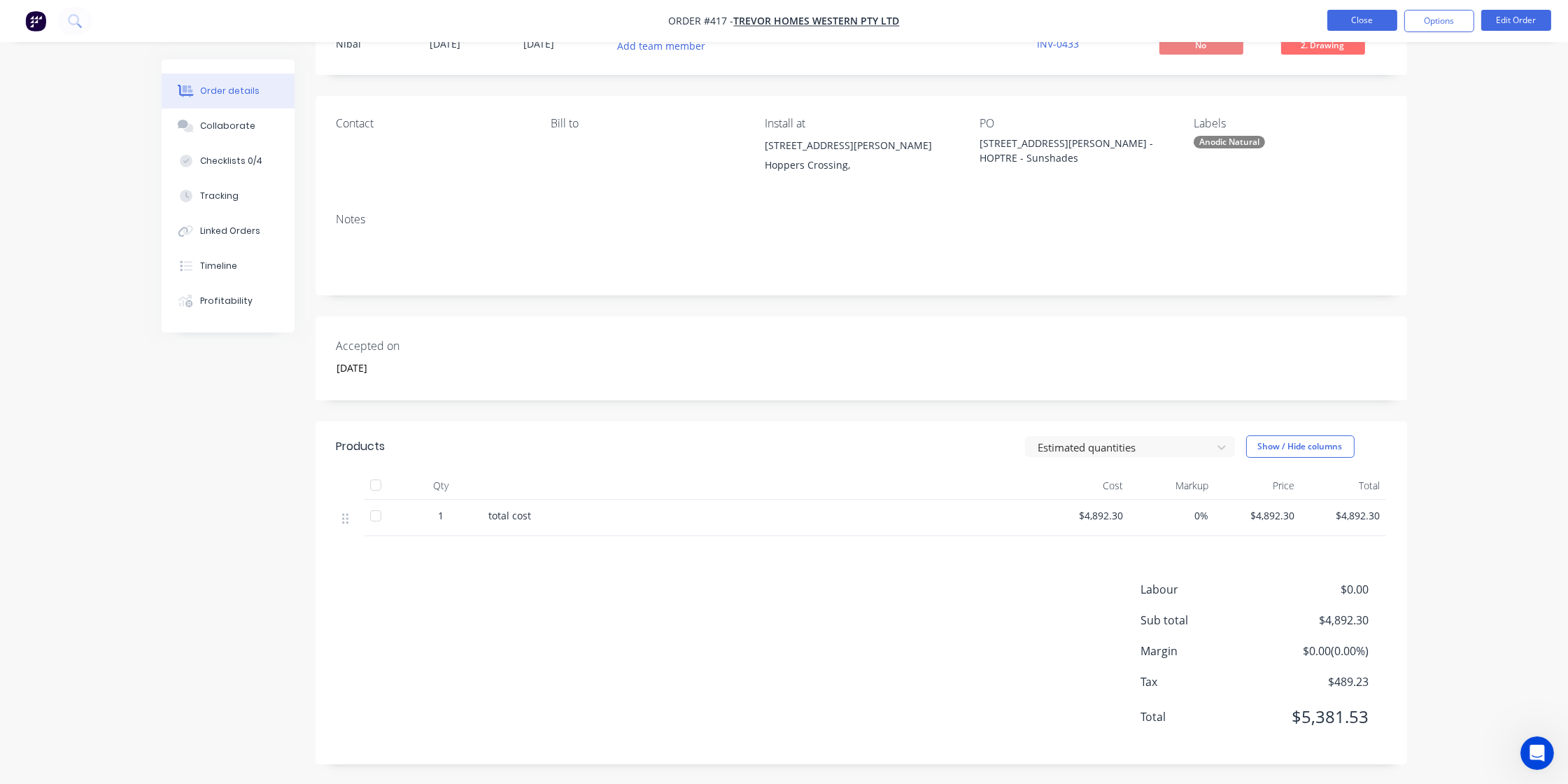
click at [1386, 21] on button "Close" at bounding box center [1362, 20] width 70 height 21
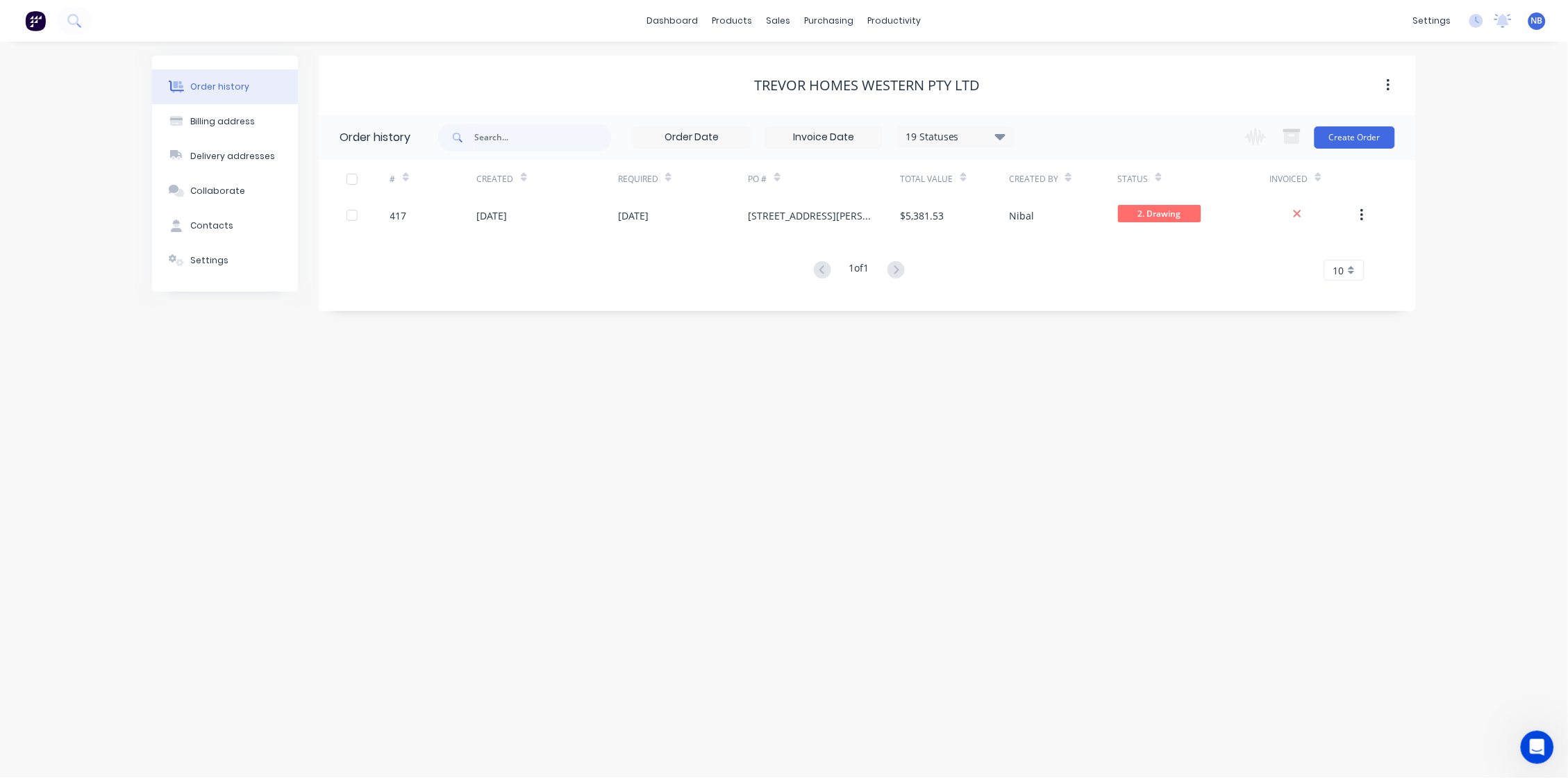
click at [675, 434] on div "Order history Billing address Delivery addresses Collaborate Contacts Settings …" at bounding box center [784, 410] width 1568 height 736
click at [902, 65] on div "Workflow" at bounding box center [919, 66] width 42 height 12
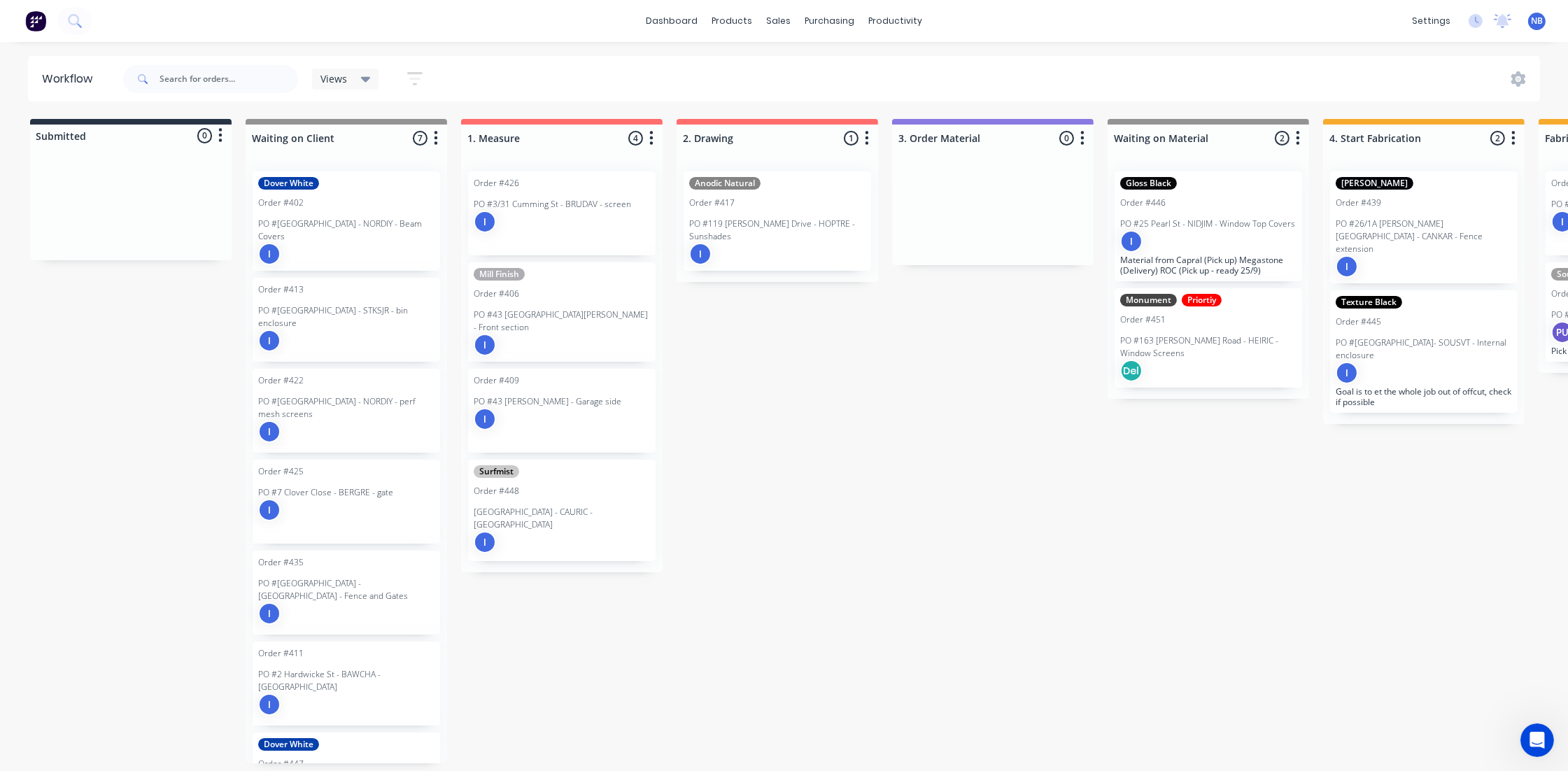
click at [827, 459] on div "Submitted 0 Status colour #273444 hex #273444 Save Cancel Summaries Total order…" at bounding box center [1460, 441] width 2942 height 644
click at [717, 243] on div "I" at bounding box center [777, 254] width 177 height 23
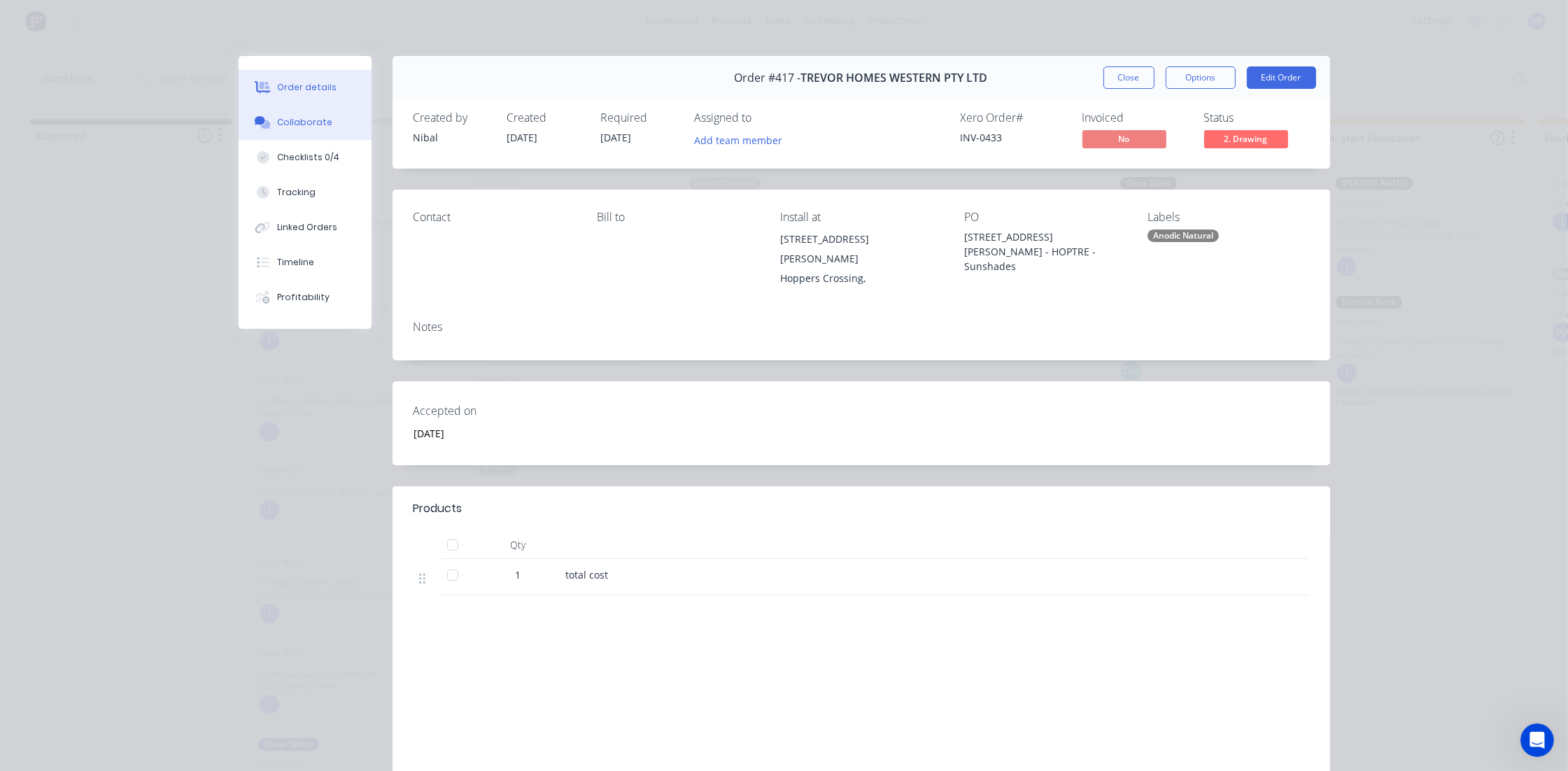
click at [286, 140] on button "Collaborate" at bounding box center [305, 122] width 133 height 35
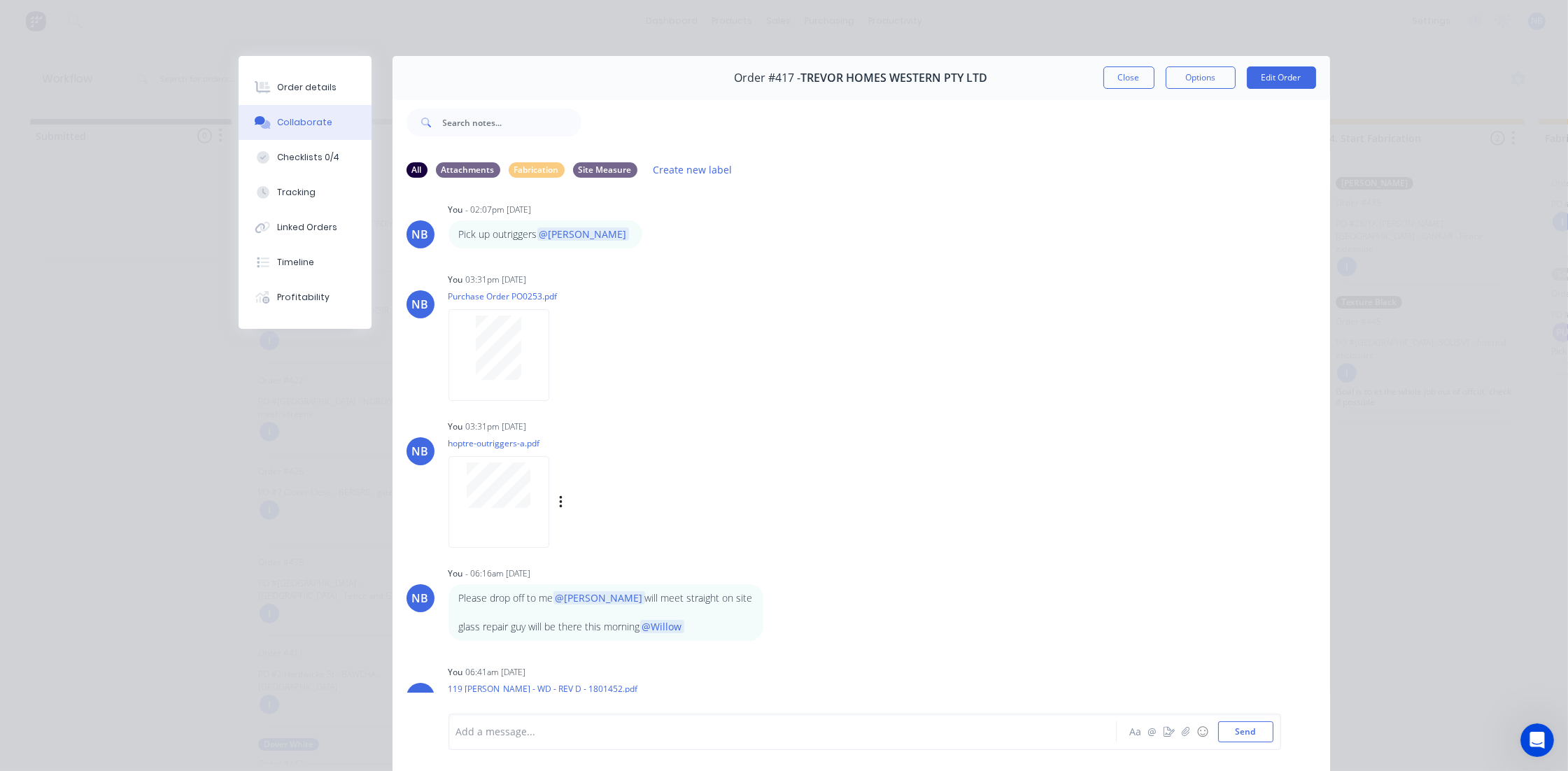
scroll to position [169, 0]
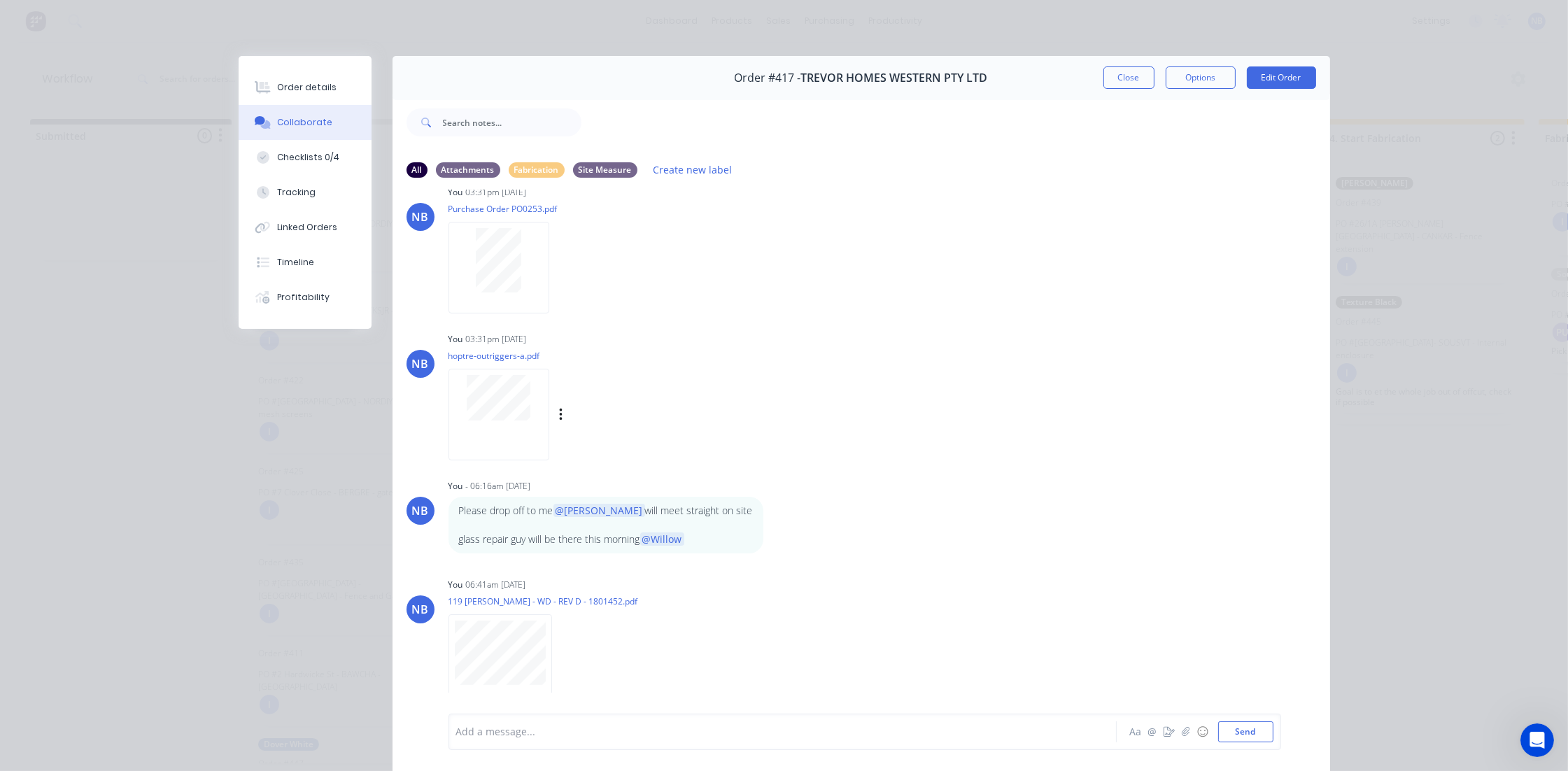
click at [493, 436] on div at bounding box center [499, 414] width 101 height 92
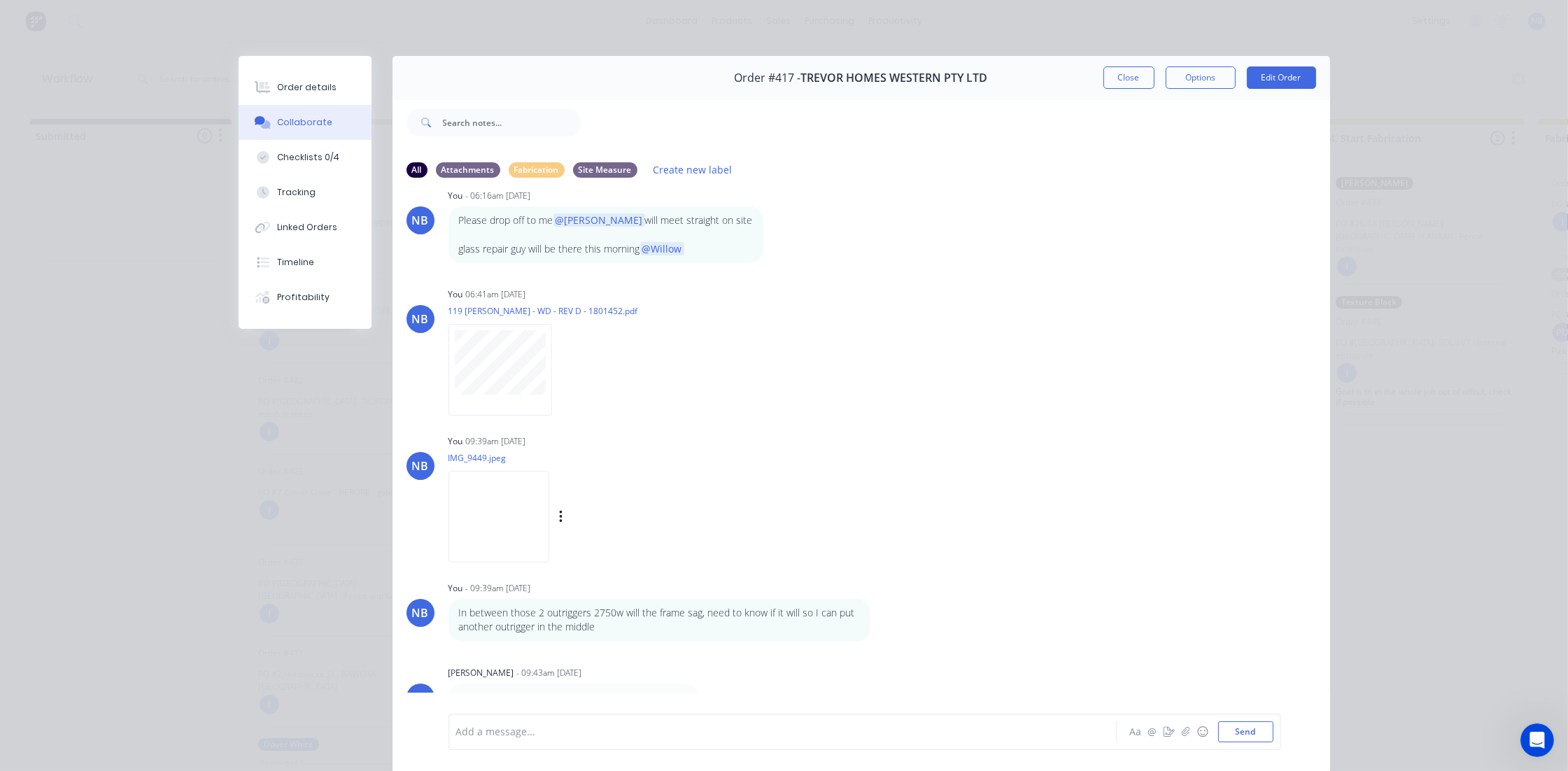
scroll to position [546, 0]
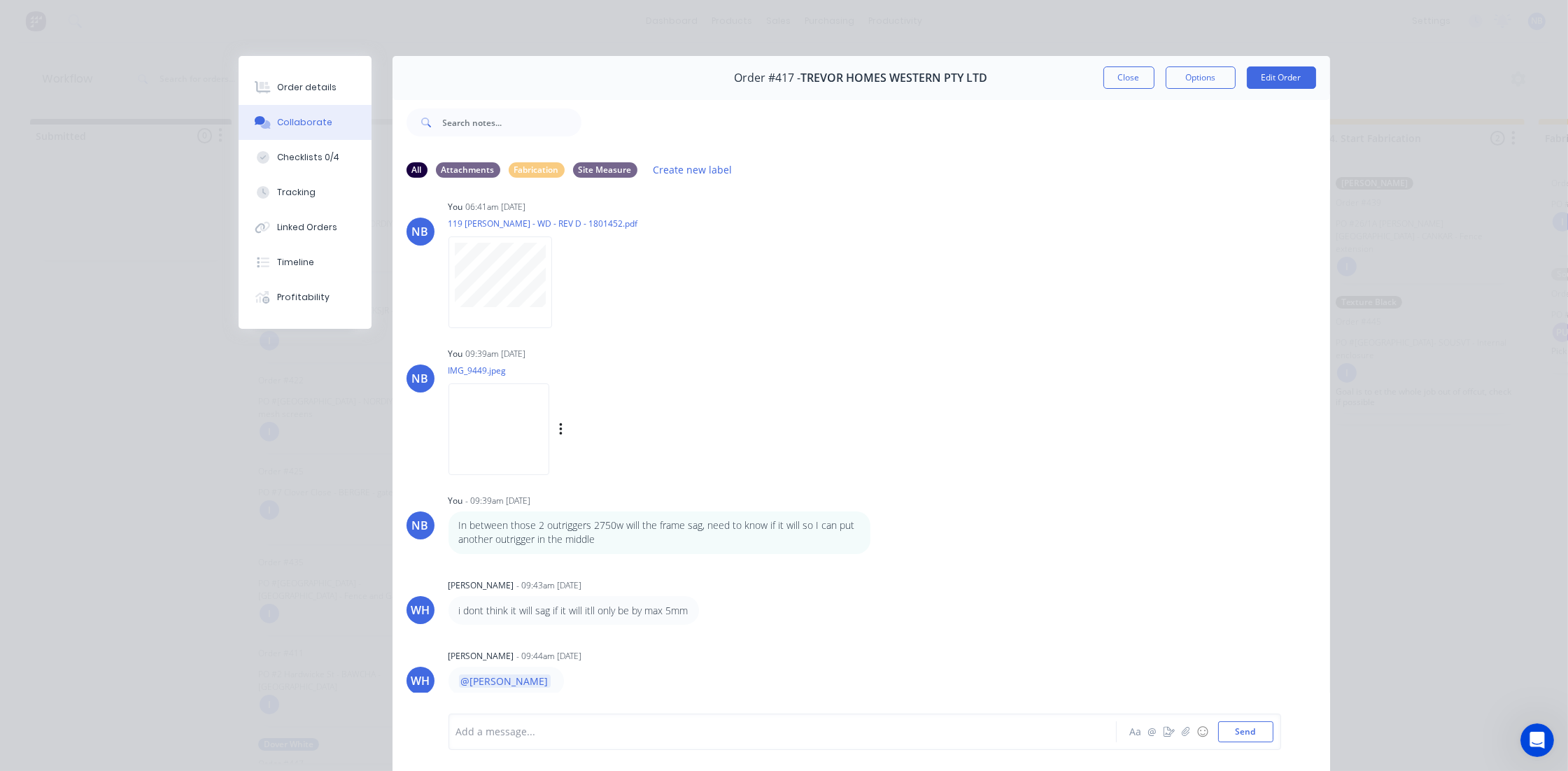
click at [526, 453] on img at bounding box center [499, 429] width 101 height 92
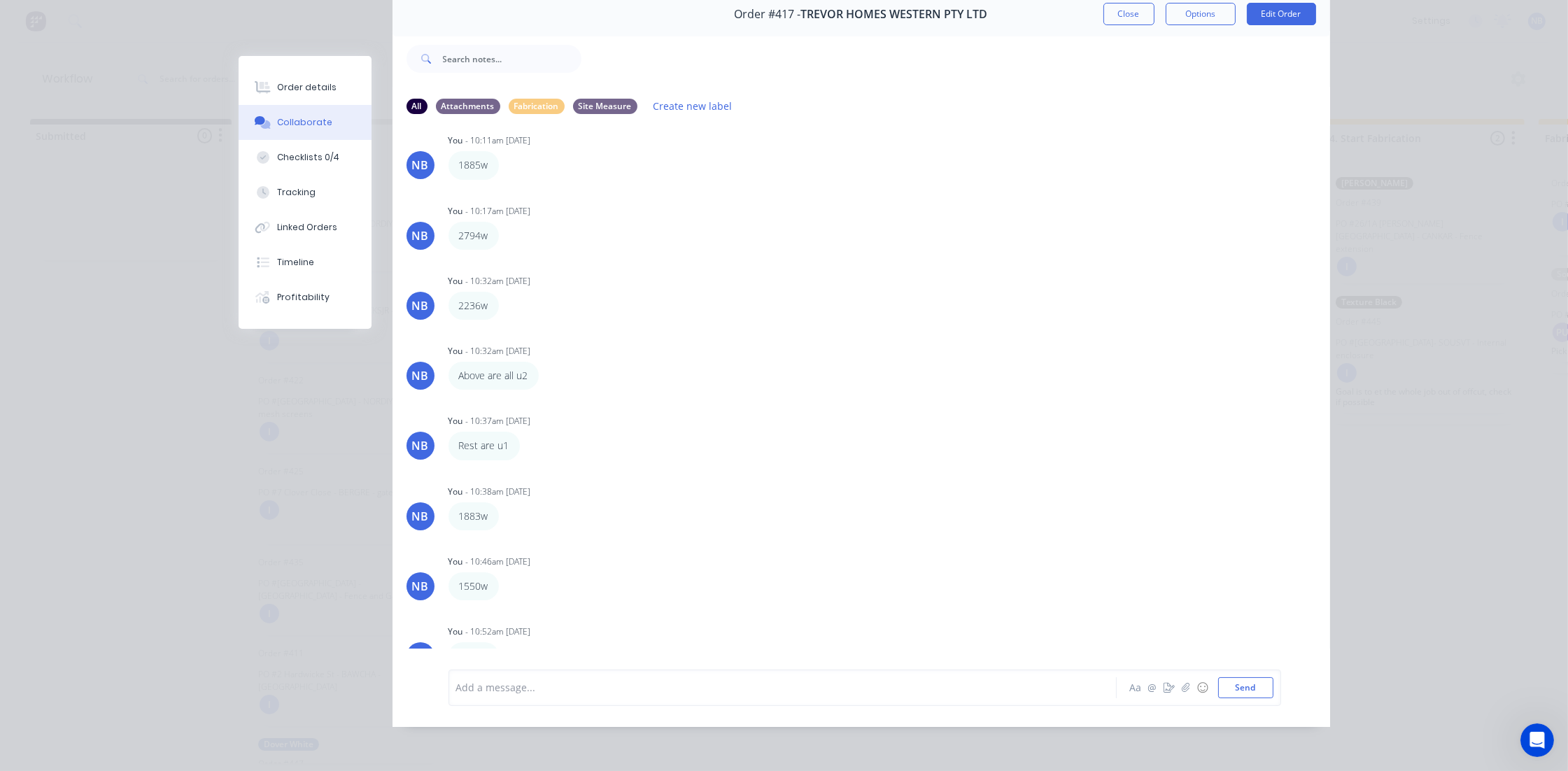
scroll to position [1234, 0]
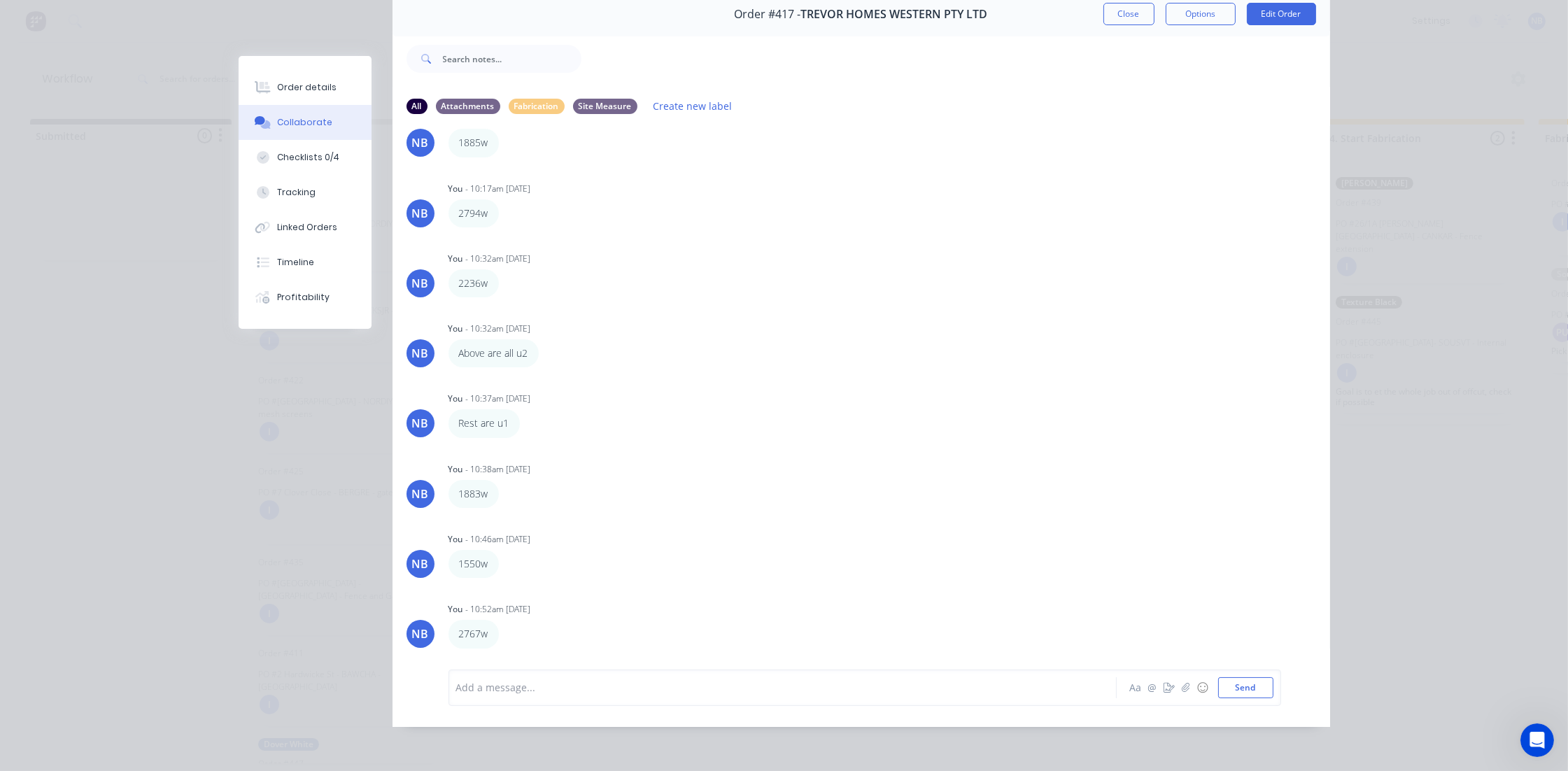
click at [1106, 9] on button "Close" at bounding box center [1129, 14] width 51 height 23
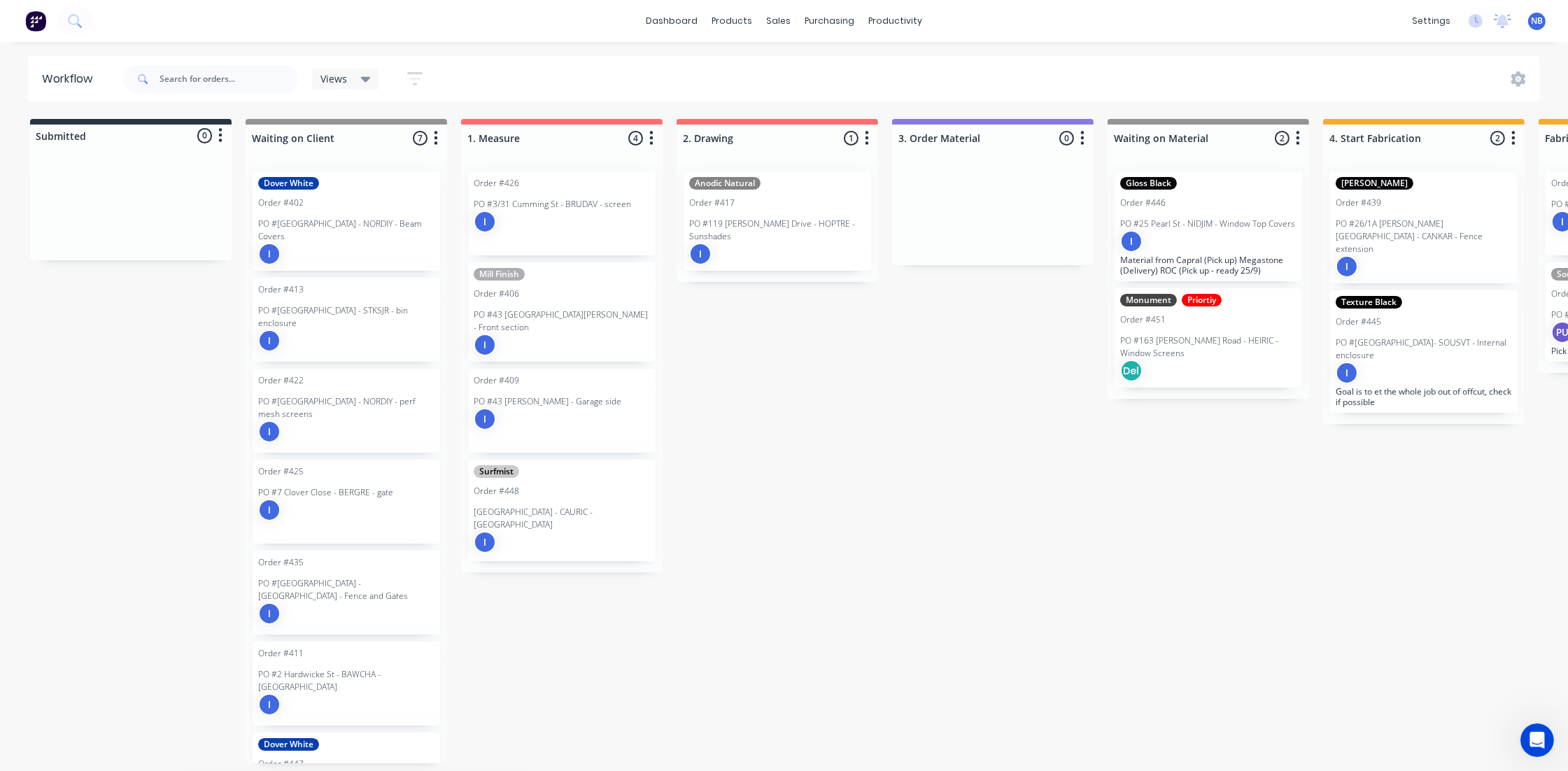
click at [825, 594] on div "Submitted 0 Status colour #273444 hex #273444 Save Cancel Summaries Total order…" at bounding box center [1460, 441] width 2942 height 644
